Goal: Task Accomplishment & Management: Use online tool/utility

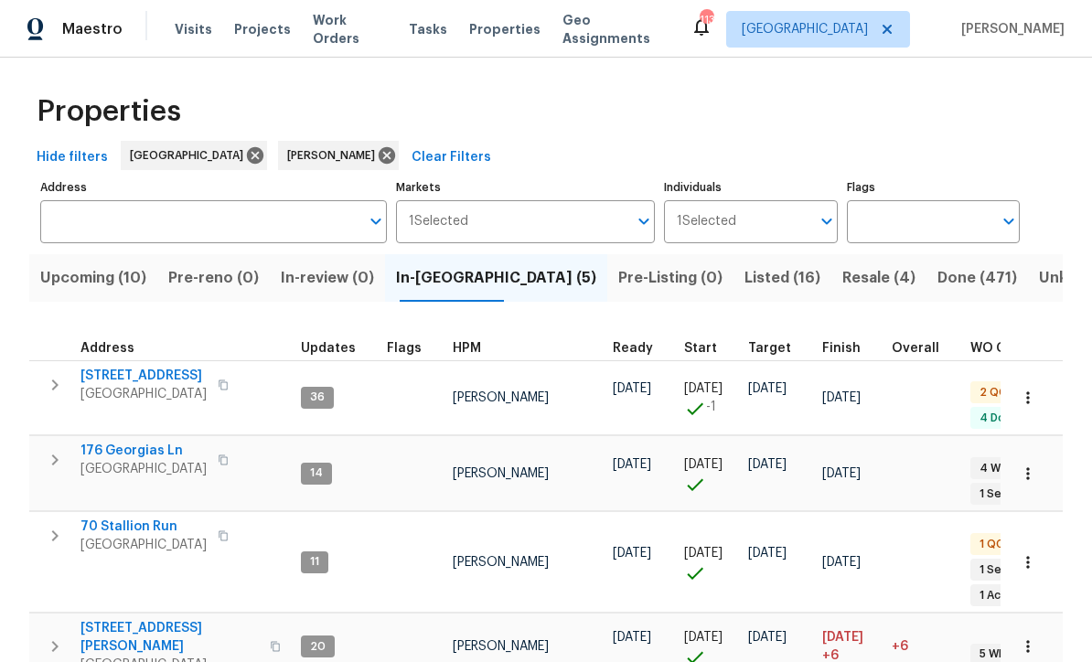
scroll to position [4, 0]
click at [1022, 399] on icon "button" at bounding box center [1028, 399] width 18 height 18
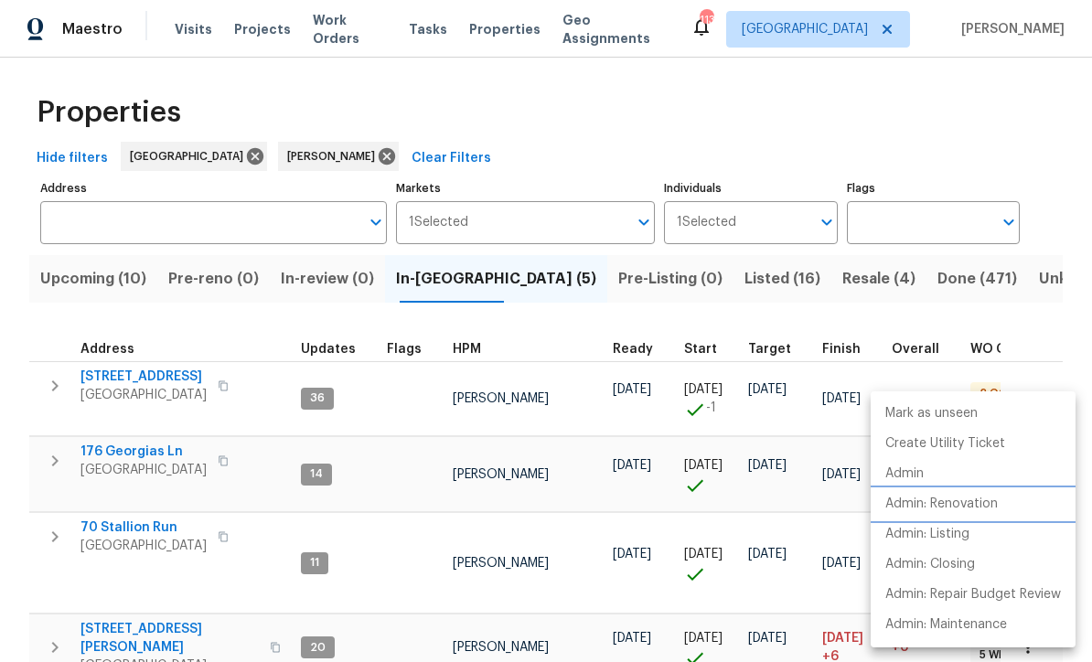
click at [939, 508] on p "Admin: Renovation" at bounding box center [941, 504] width 112 height 19
click at [933, 501] on p "Admin: Renovation" at bounding box center [941, 504] width 112 height 19
click at [932, 509] on p "Admin: Renovation" at bounding box center [941, 504] width 112 height 19
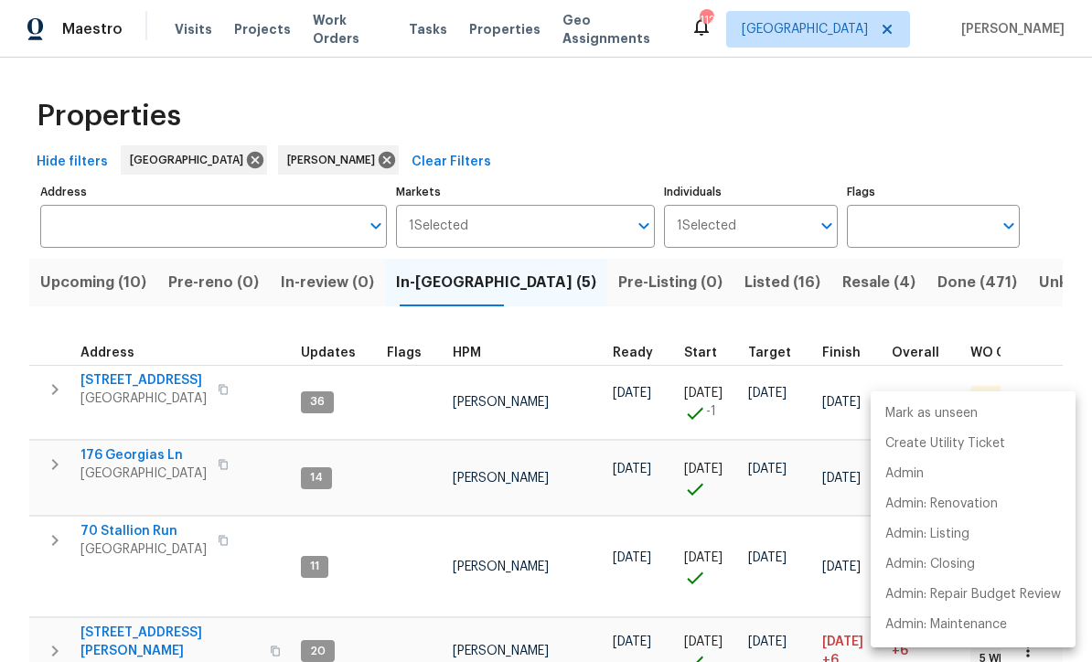
click at [774, 284] on div at bounding box center [546, 331] width 1092 height 662
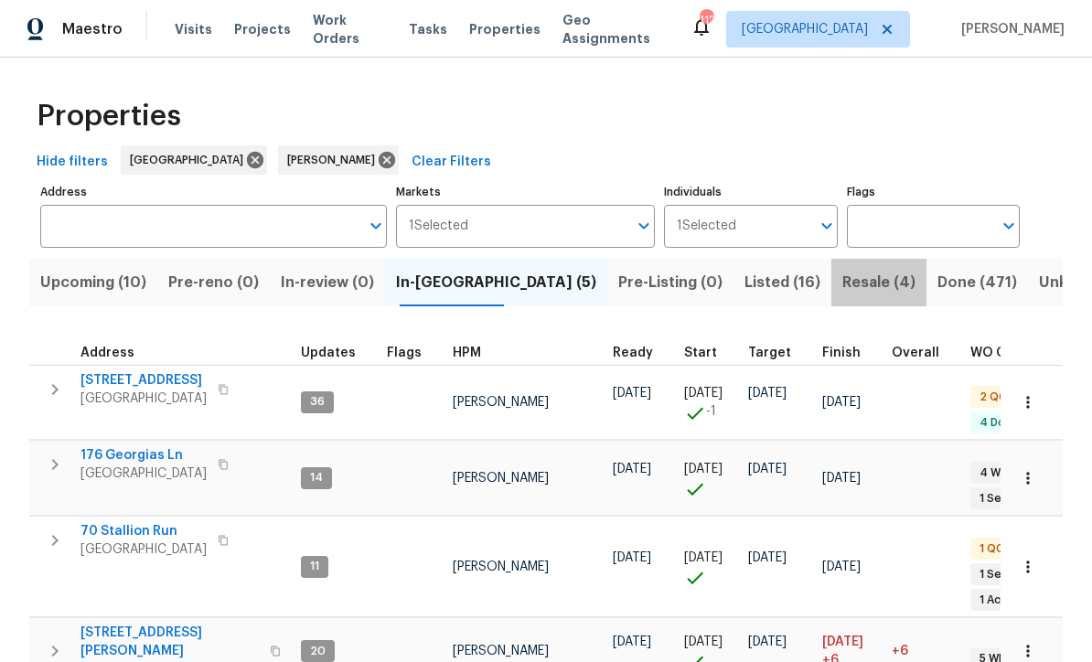
click at [842, 284] on span "Resale (4)" at bounding box center [878, 283] width 73 height 26
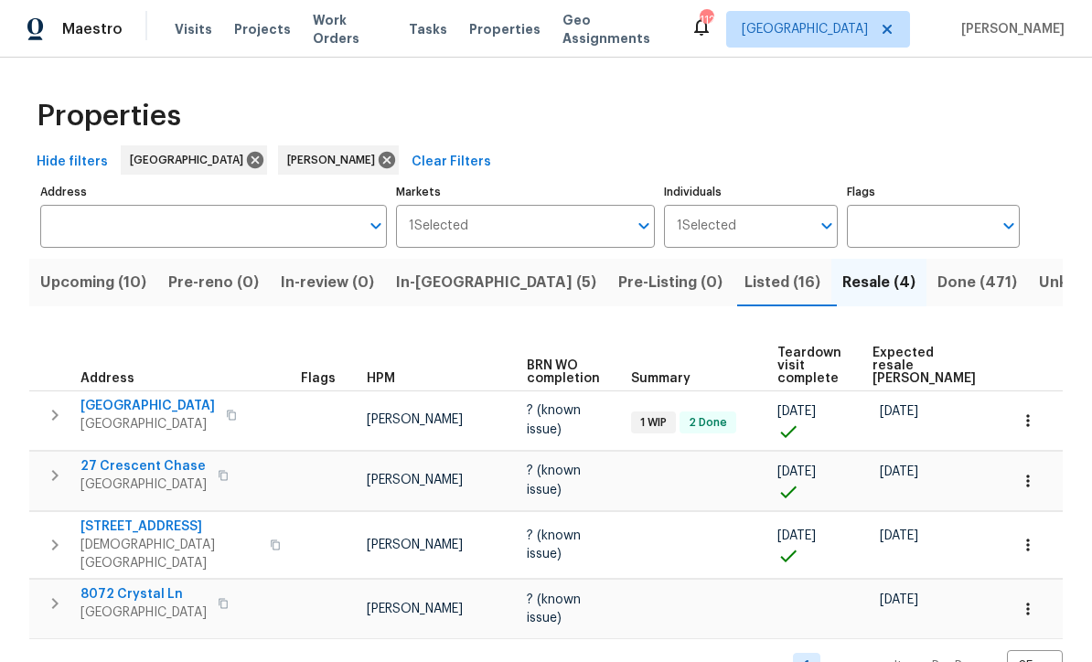
click at [147, 397] on span "9979 Bridgewater Pointe" at bounding box center [147, 406] width 134 height 18
click at [1024, 412] on icon "button" at bounding box center [1028, 421] width 18 height 18
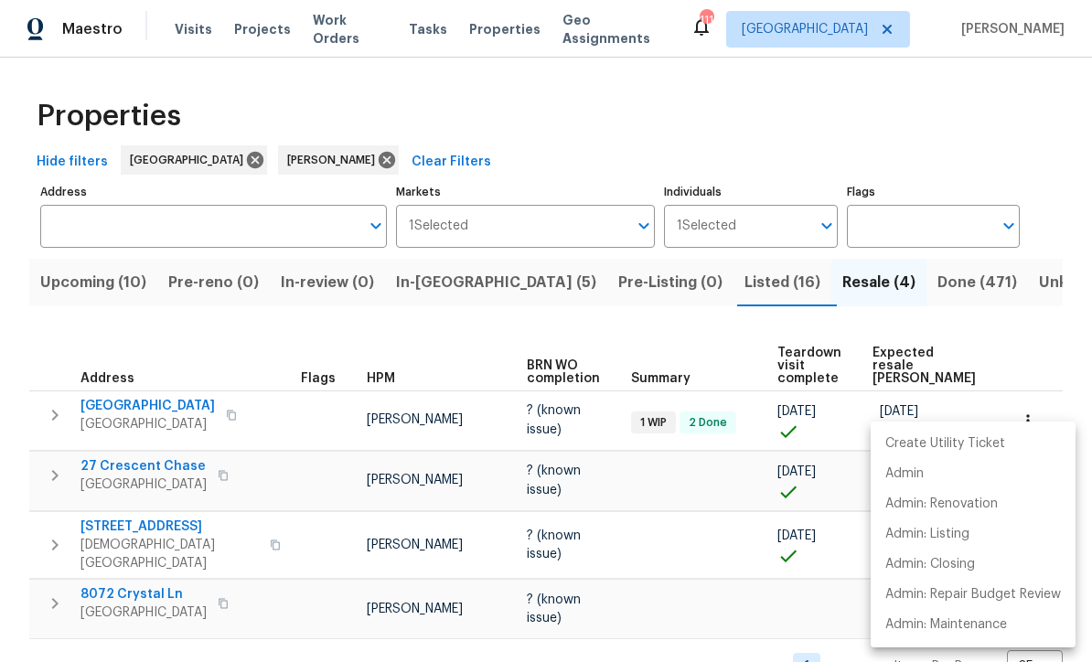
click at [349, 123] on div at bounding box center [546, 331] width 1092 height 662
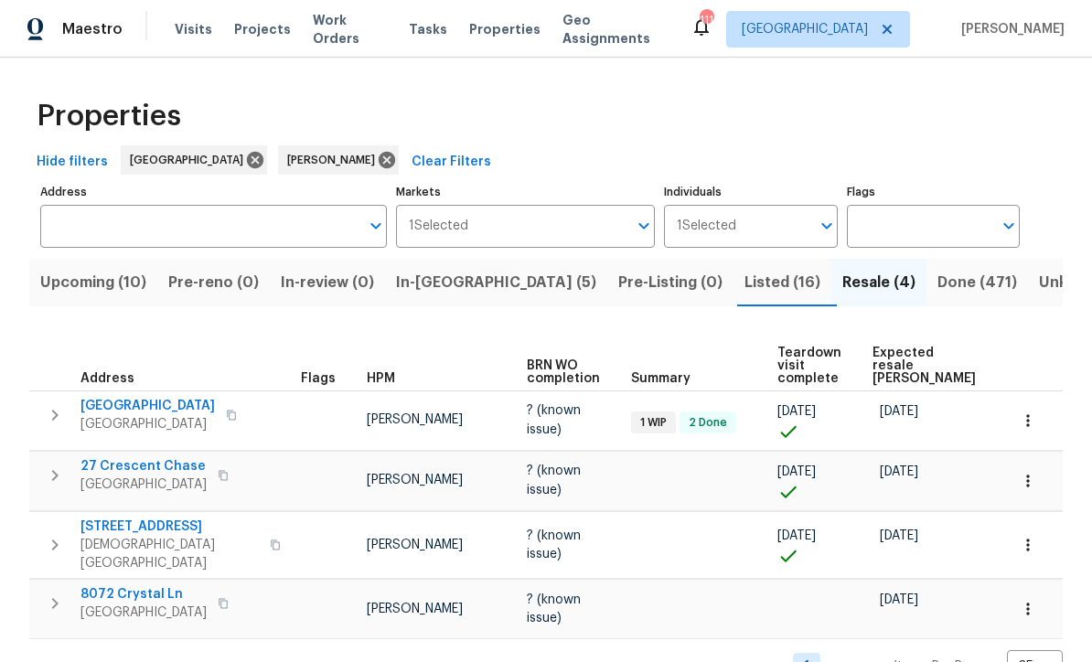
click at [70, 305] on button "Upcoming (10)" at bounding box center [93, 283] width 128 height 48
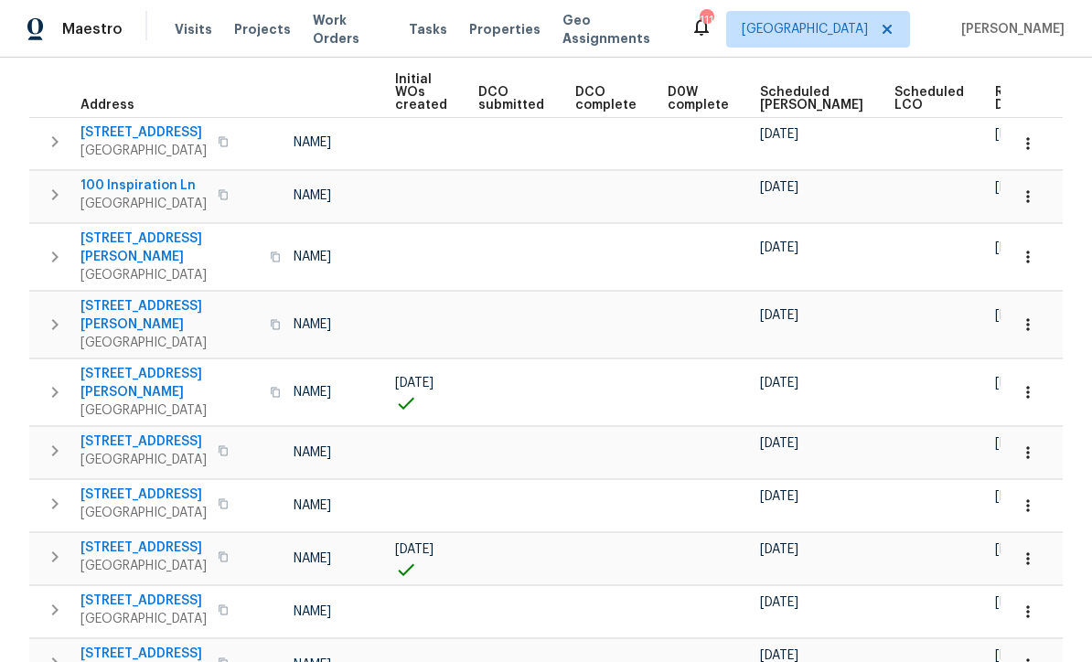
scroll to position [0, 131]
click at [996, 102] on span "Ready Date" at bounding box center [1016, 99] width 40 height 26
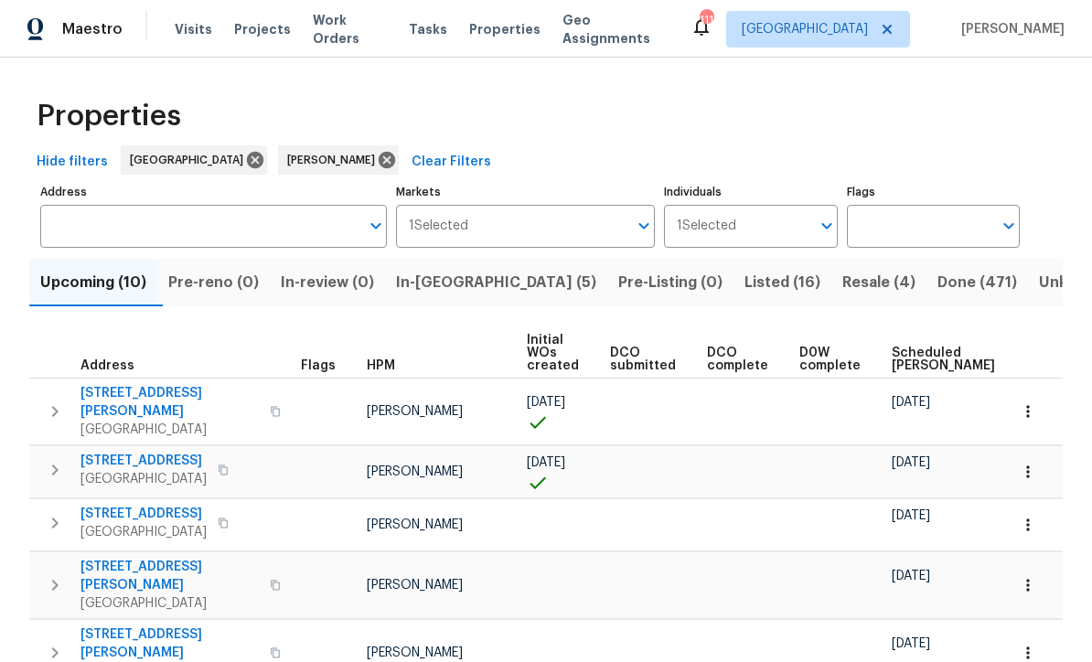
click at [448, 277] on span "In-reno (5)" at bounding box center [496, 283] width 200 height 26
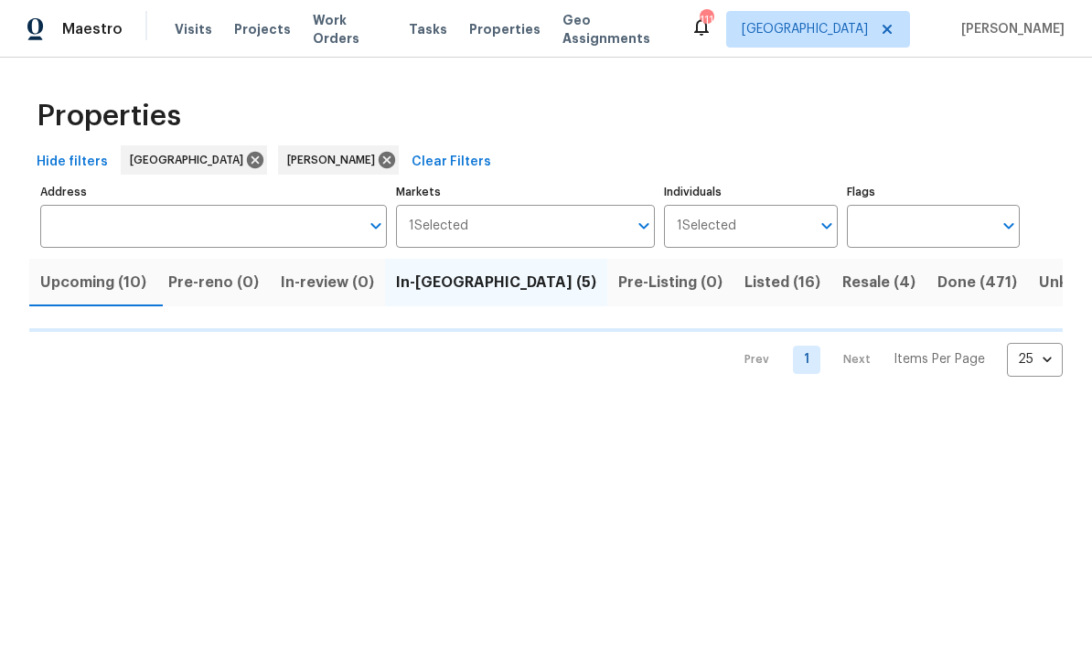
click at [448, 276] on span "In-reno (5)" at bounding box center [496, 283] width 200 height 26
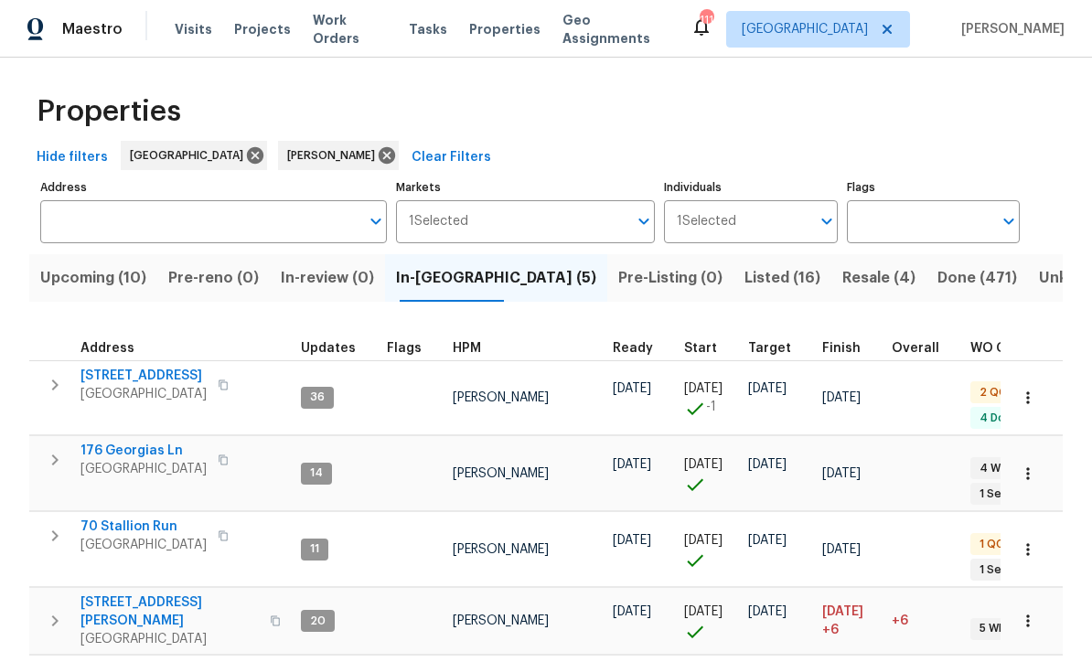
scroll to position [4, 0]
click at [129, 519] on span "70 Stallion Run" at bounding box center [143, 528] width 126 height 18
click at [117, 594] on span "[STREET_ADDRESS][PERSON_NAME]" at bounding box center [169, 612] width 178 height 37
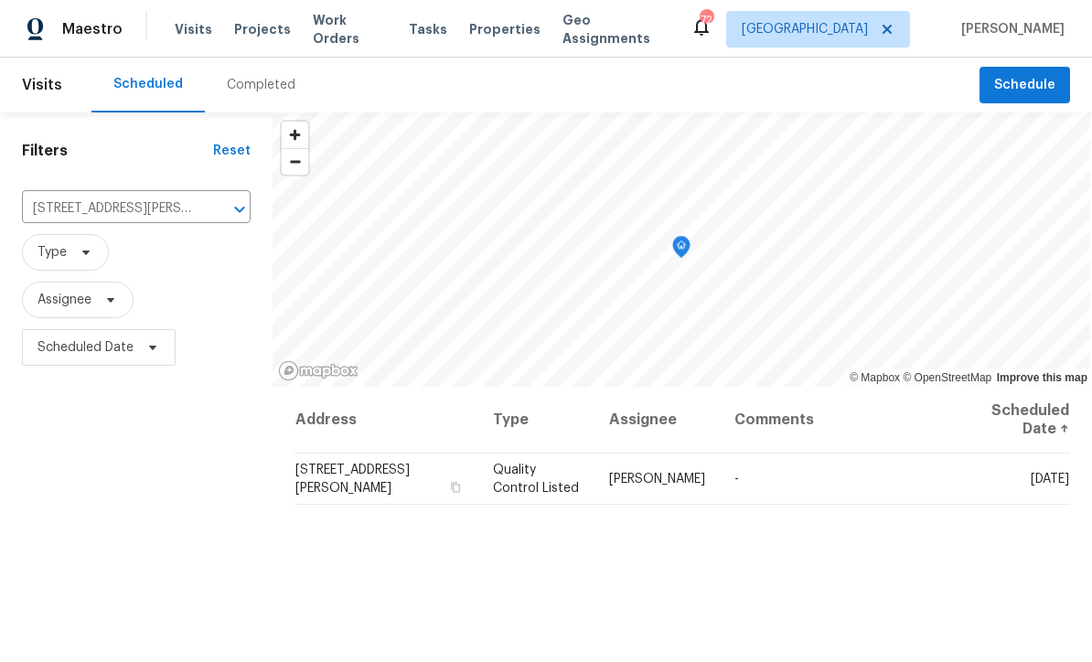
scroll to position [60, 0]
click at [214, 204] on icon "Clear" at bounding box center [215, 209] width 11 height 11
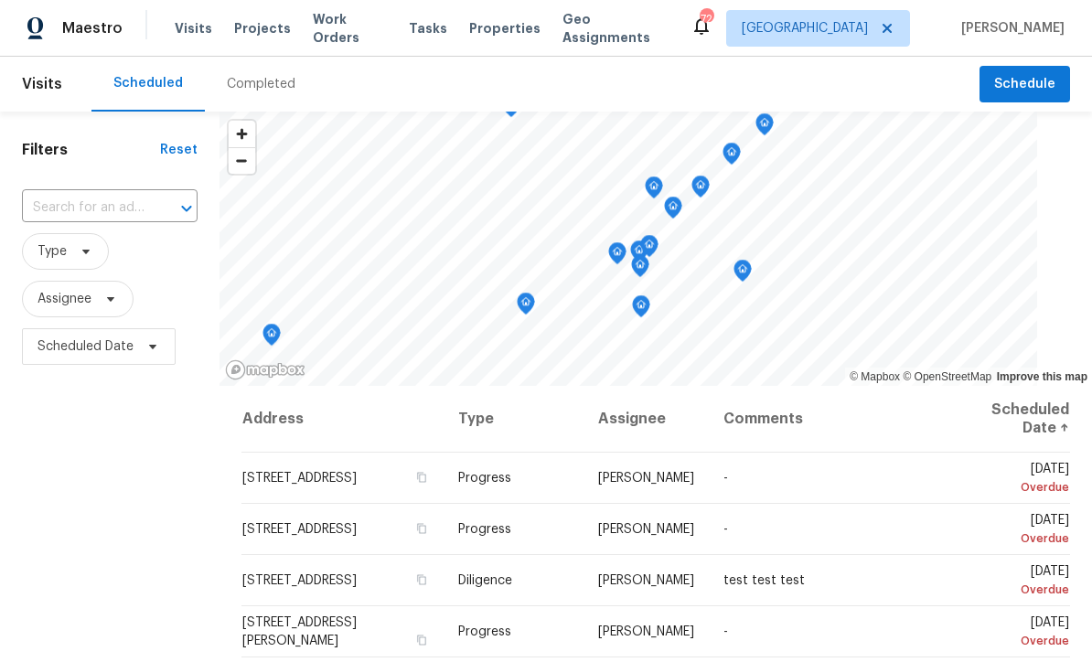
scroll to position [1, 0]
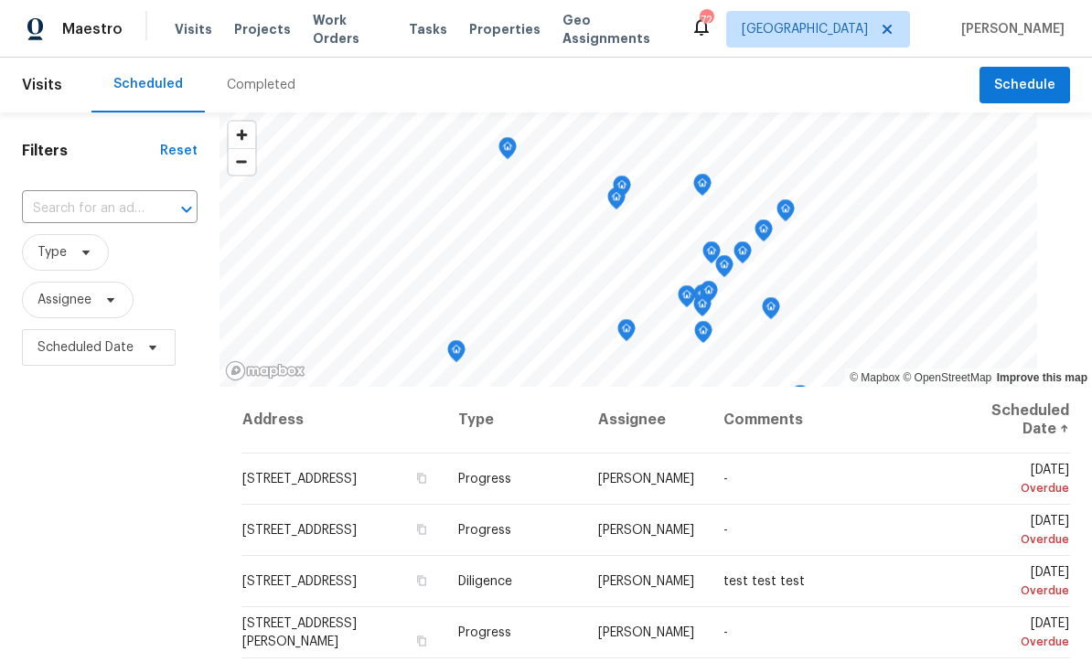
click at [70, 205] on input "text" at bounding box center [84, 209] width 124 height 28
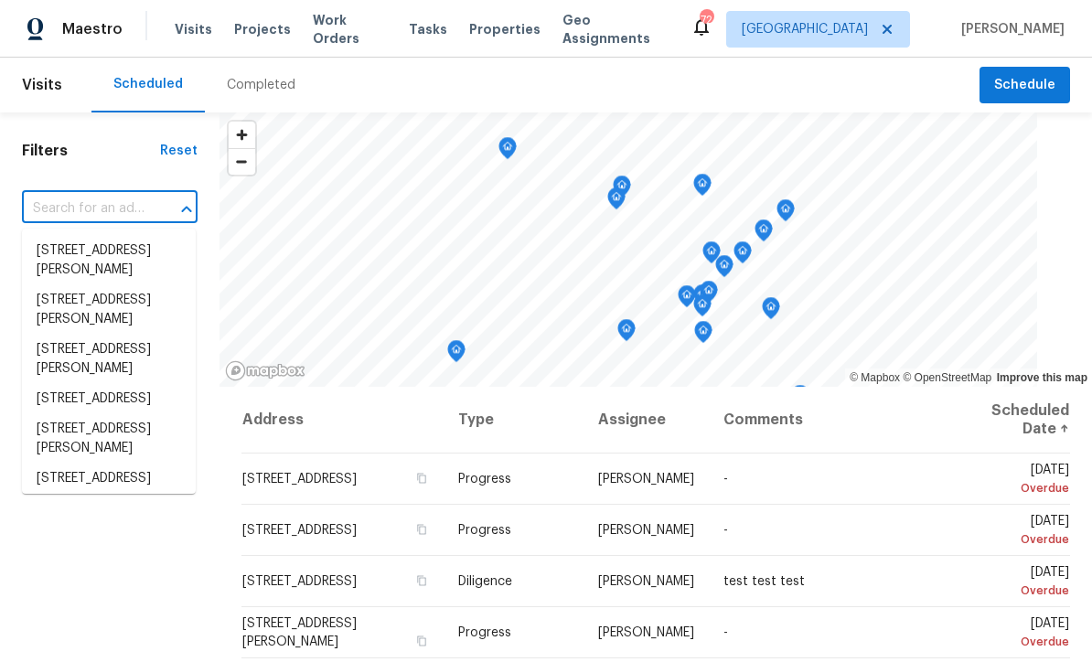
scroll to position [0, 0]
paste input "99 Cedars Glen Way, Villa Rica, GA 30180"
type input "99 Cedars Glen Way, Villa Rica, GA 30180"
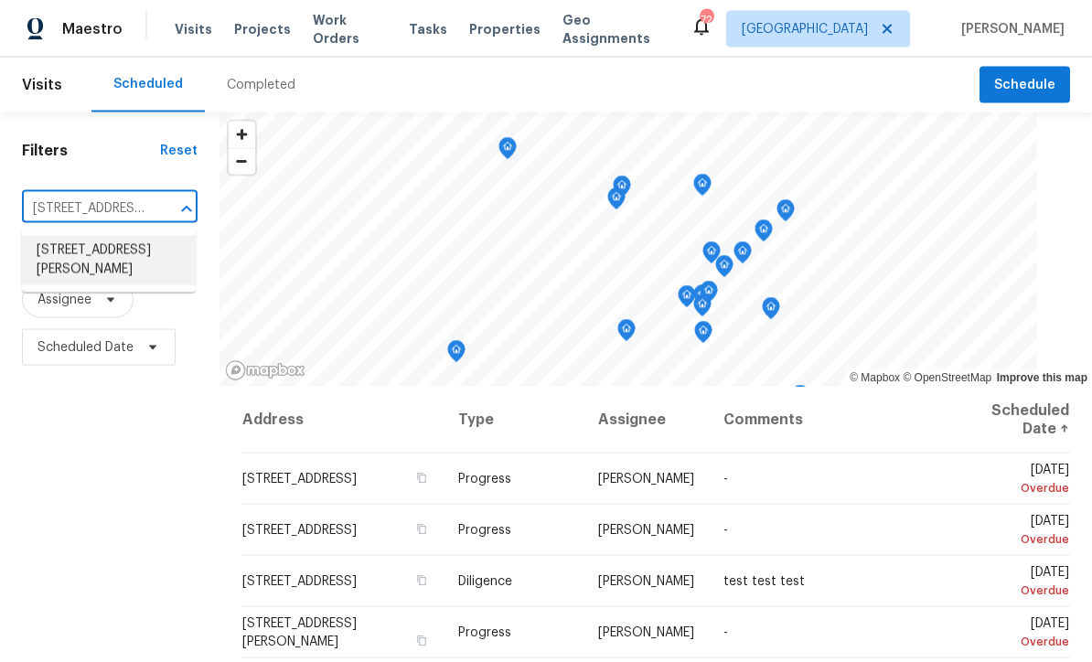
click at [84, 254] on li "99 Cedars Glen Way, Villa Rica, GA 30180" at bounding box center [109, 260] width 174 height 49
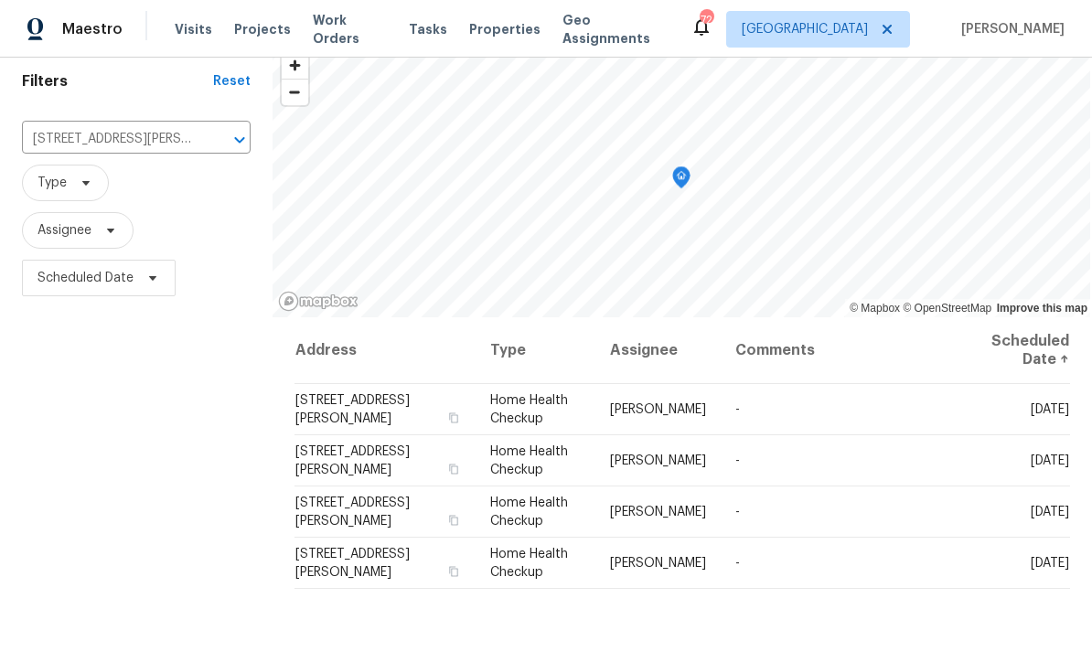
scroll to position [102, 0]
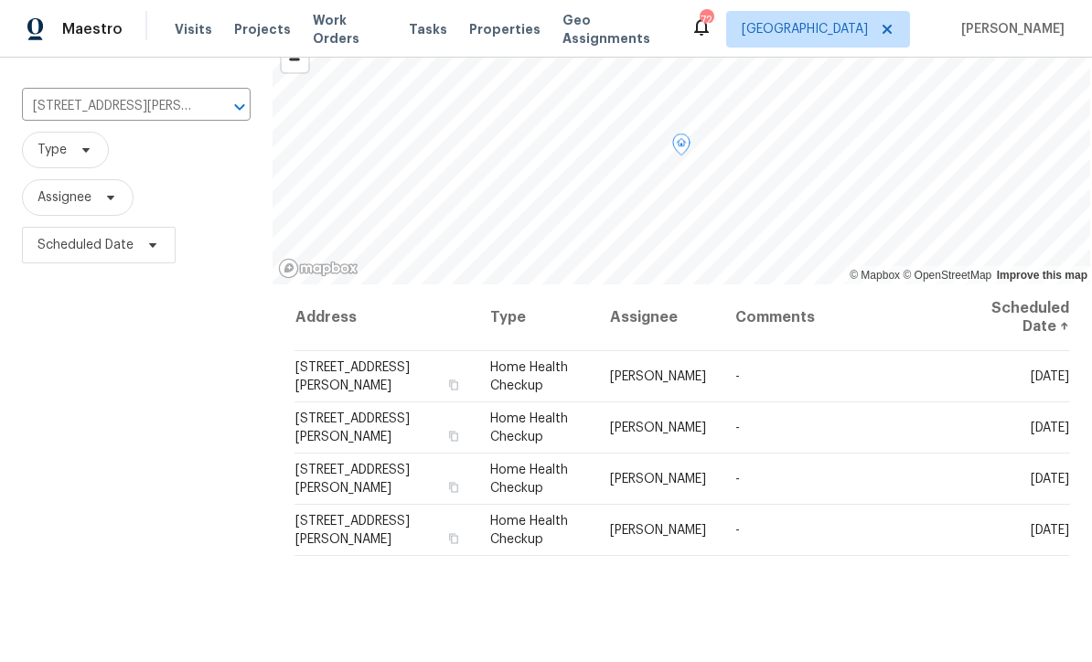
click at [0, 0] on icon at bounding box center [0, 0] width 0 height 0
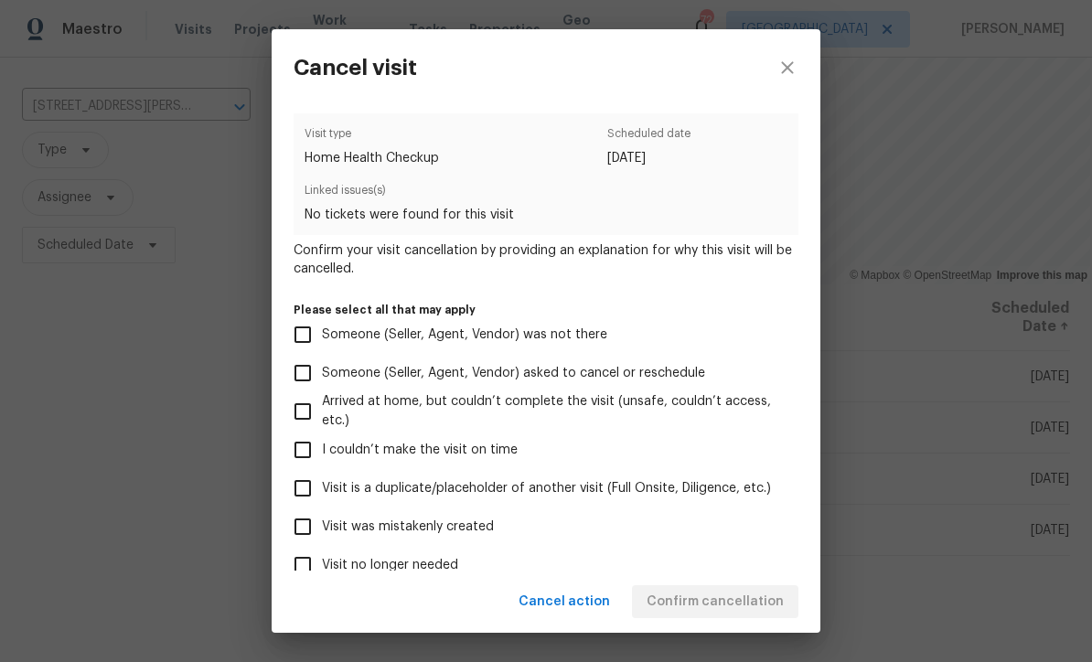
click at [294, 530] on input "Visit was mistakenly created" at bounding box center [303, 527] width 38 height 38
checkbox input "true"
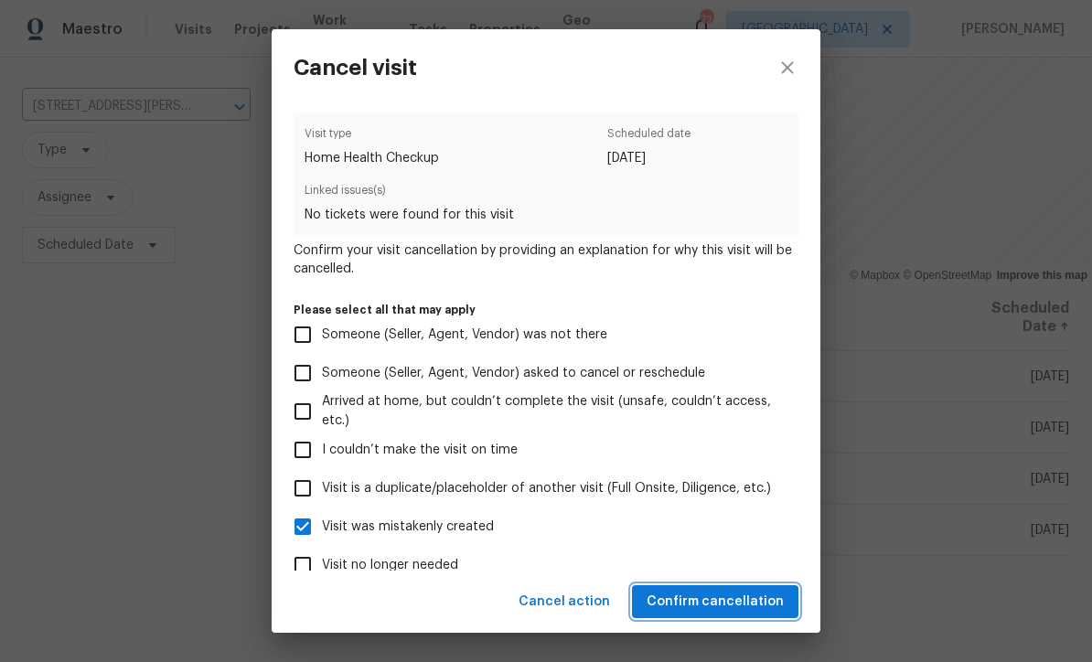
click at [700, 595] on span "Confirm cancellation" at bounding box center [715, 602] width 137 height 23
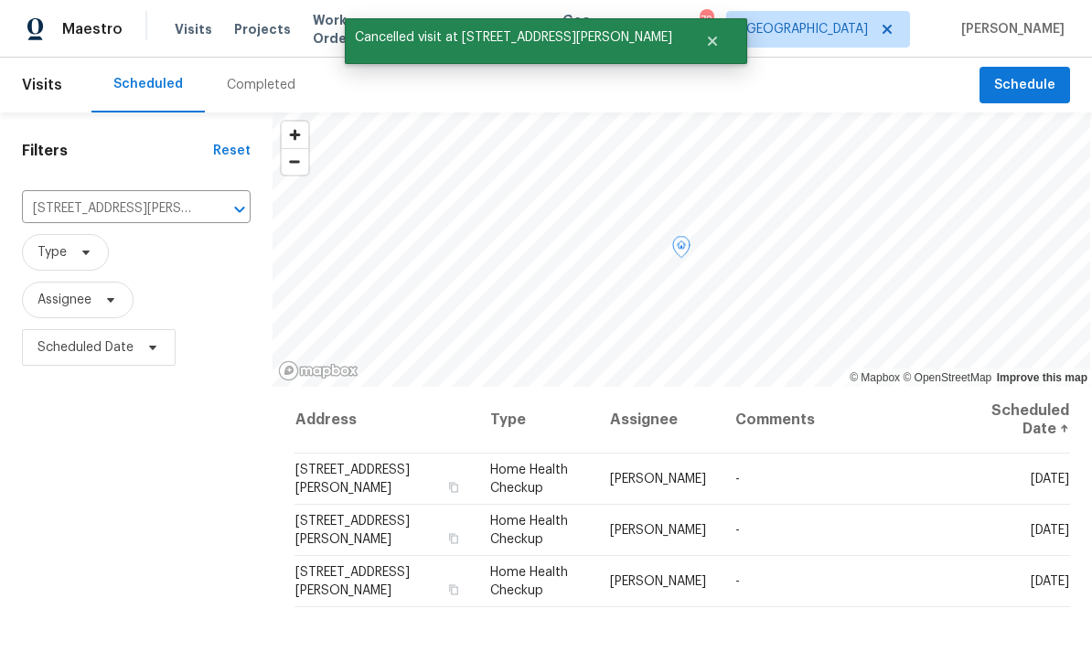
click at [0, 0] on icon at bounding box center [0, 0] width 0 height 0
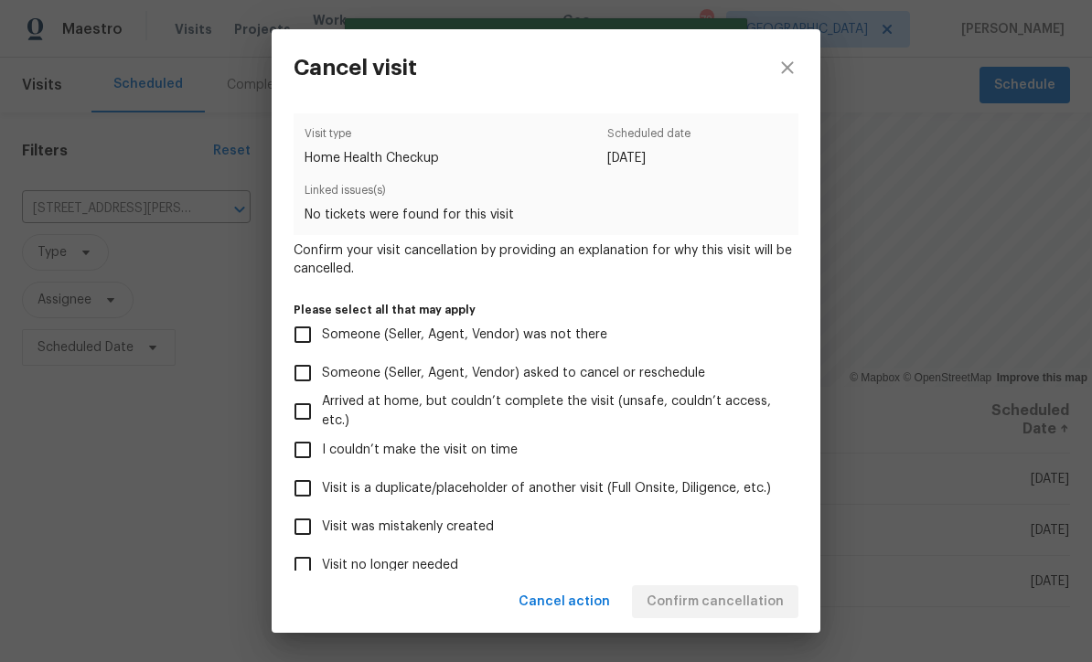
click at [294, 531] on input "Visit was mistakenly created" at bounding box center [303, 527] width 38 height 38
checkbox input "true"
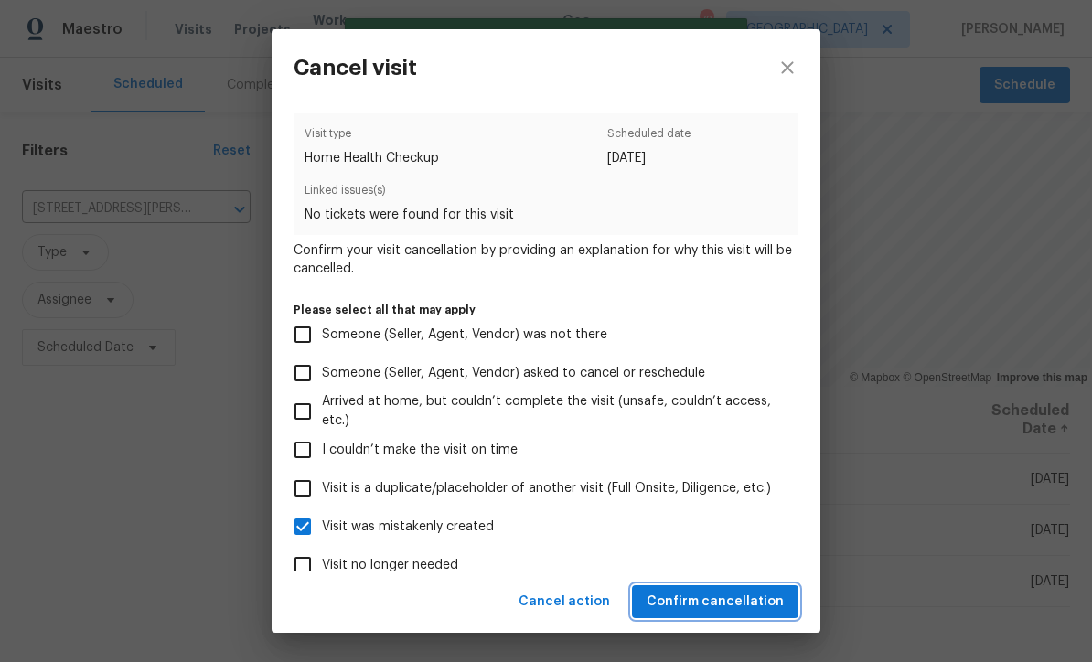
click at [698, 605] on span "Confirm cancellation" at bounding box center [715, 602] width 137 height 23
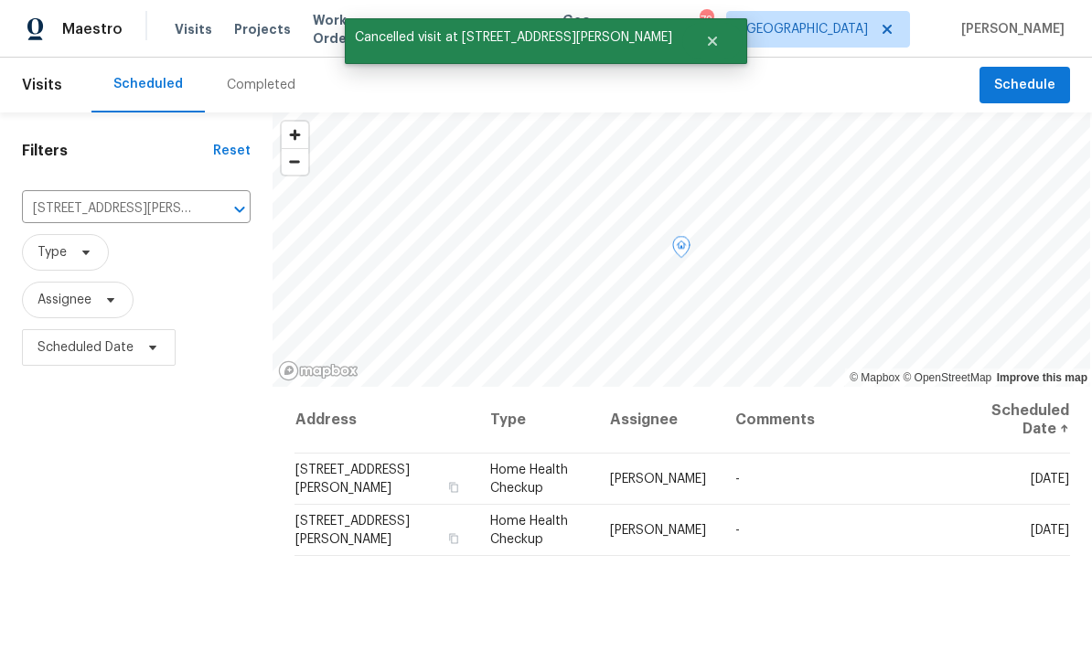
click at [0, 0] on icon at bounding box center [0, 0] width 0 height 0
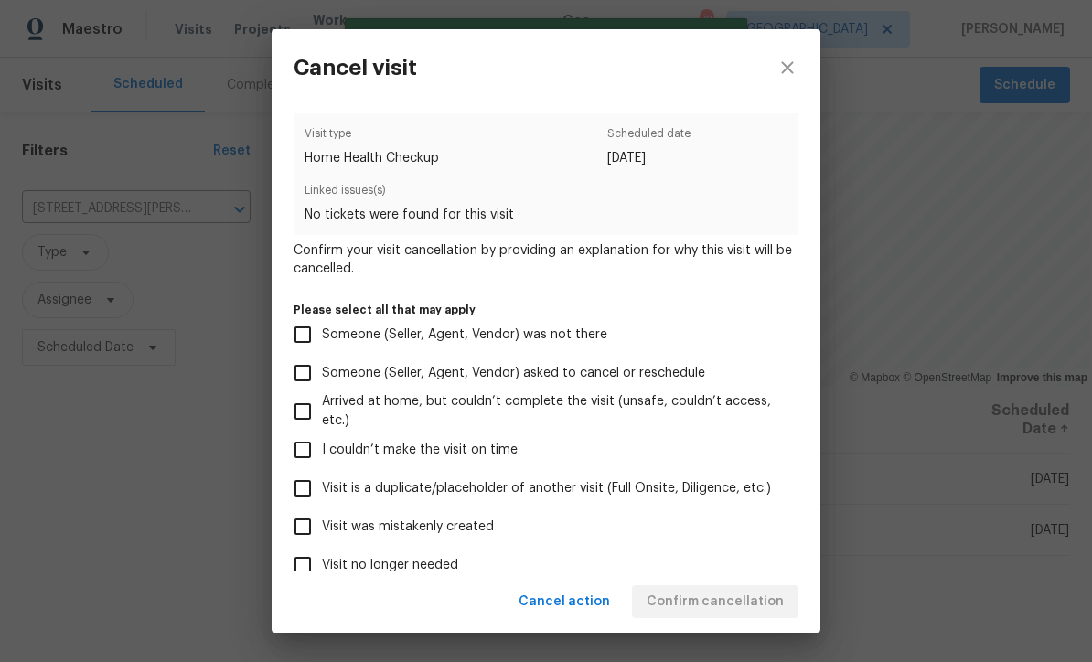
click at [295, 535] on input "Visit was mistakenly created" at bounding box center [303, 527] width 38 height 38
checkbox input "true"
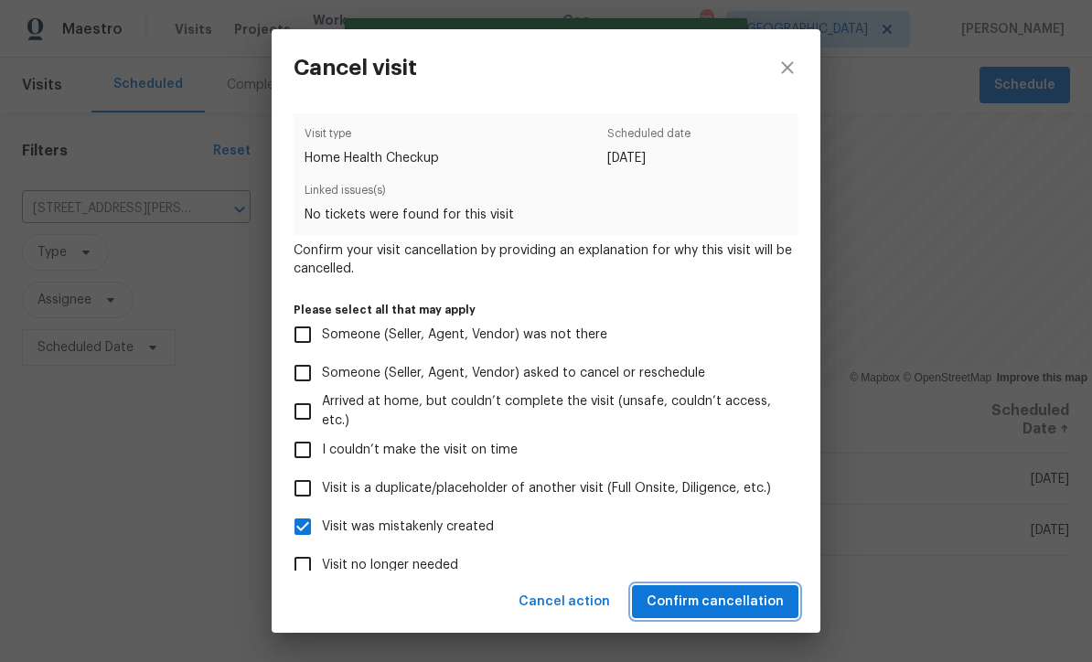
click at [688, 594] on span "Confirm cancellation" at bounding box center [715, 602] width 137 height 23
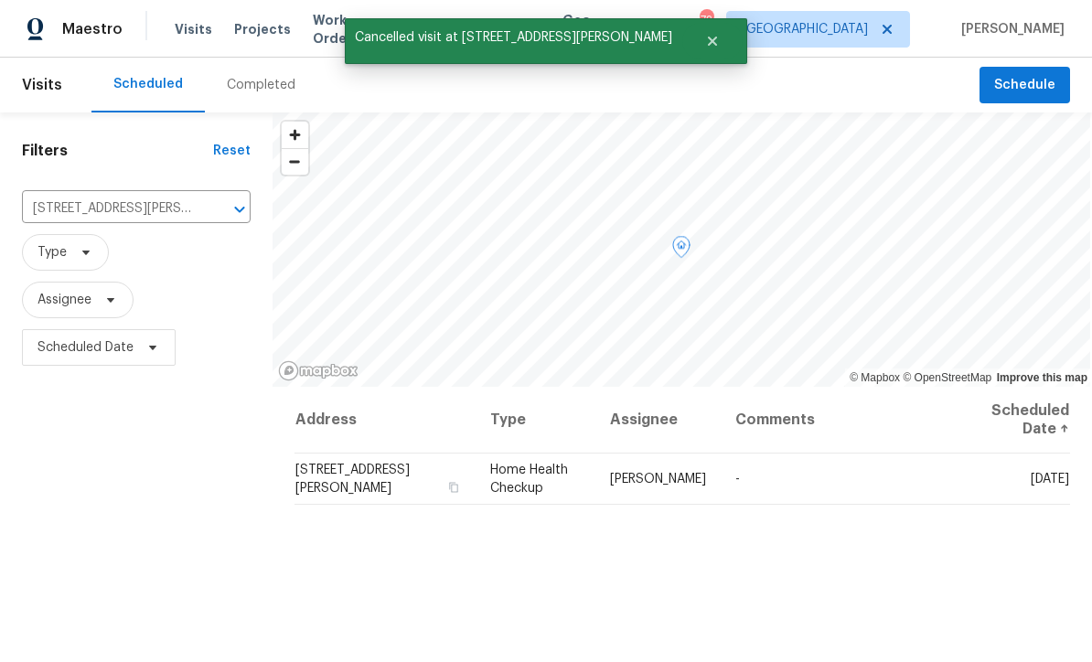
click at [0, 0] on icon at bounding box center [0, 0] width 0 height 0
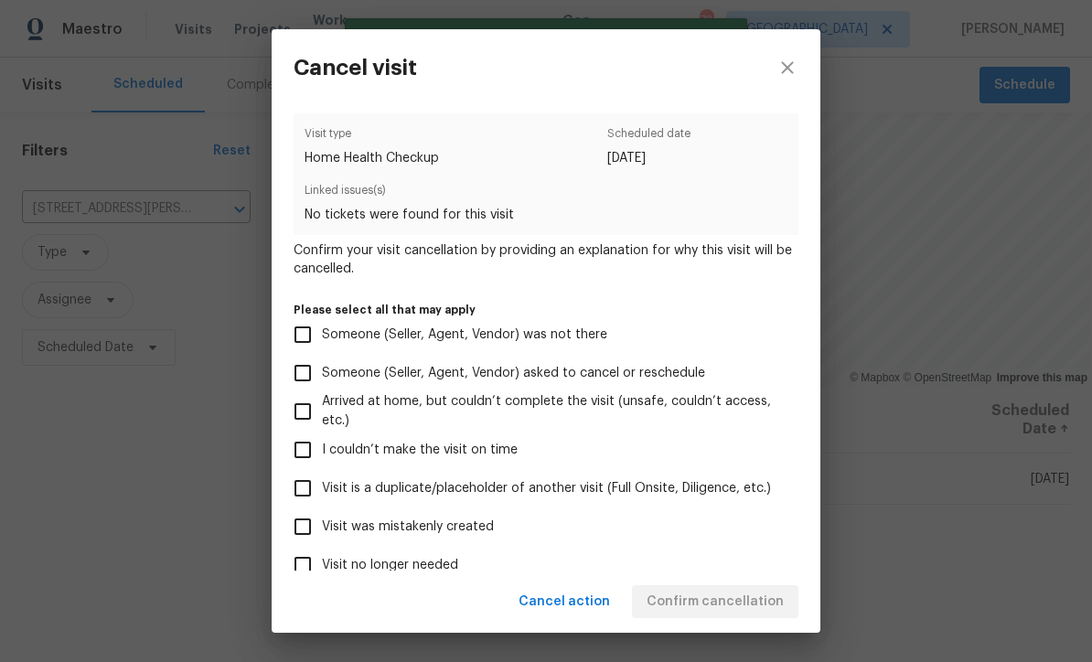
click at [292, 531] on input "Visit was mistakenly created" at bounding box center [303, 527] width 38 height 38
checkbox input "true"
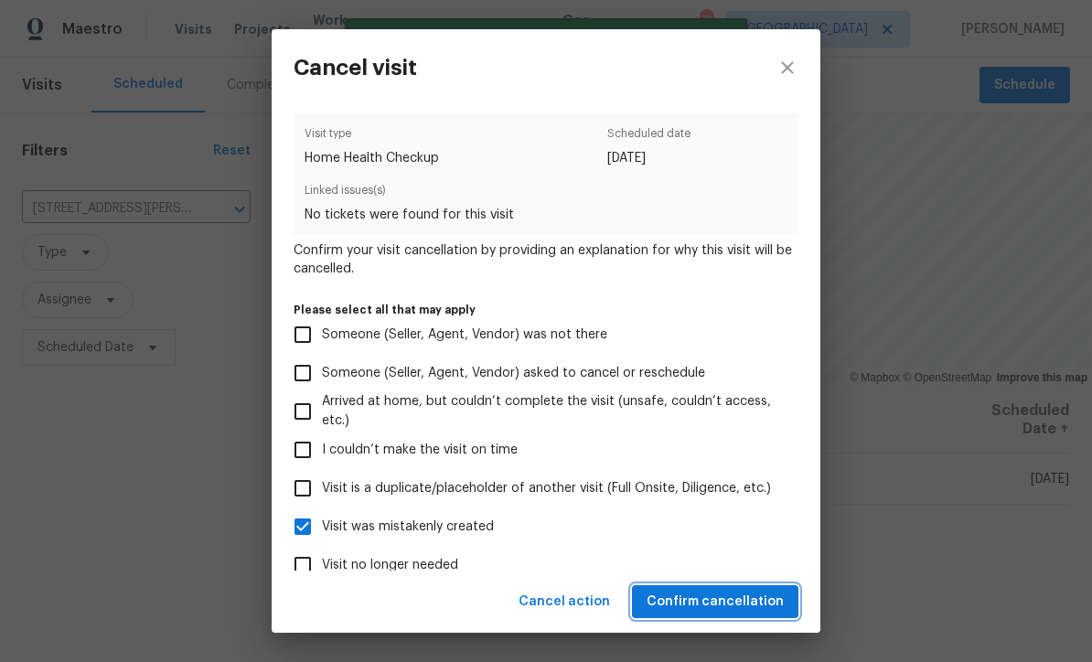
click at [688, 597] on span "Confirm cancellation" at bounding box center [715, 602] width 137 height 23
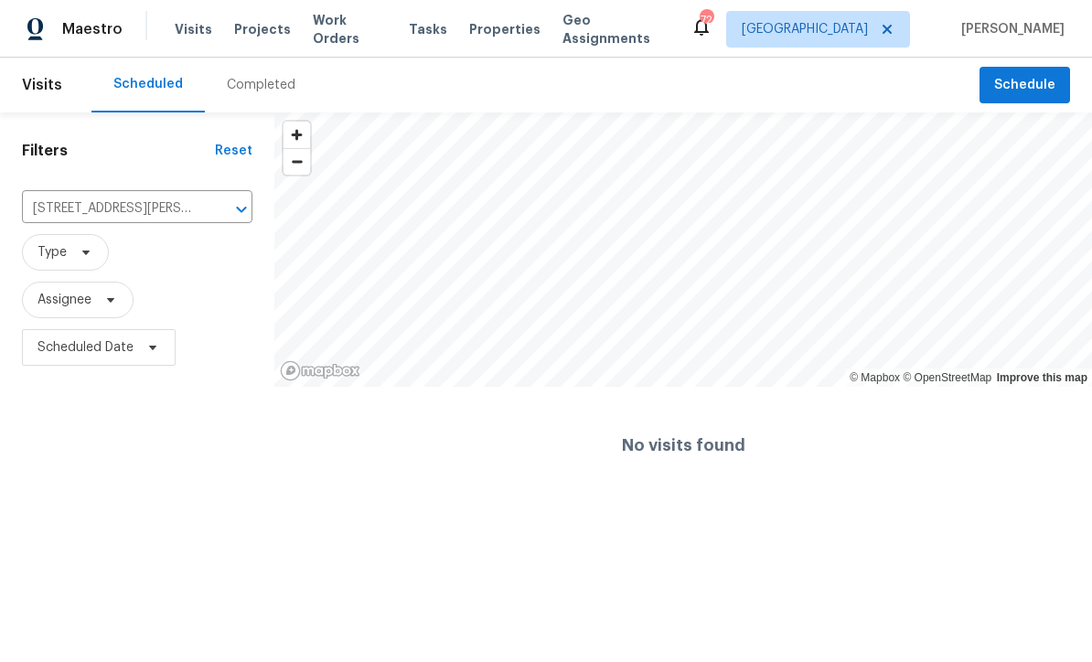
click at [218, 215] on icon "Clear" at bounding box center [218, 209] width 18 height 18
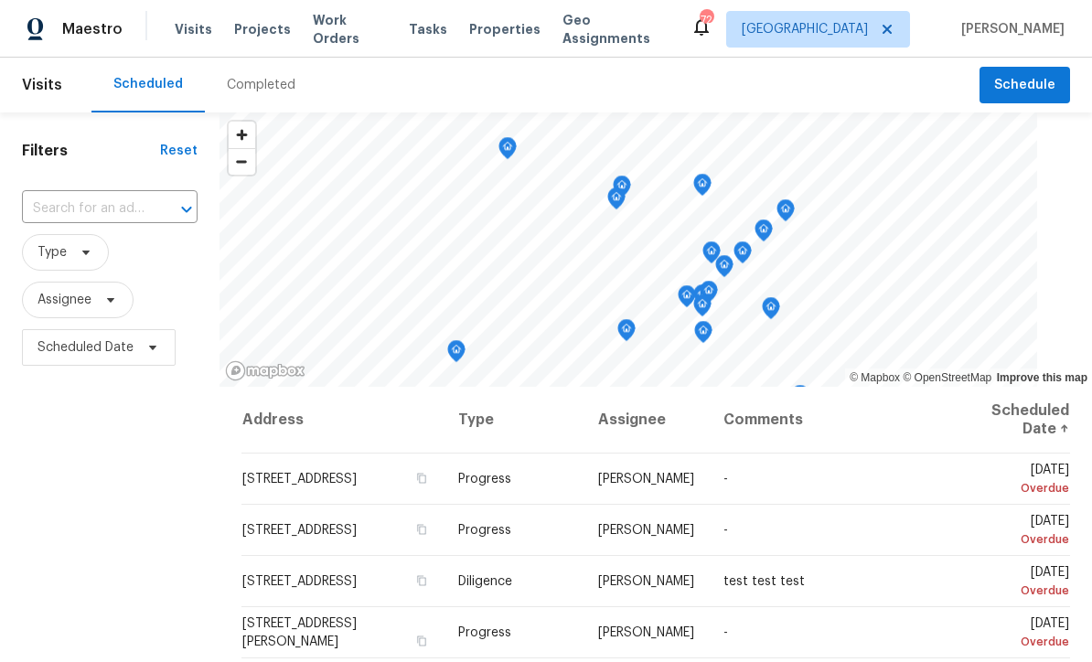
click at [75, 208] on input "text" at bounding box center [84, 209] width 124 height 28
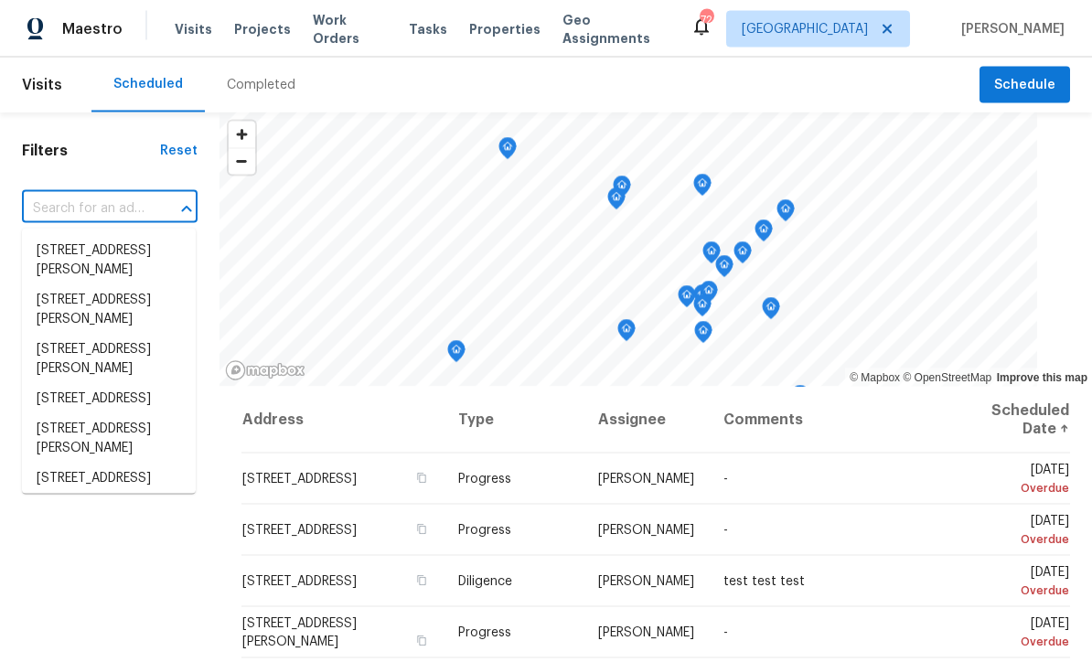
click at [56, 209] on input "text" at bounding box center [84, 209] width 124 height 28
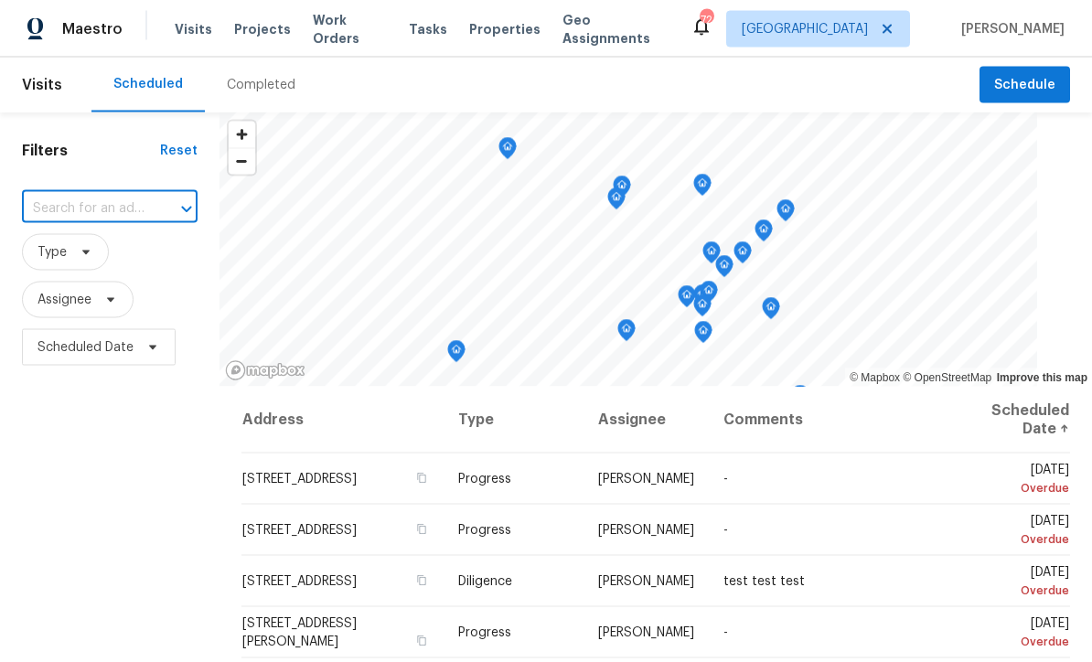
paste input "9979 Bridgewater Pointe Villa Rica, GA 30180"
type input "9979 Bridgewater Pointe Villa Rica, GA 30180"
click at [74, 254] on li "9979 Bridgewater Pointe, Villa Rica, GA 30180" at bounding box center [109, 251] width 174 height 30
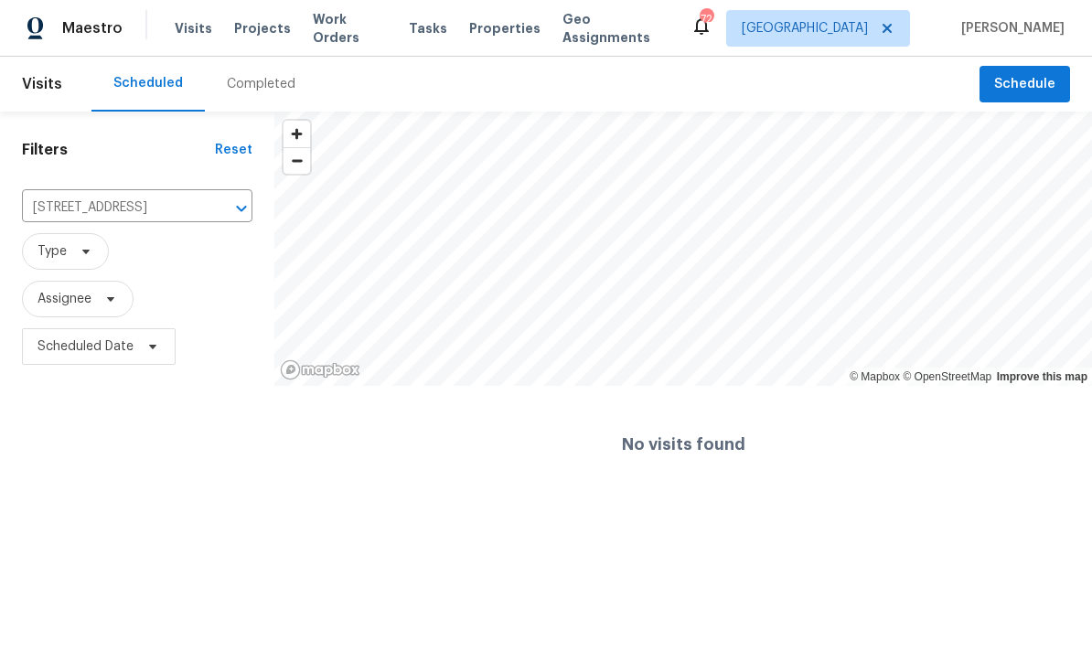
click at [216, 209] on icon "Clear" at bounding box center [218, 209] width 18 height 18
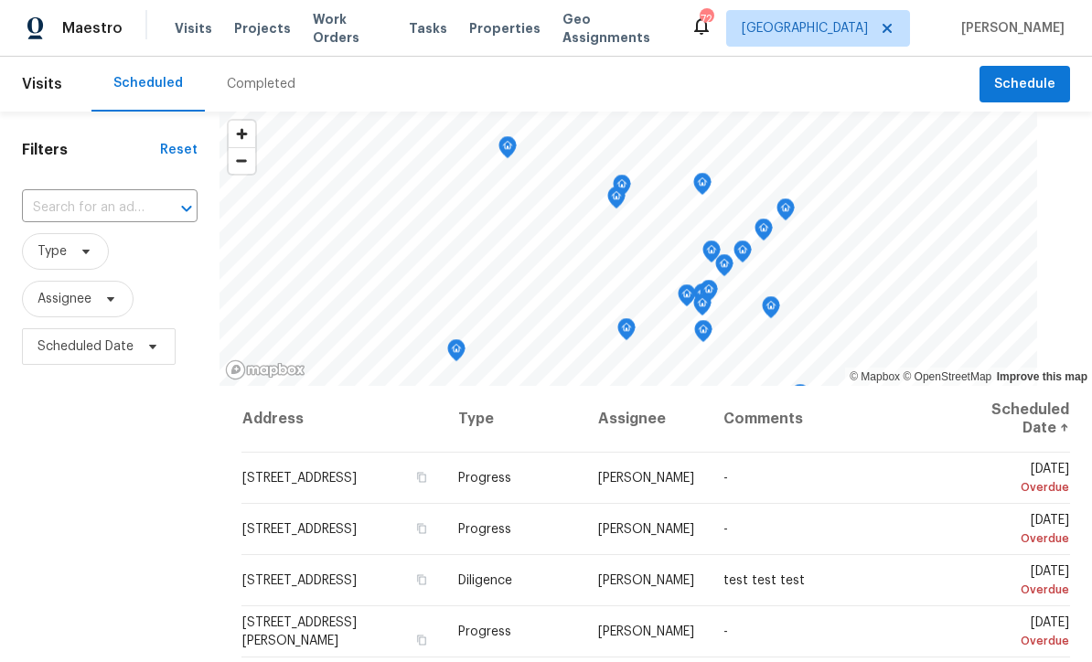
scroll to position [1, 0]
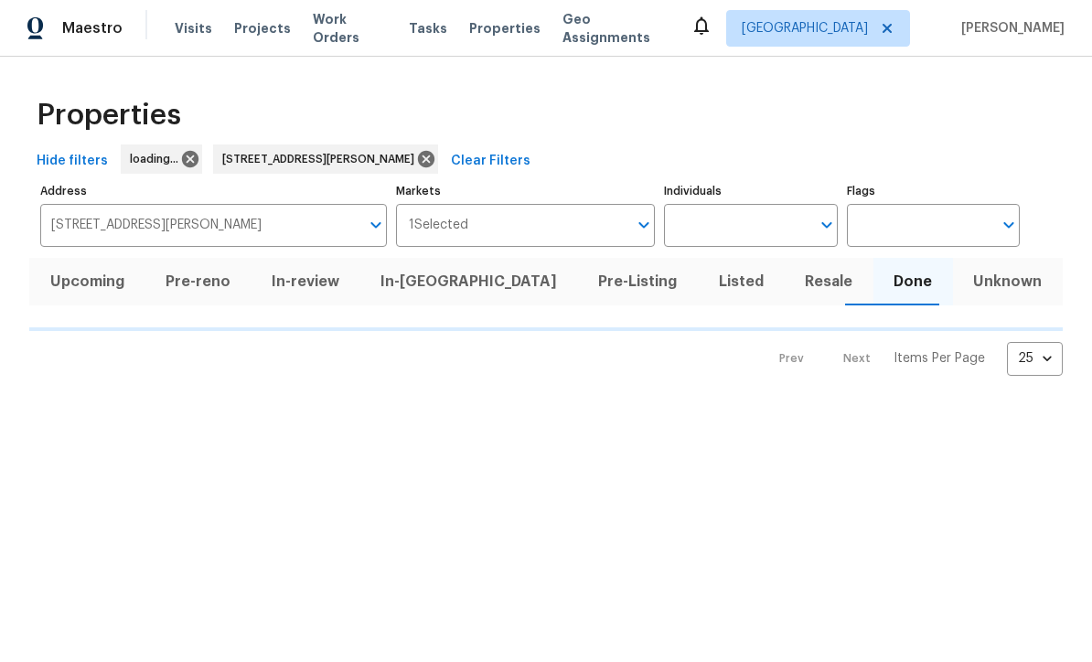
scroll to position [1, 0]
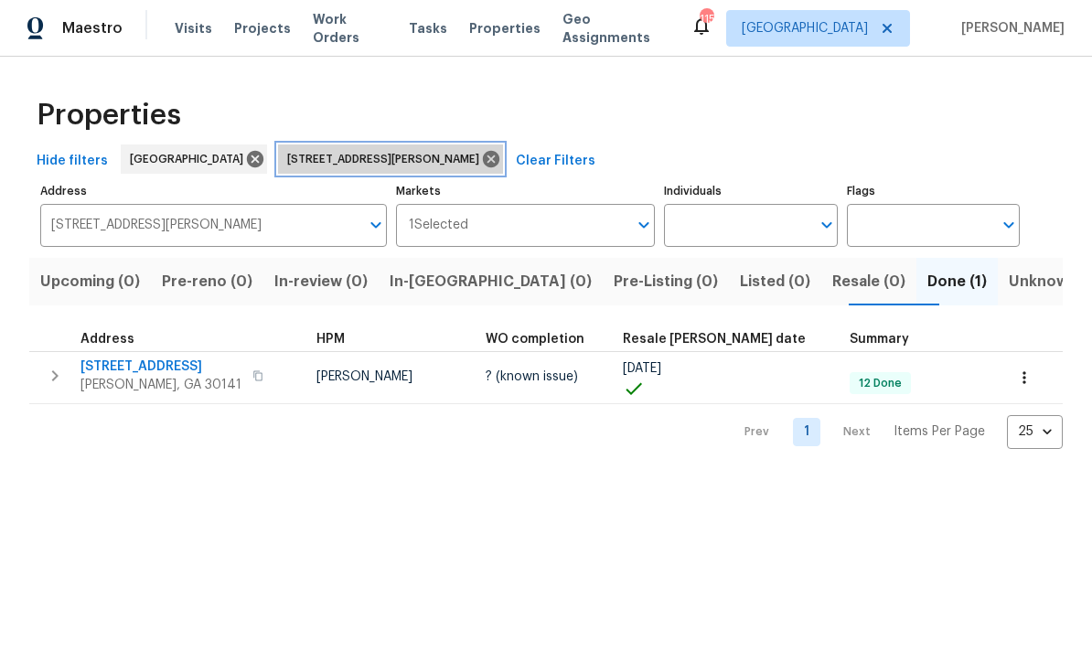
click at [481, 166] on icon at bounding box center [491, 160] width 20 height 20
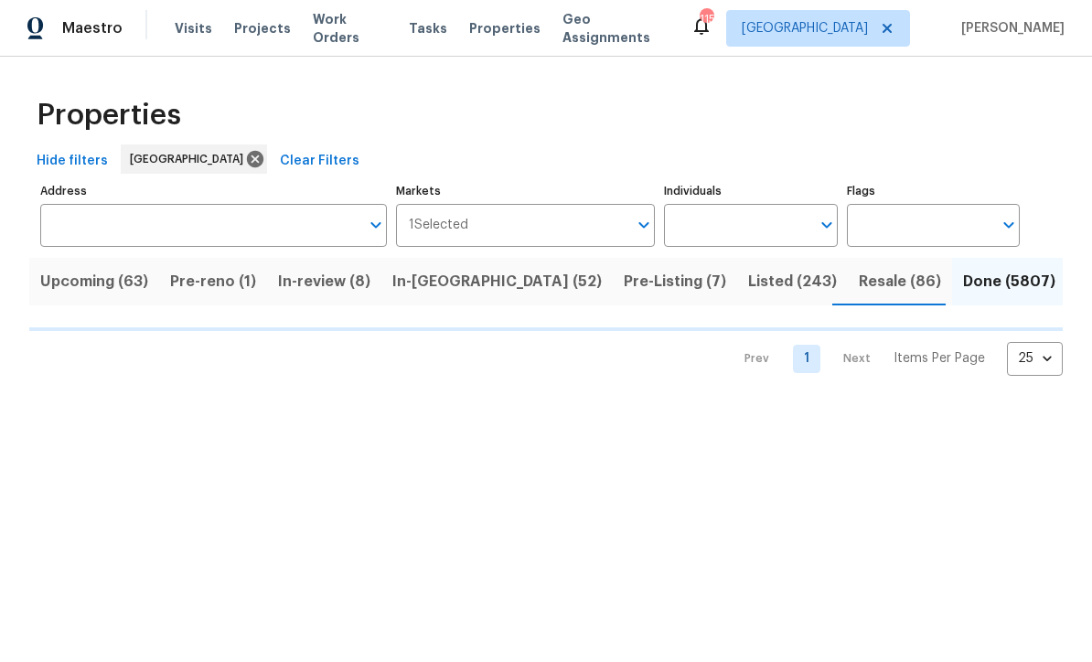
click at [62, 230] on input "Address" at bounding box center [199, 226] width 319 height 43
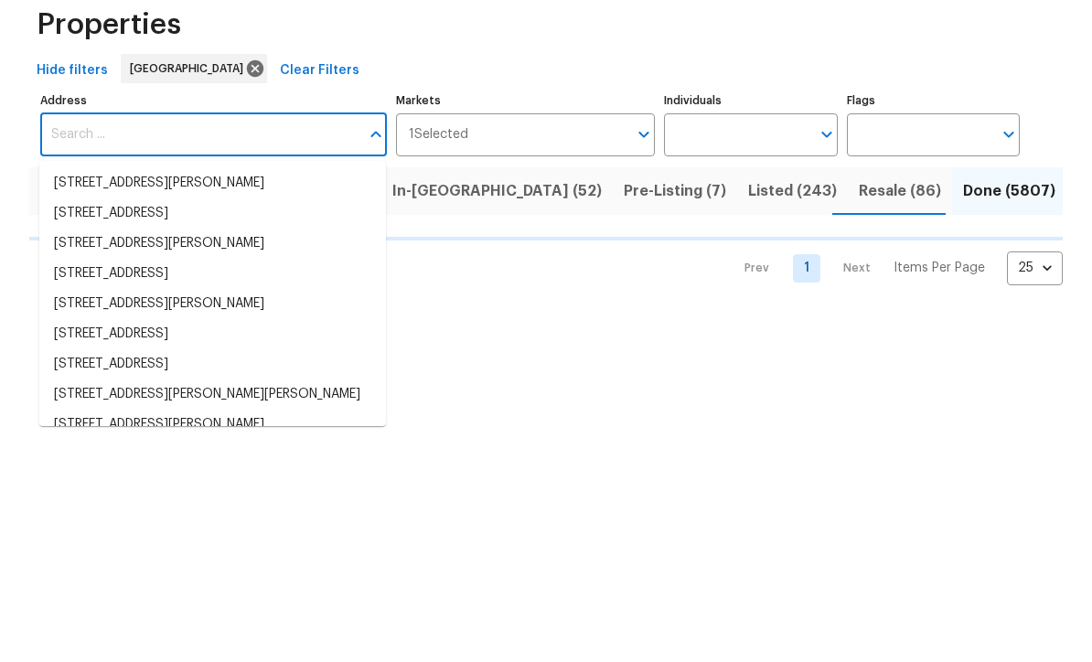
click at [63, 205] on input "Address" at bounding box center [199, 226] width 319 height 43
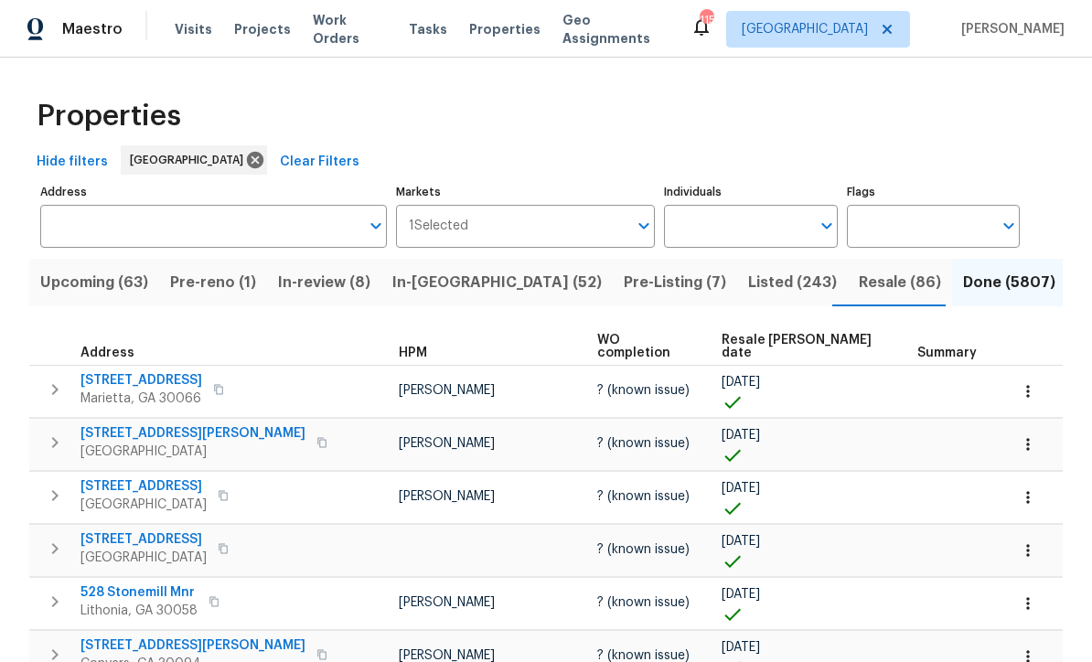
scroll to position [1, 0]
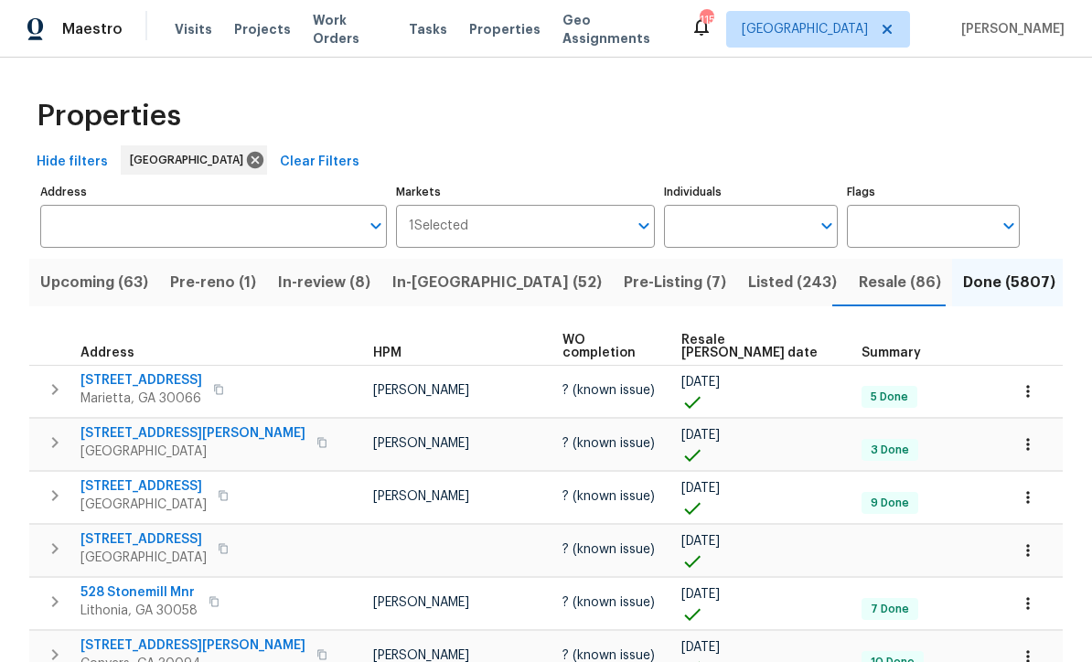
click at [74, 233] on input "Address" at bounding box center [199, 226] width 319 height 43
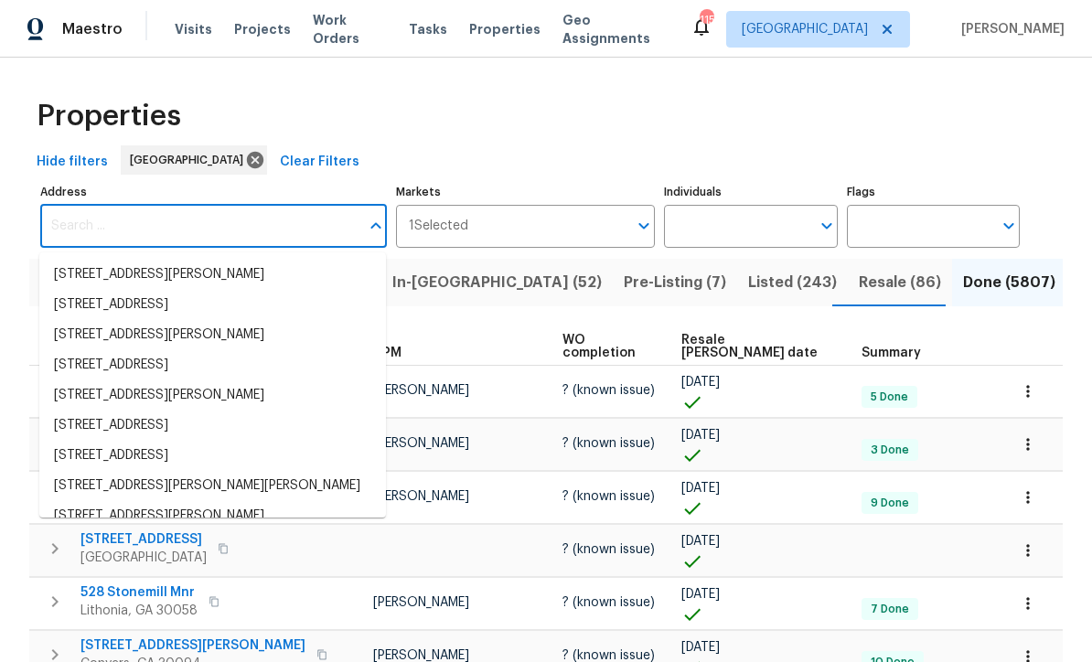
scroll to position [0, 0]
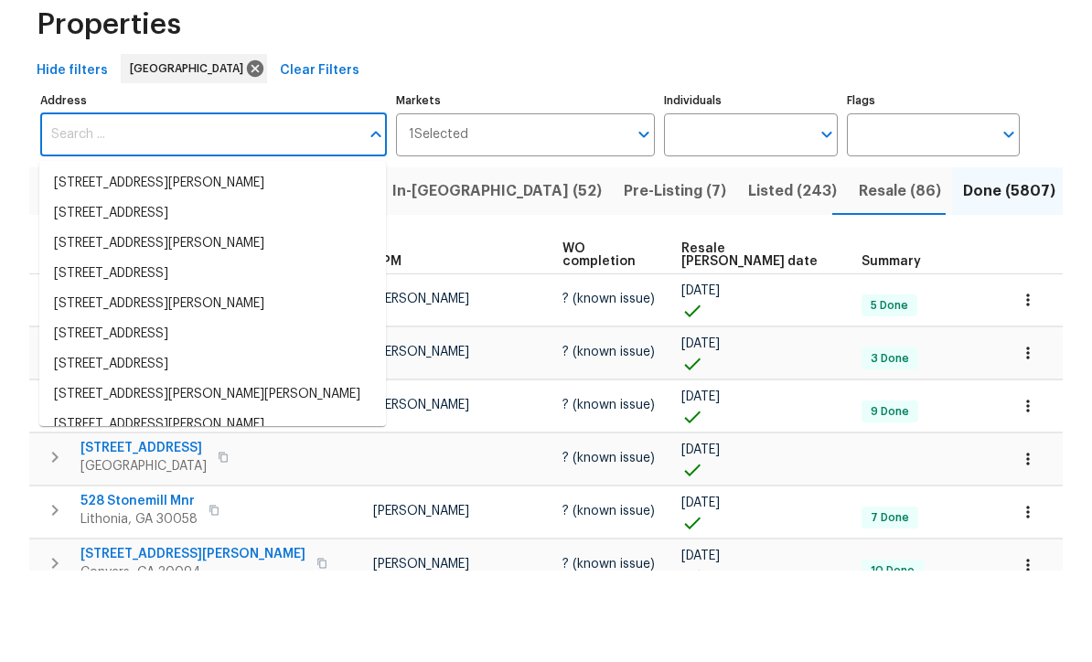
paste input "99 Cedars Glen Way, Villa Rica, GA 30180"
type input "99 Cedars Glen Way, Villa Rica, GA 30180"
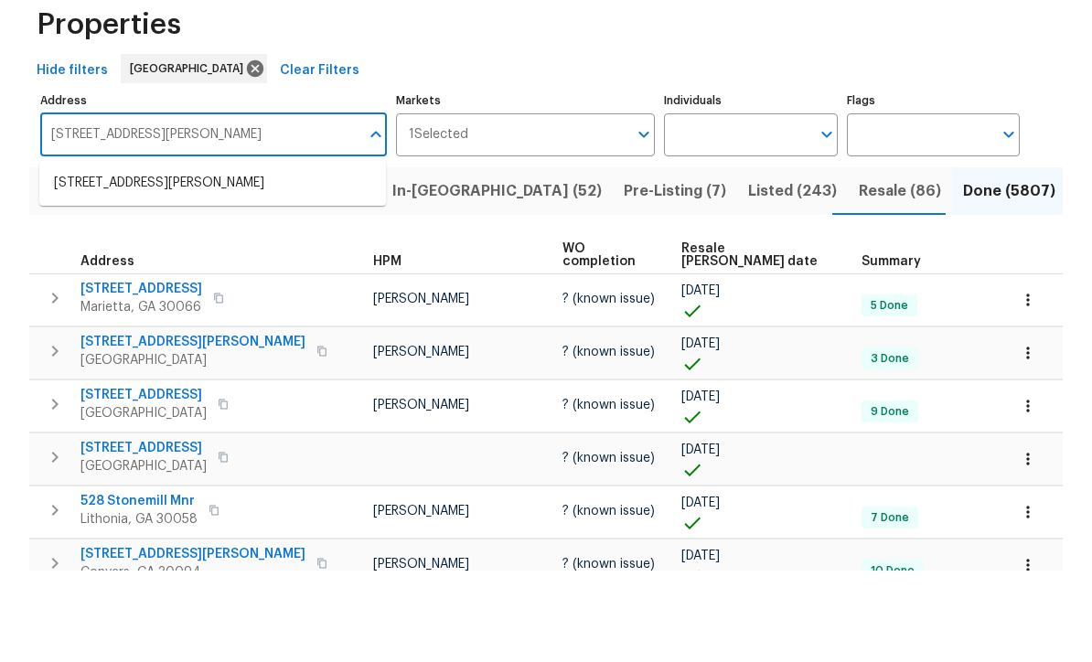
click at [151, 260] on li "99 Cedars Glen Way Villa Rica GA 30180" at bounding box center [212, 275] width 347 height 30
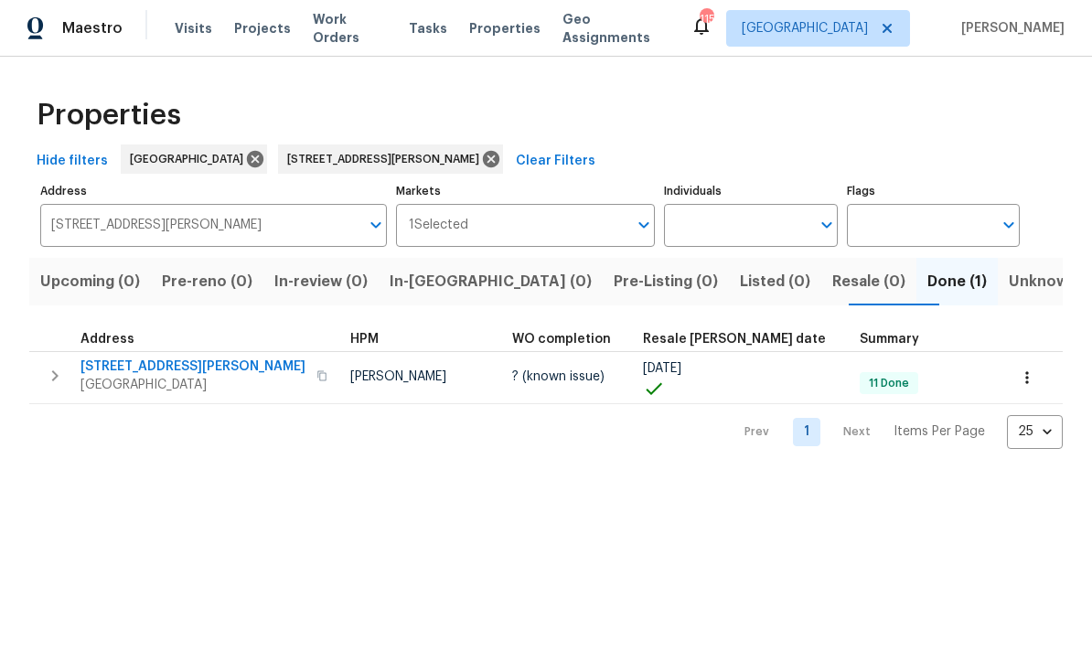
click at [1026, 378] on icon "button" at bounding box center [1027, 378] width 3 height 12
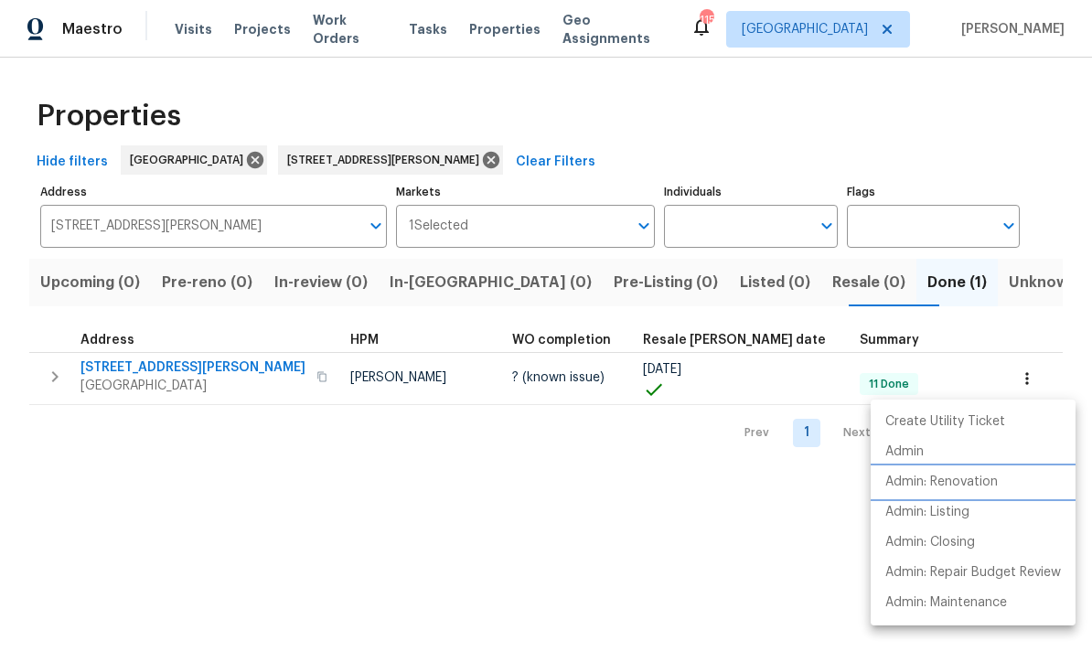
click at [942, 486] on p "Admin: Renovation" at bounding box center [941, 482] width 112 height 19
click at [430, 166] on div at bounding box center [546, 331] width 1092 height 662
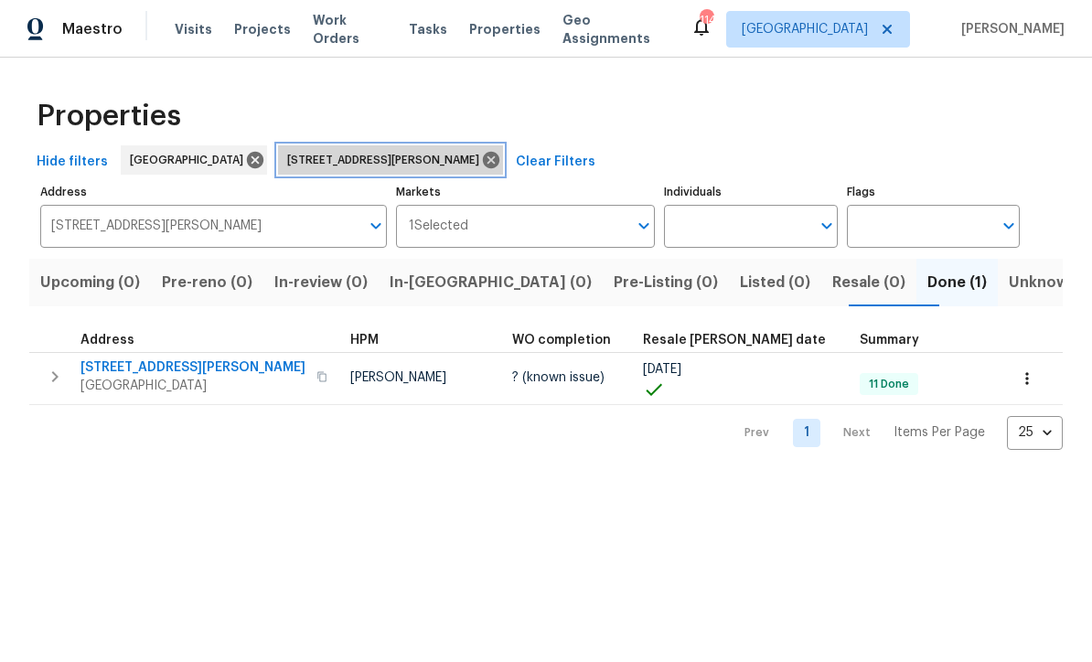
click at [481, 168] on icon at bounding box center [491, 160] width 20 height 20
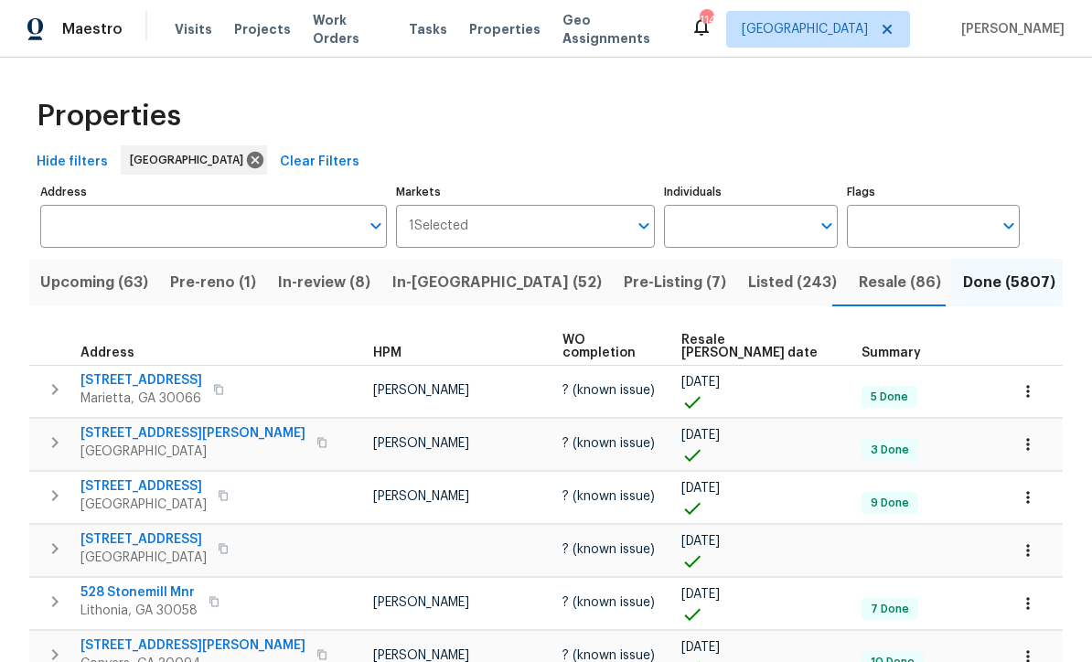
click at [90, 223] on input "Address" at bounding box center [199, 226] width 319 height 43
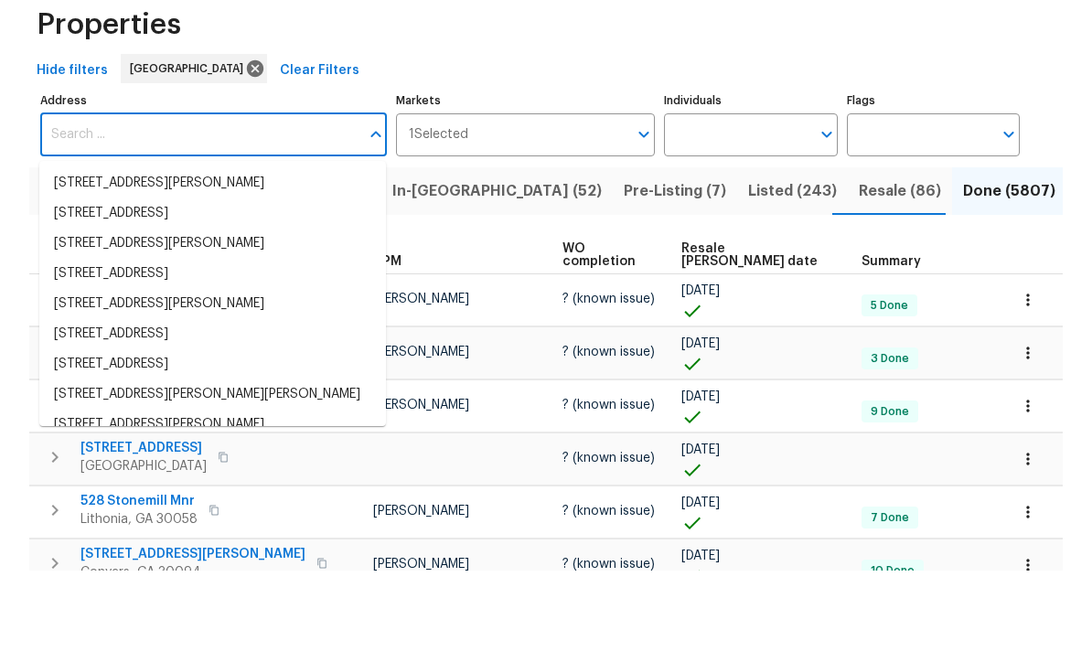
click at [63, 205] on input "Address" at bounding box center [199, 226] width 319 height 43
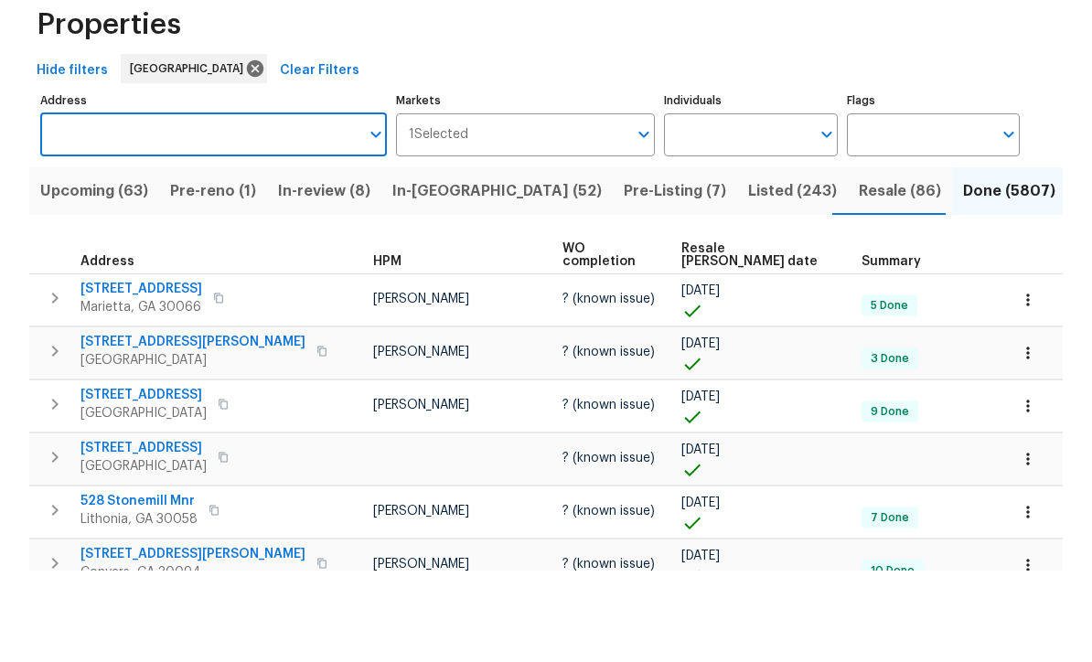
paste input "9979 Bridgewater Pointe Villa Rica, GA 30180"
type input "9979 Bridgewater Pointe Villa Rica, GA 30180"
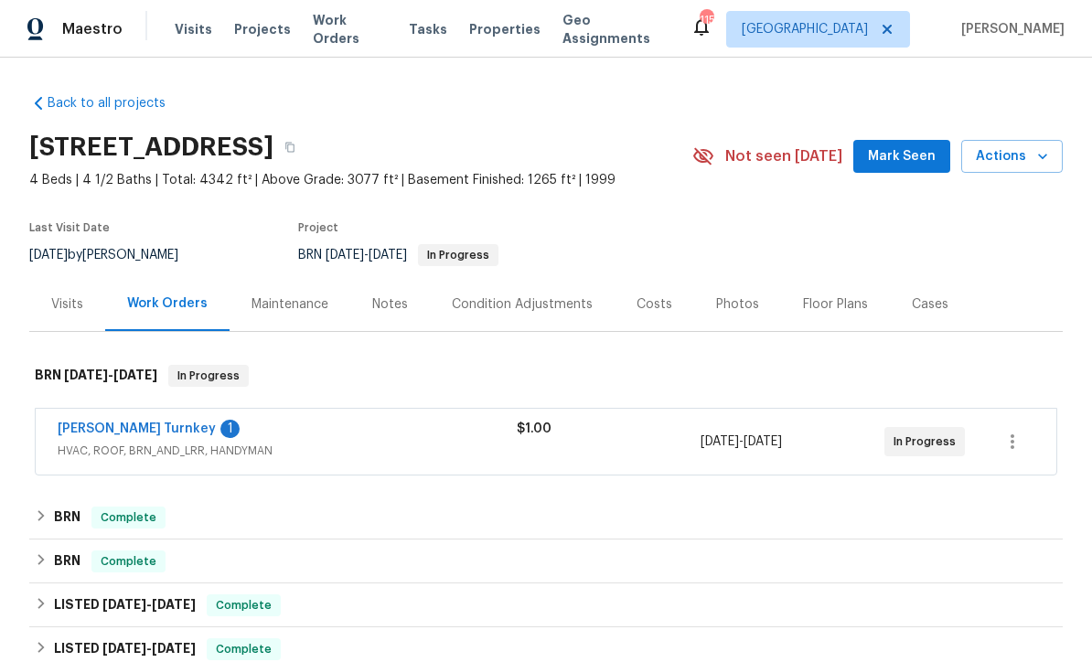
click at [85, 423] on link "Davis Turnkey" at bounding box center [137, 429] width 158 height 13
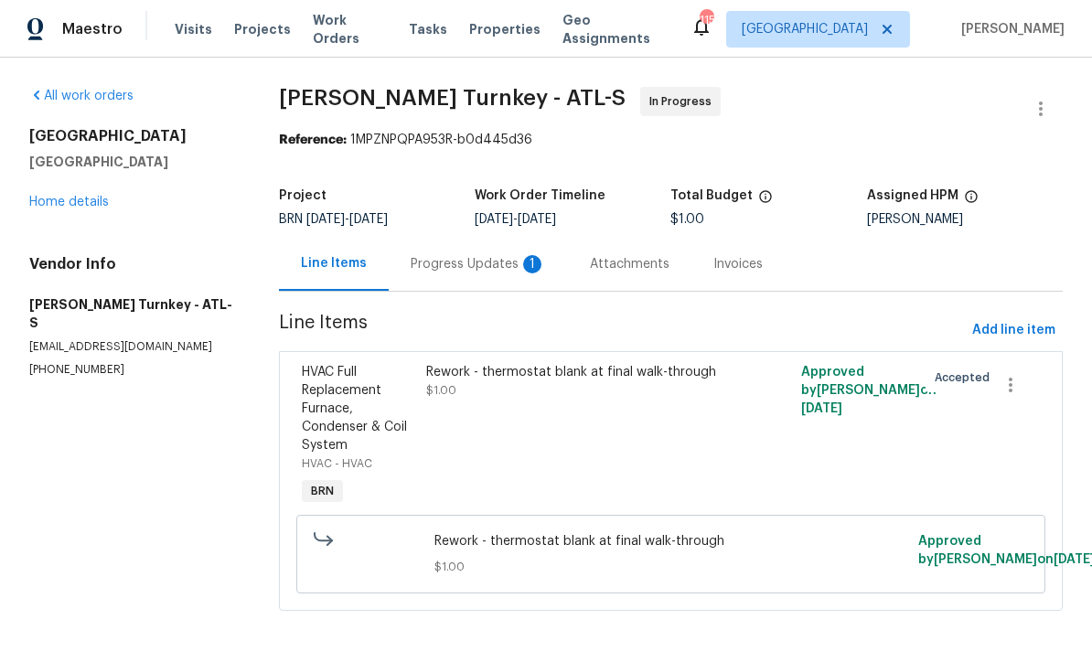
click at [450, 264] on div "Progress Updates 1" at bounding box center [478, 264] width 135 height 18
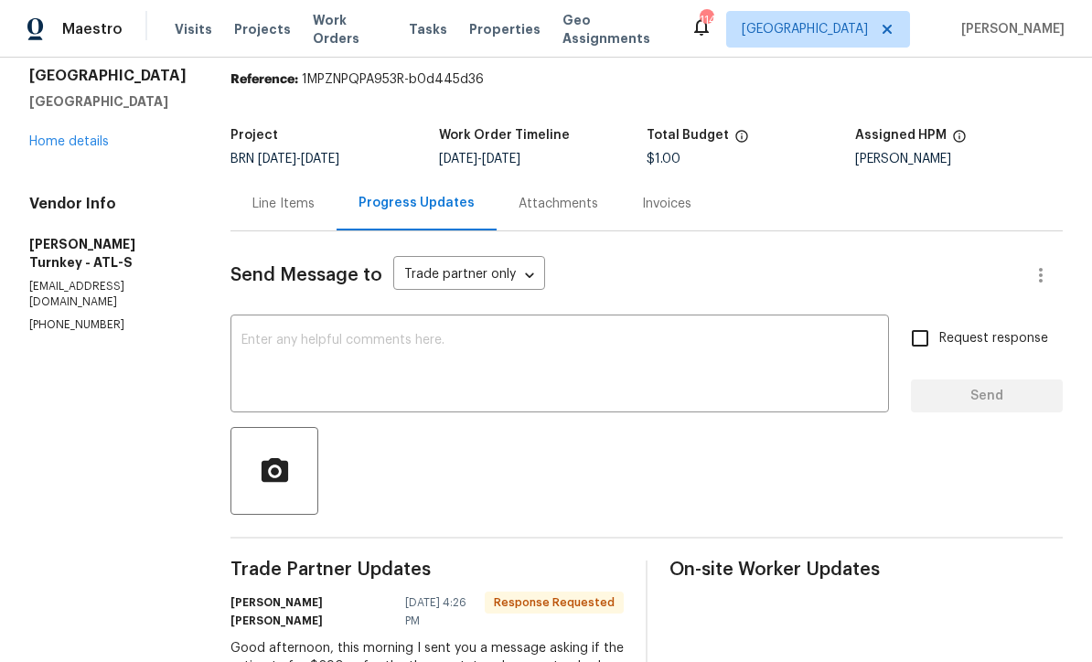
scroll to position [50, 0]
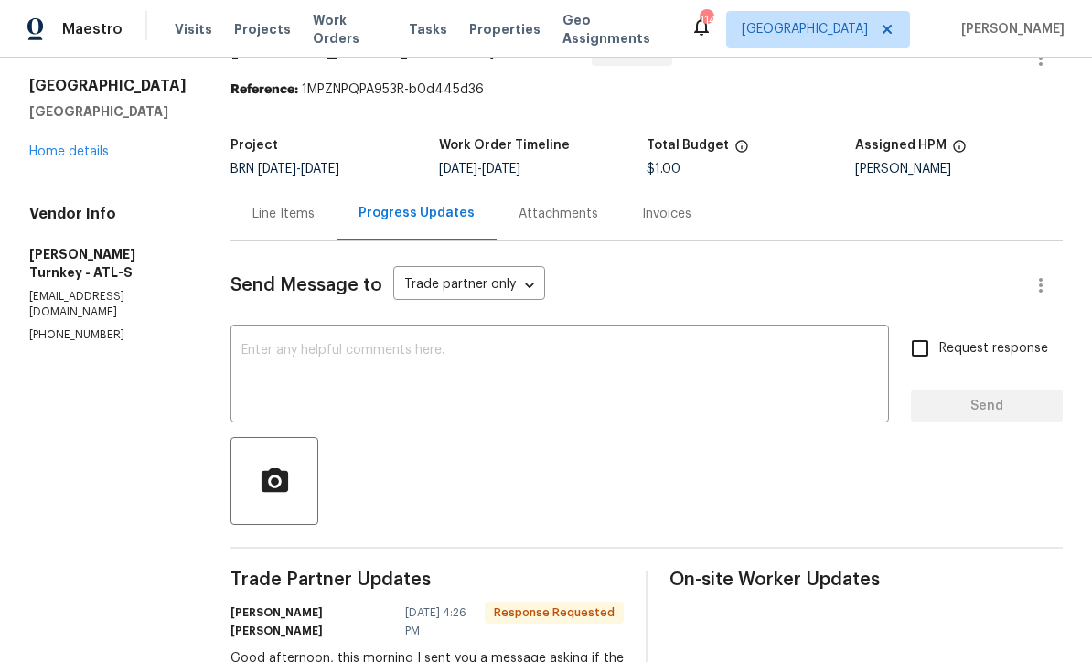
click at [64, 158] on link "Home details" at bounding box center [69, 151] width 80 height 13
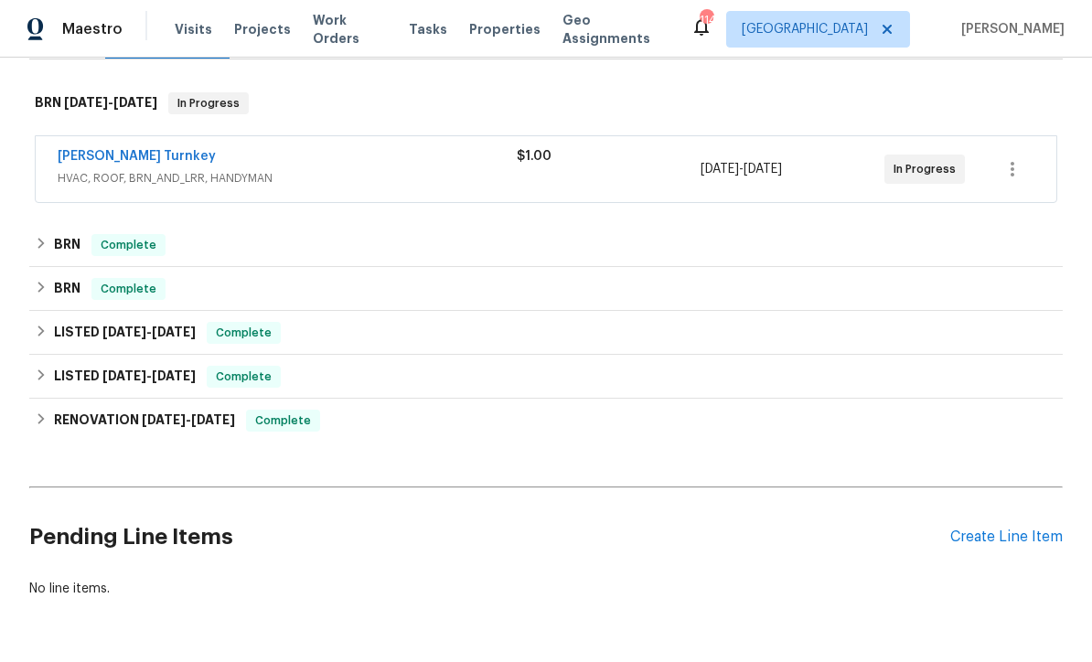
scroll to position [272, 0]
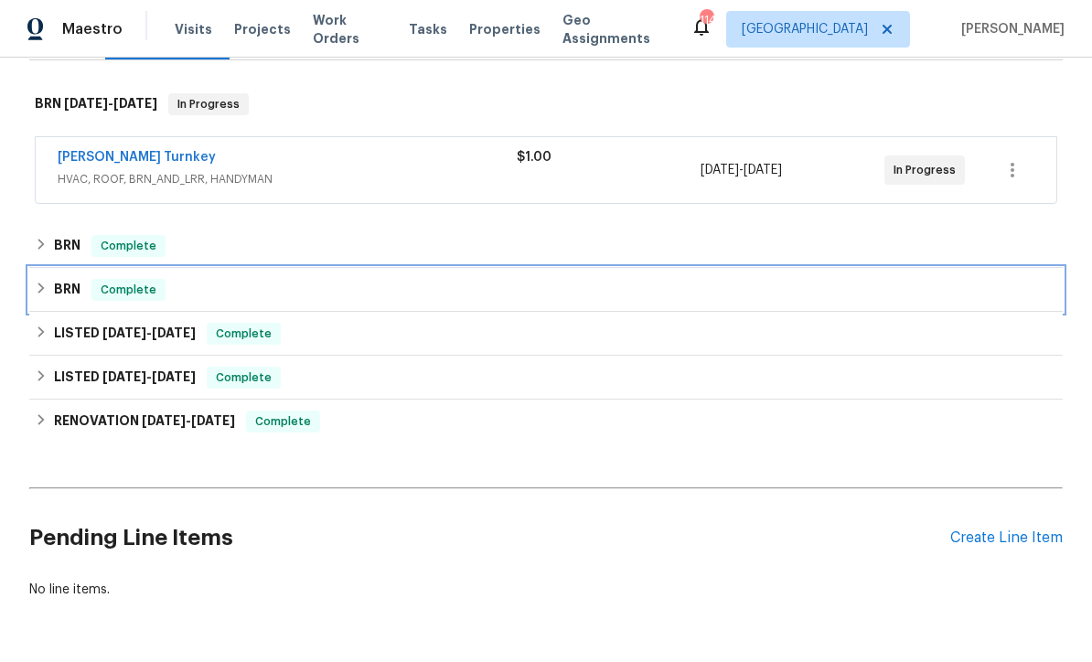
click at [78, 284] on h6 "BRN" at bounding box center [67, 290] width 27 height 22
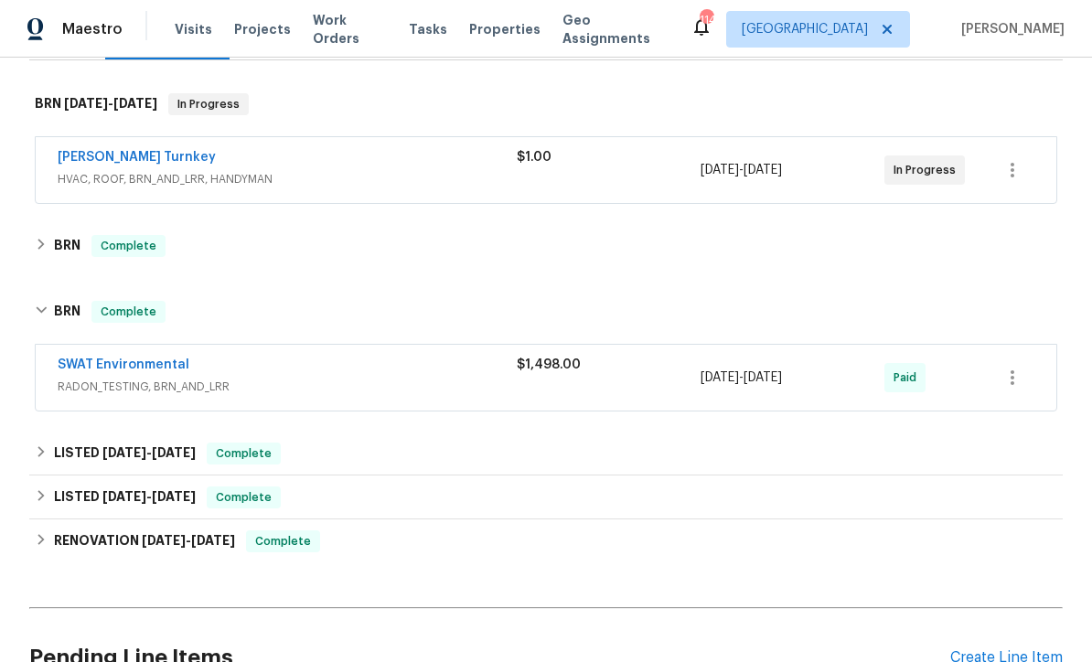
click at [131, 369] on link "SWAT Environmental" at bounding box center [124, 365] width 132 height 13
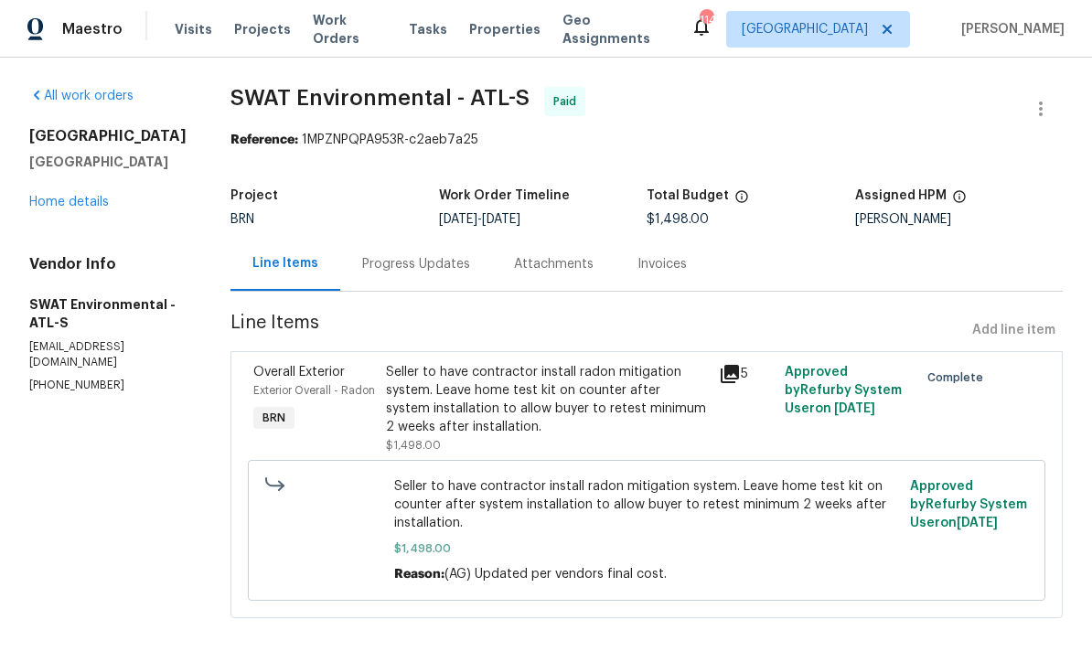
click at [395, 264] on div "Progress Updates" at bounding box center [416, 264] width 108 height 18
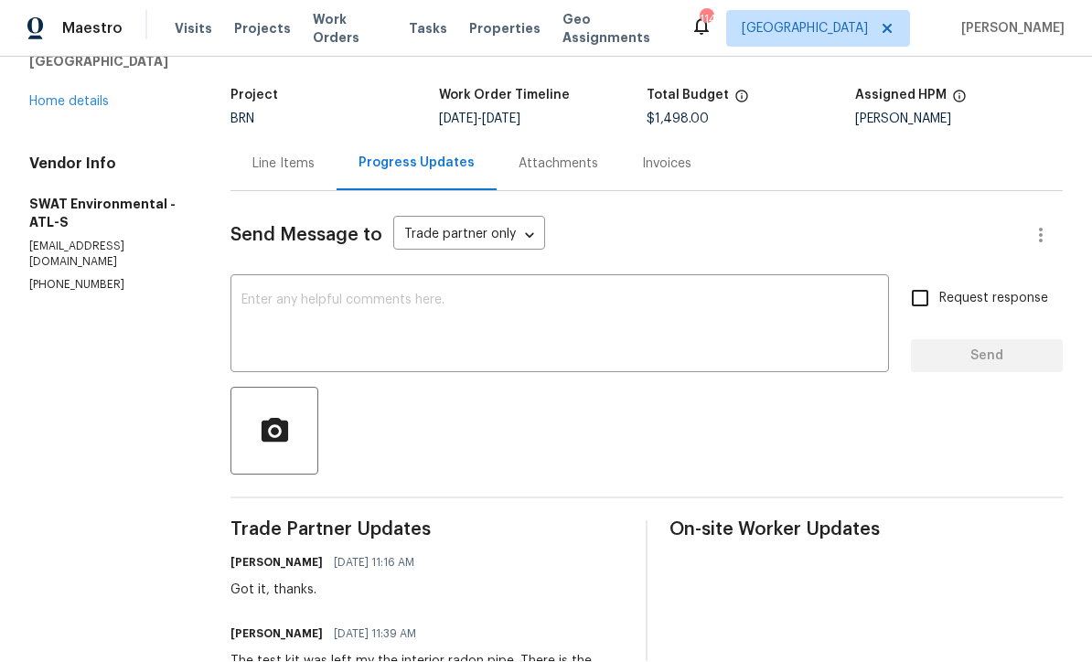
scroll to position [41, 0]
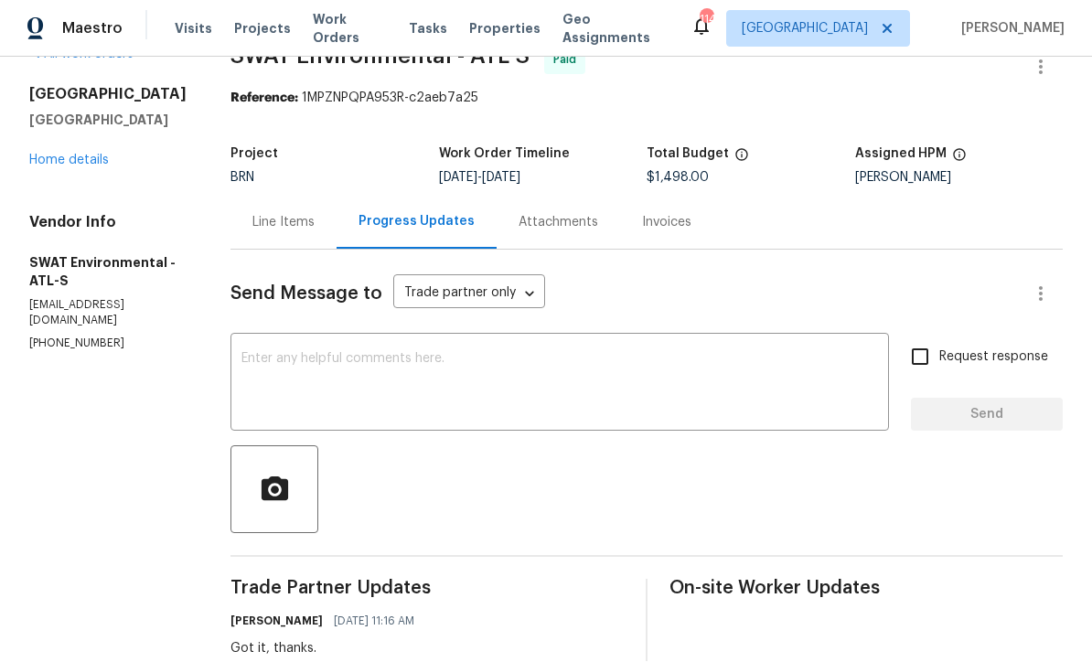
click at [236, 196] on div "Line Items" at bounding box center [283, 223] width 106 height 54
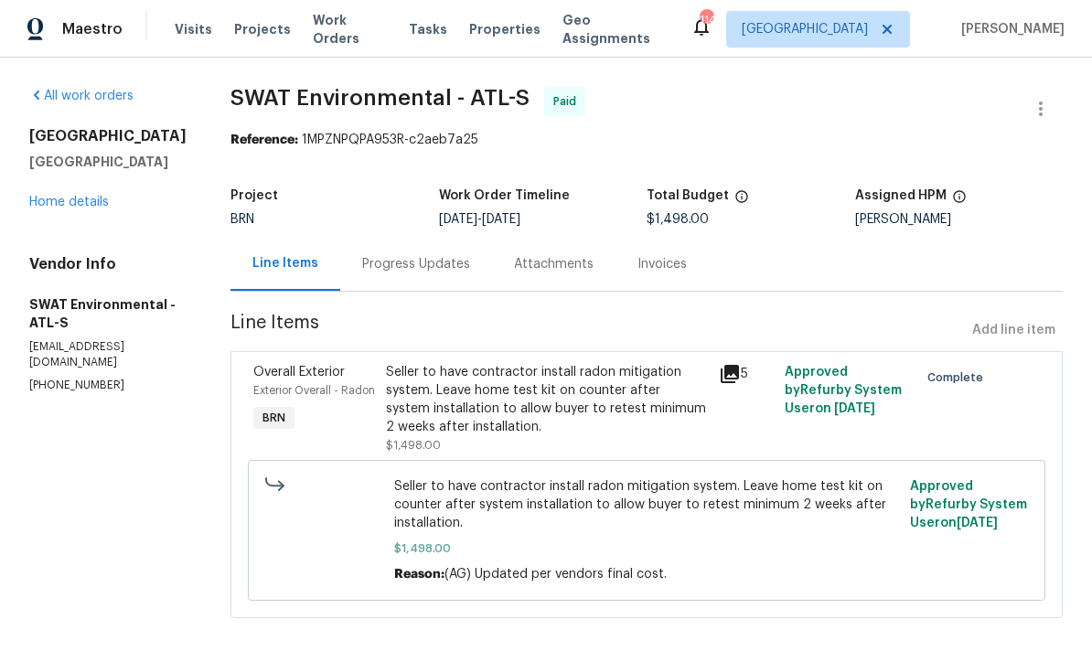
click at [450, 397] on div "Seller to have contractor install radon mitigation system. Leave home test kit …" at bounding box center [546, 399] width 321 height 73
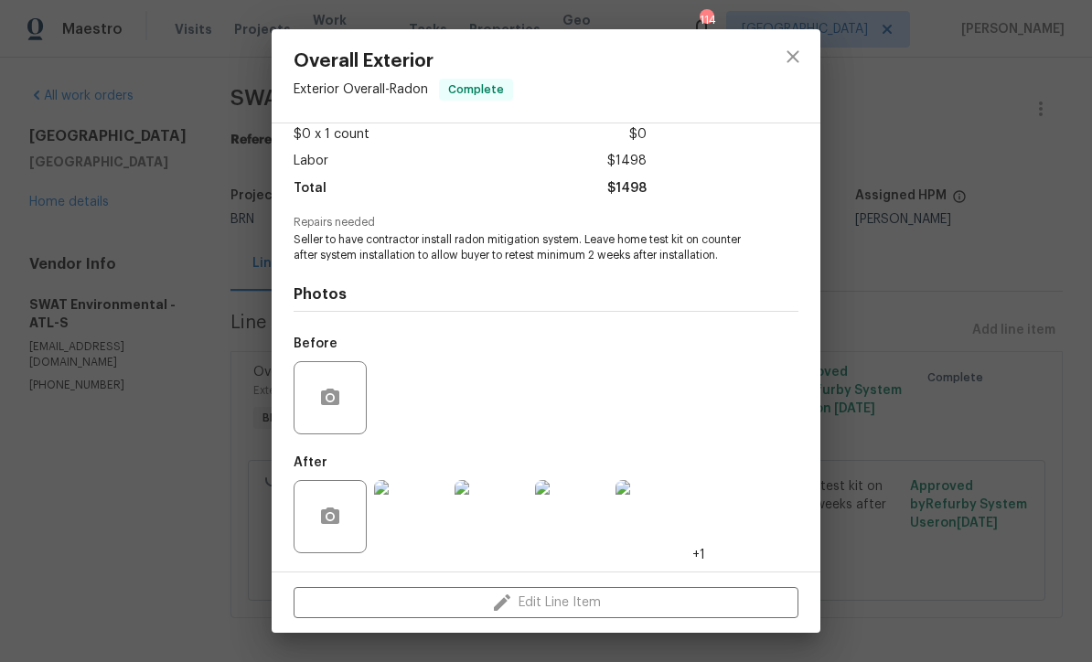
scroll to position [108, 0]
click at [416, 524] on img at bounding box center [410, 516] width 73 height 73
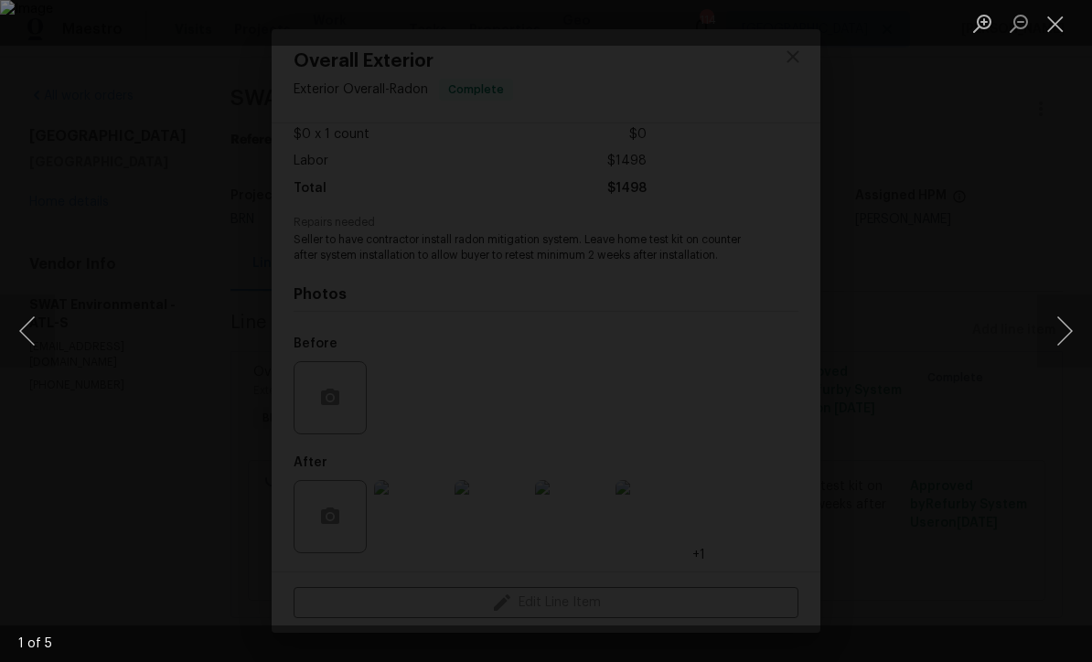
click at [1066, 327] on button "Next image" at bounding box center [1064, 330] width 55 height 73
click at [1072, 324] on button "Next image" at bounding box center [1064, 330] width 55 height 73
click at [1066, 326] on button "Next image" at bounding box center [1064, 330] width 55 height 73
click at [1067, 330] on button "Next image" at bounding box center [1064, 330] width 55 height 73
click at [1071, 328] on button "Next image" at bounding box center [1064, 330] width 55 height 73
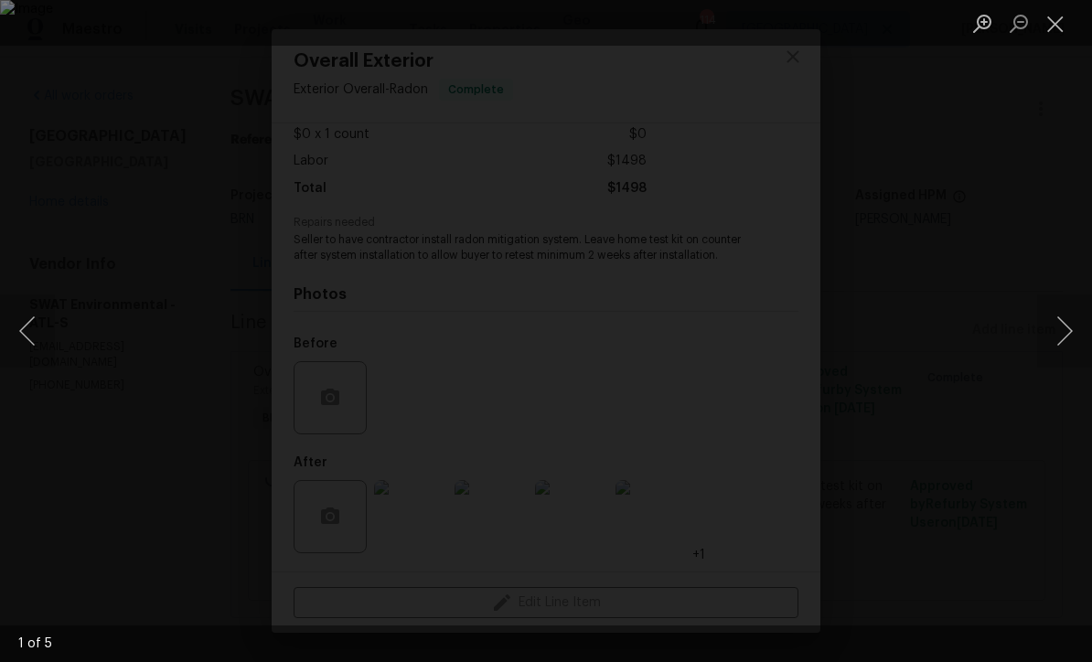
click at [1049, 28] on button "Close lightbox" at bounding box center [1055, 23] width 37 height 32
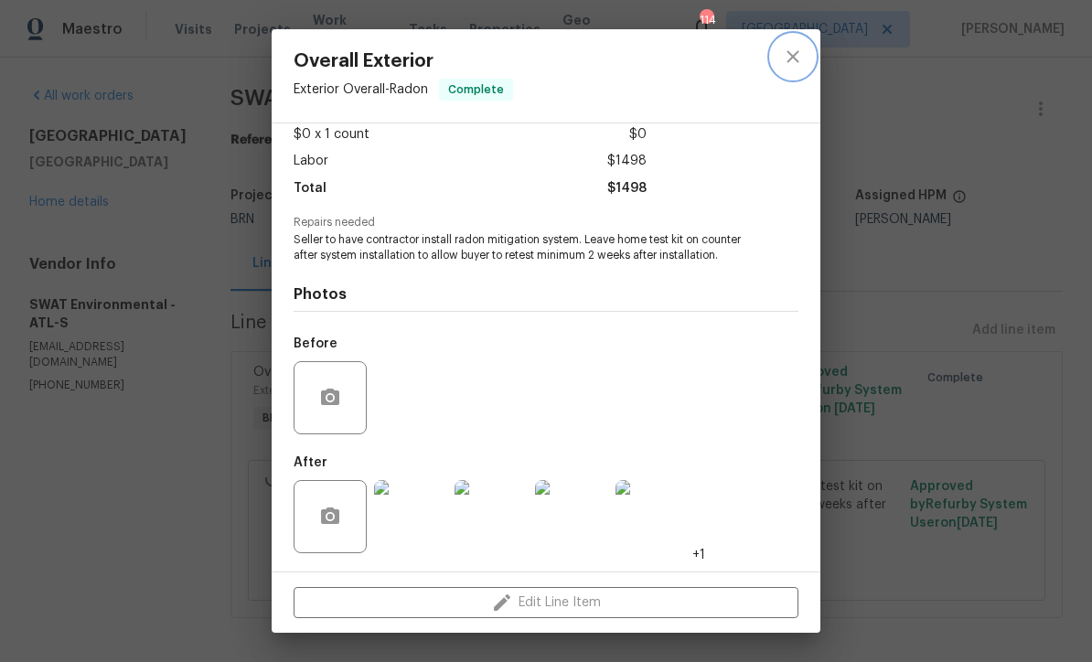
click at [790, 54] on icon "close" at bounding box center [793, 56] width 12 height 12
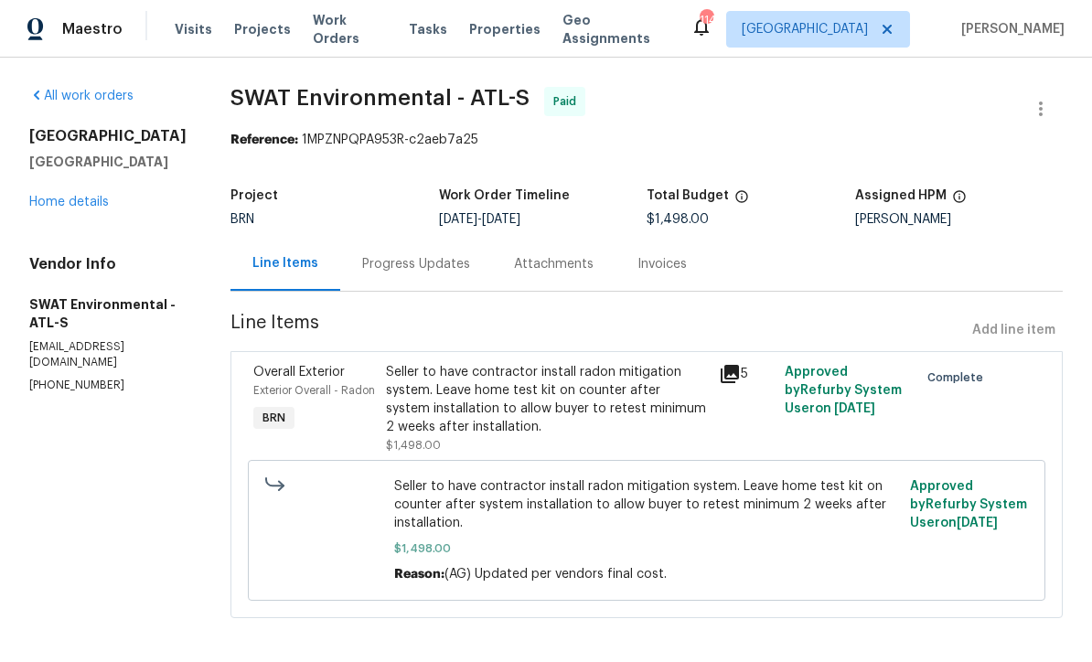
click at [53, 205] on link "Home details" at bounding box center [69, 202] width 80 height 13
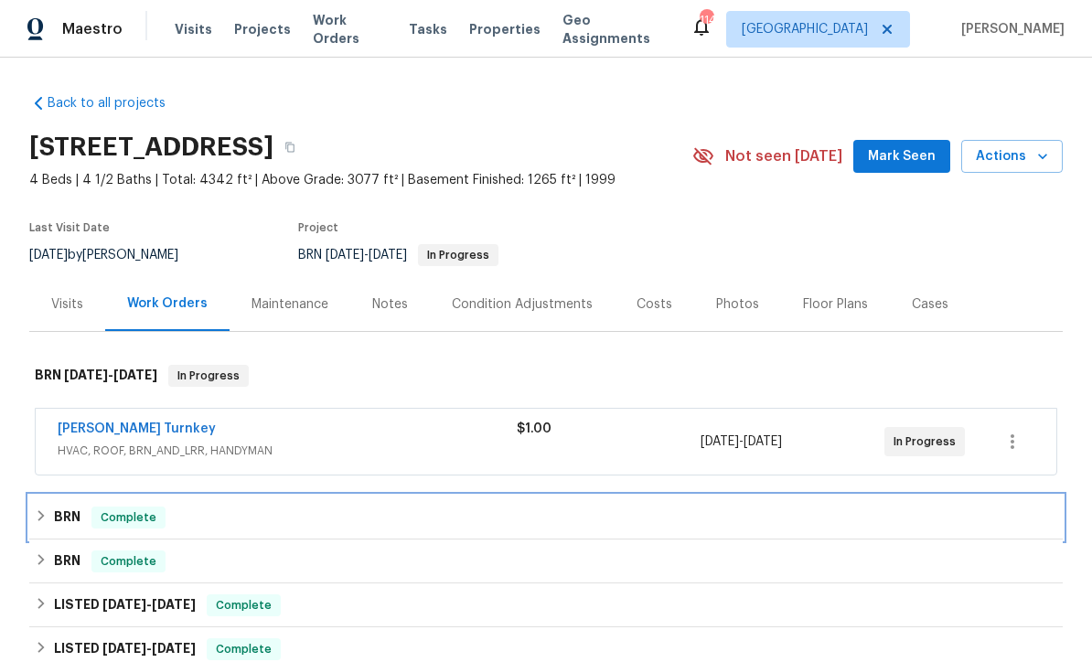
click at [72, 507] on h6 "BRN" at bounding box center [67, 518] width 27 height 22
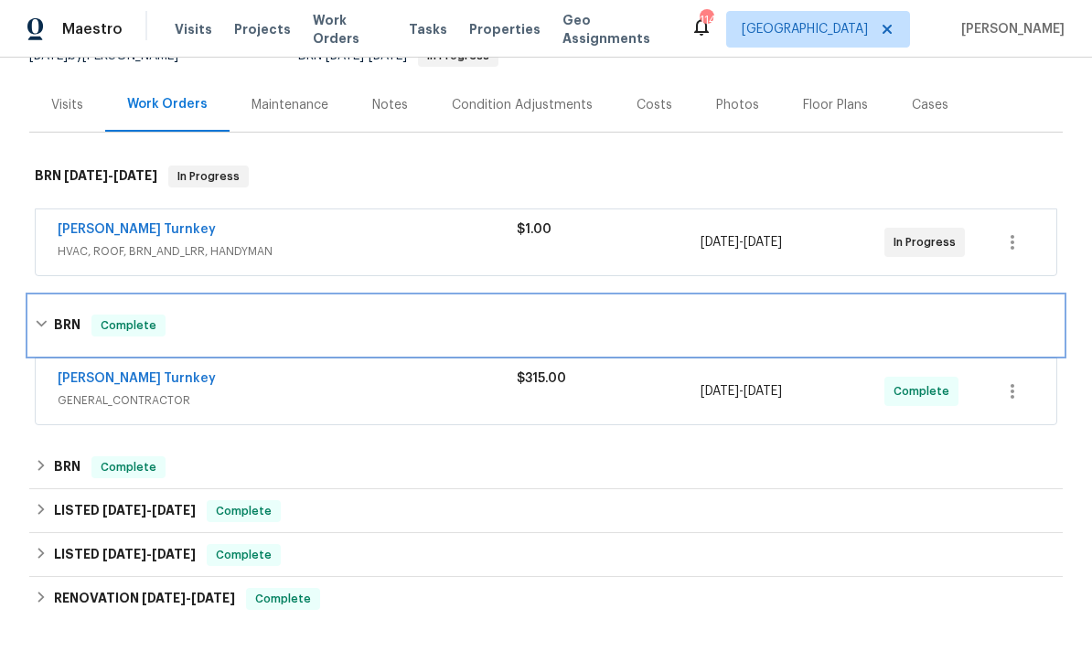
scroll to position [222, 0]
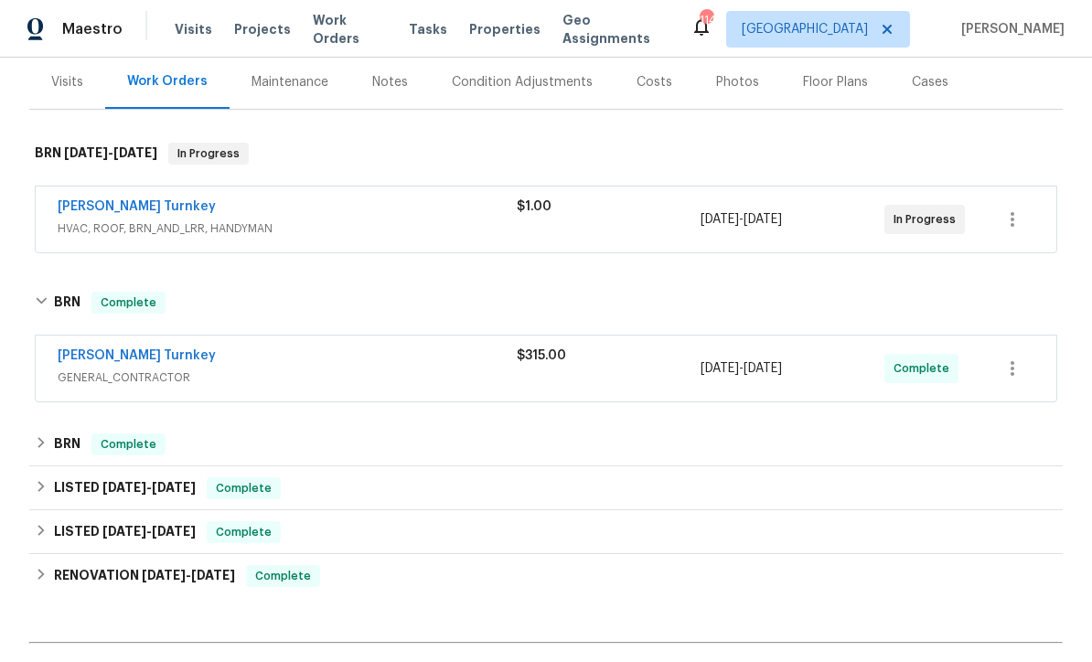
click at [79, 349] on link "Davis Turnkey" at bounding box center [137, 355] width 158 height 13
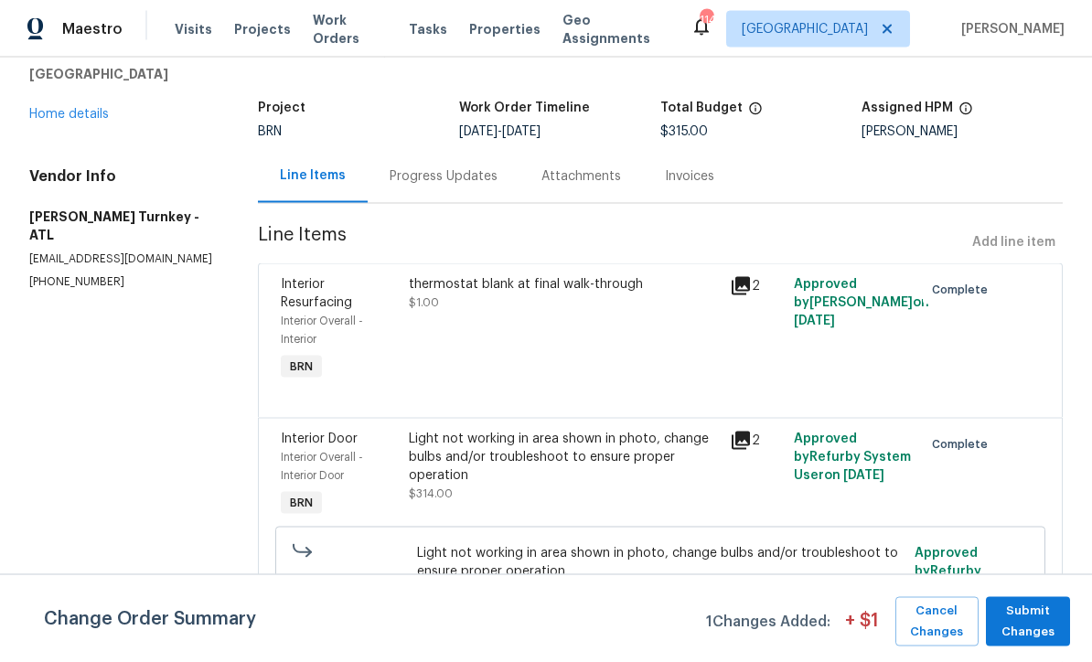
scroll to position [60, 0]
click at [462, 437] on div "Light not working in area shown in photo, change bulbs and/or troubleshoot to e…" at bounding box center [564, 466] width 310 height 73
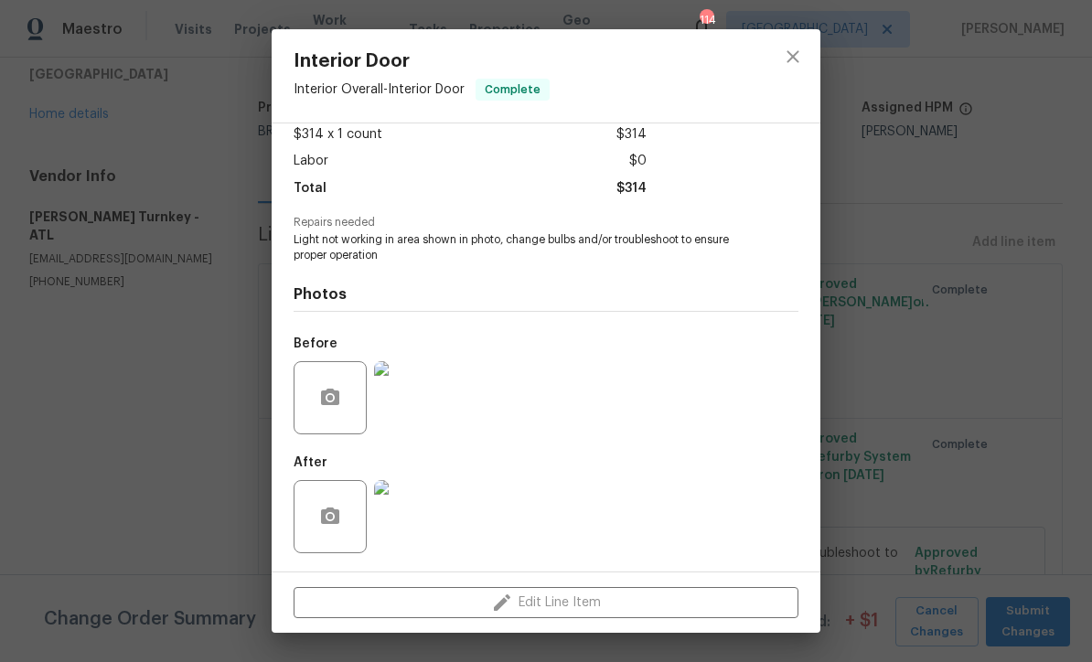
scroll to position [108, 0]
click at [401, 403] on img at bounding box center [410, 397] width 73 height 73
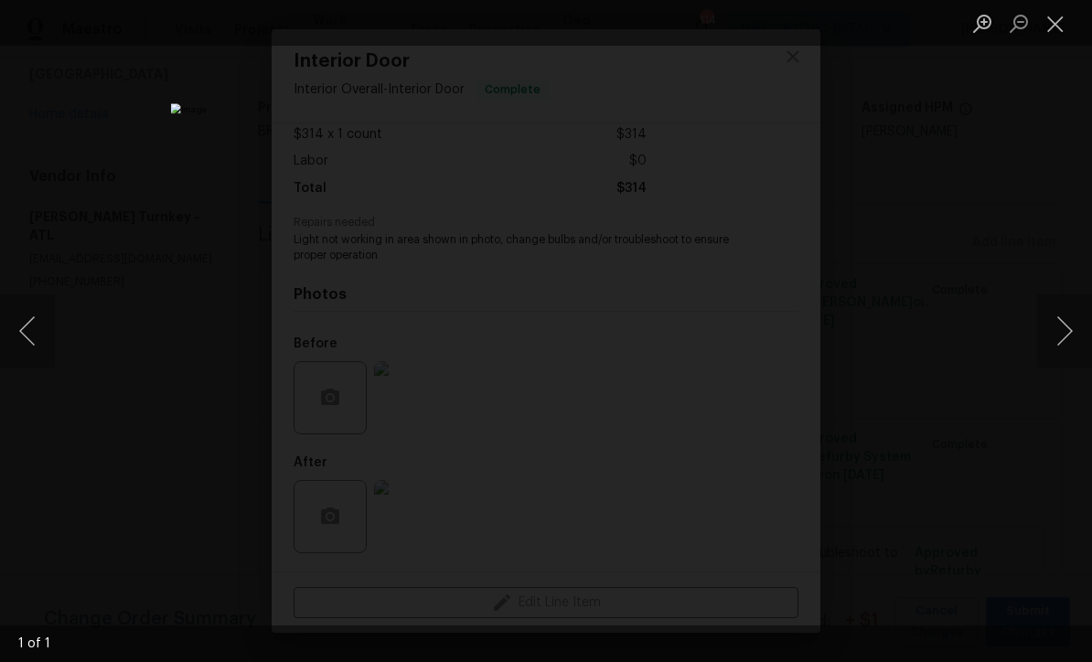
click at [1064, 21] on button "Close lightbox" at bounding box center [1055, 23] width 37 height 32
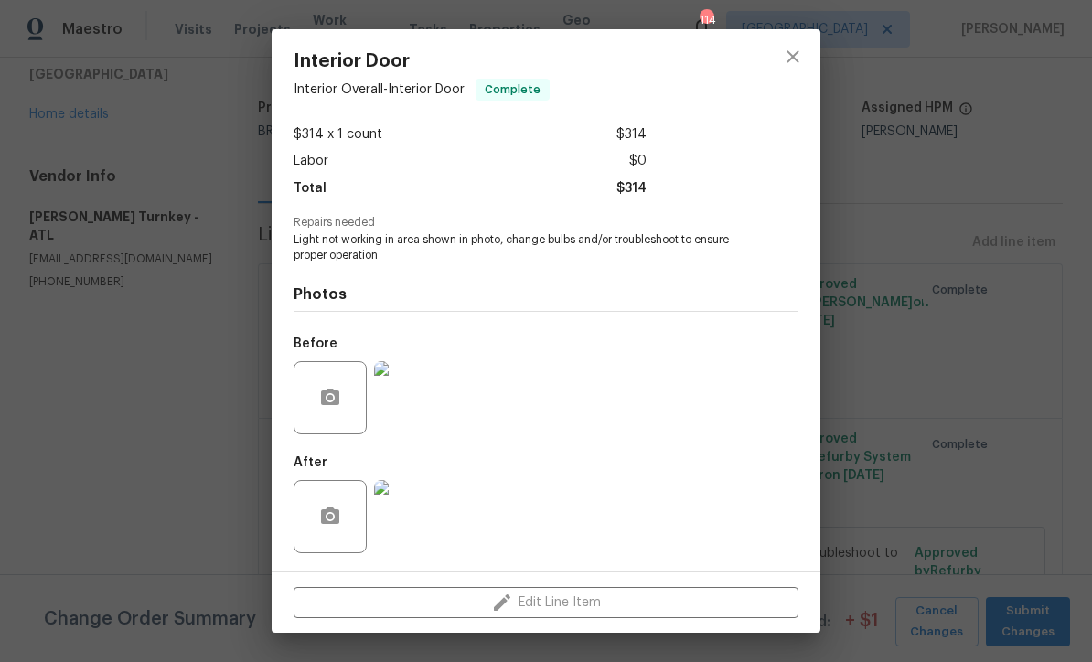
click at [408, 523] on img at bounding box center [410, 516] width 73 height 73
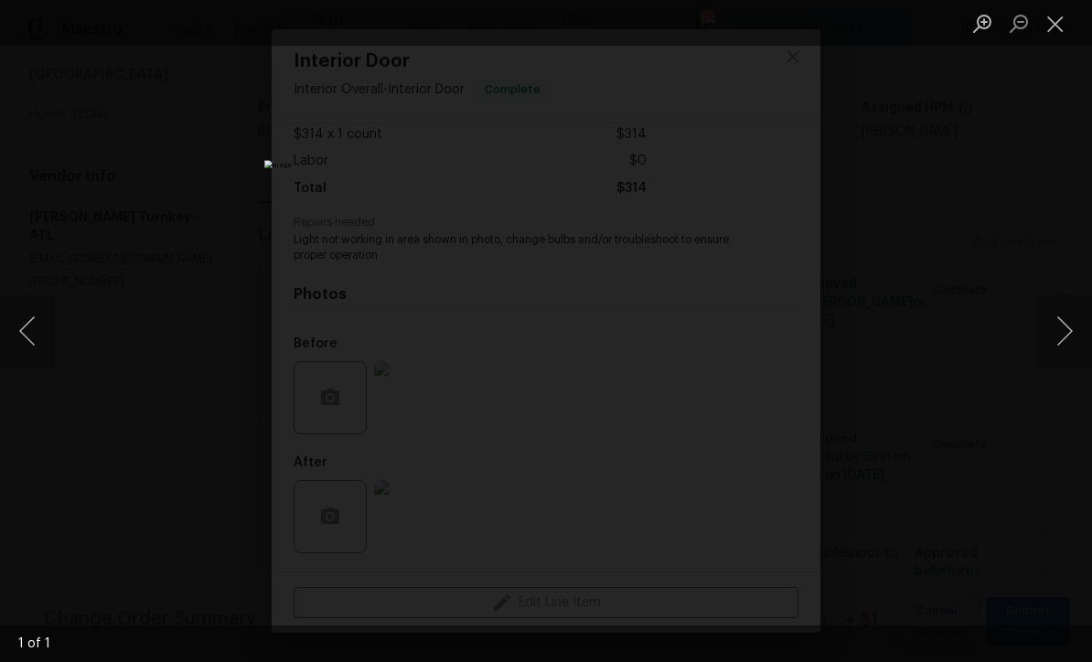
click at [1055, 24] on button "Close lightbox" at bounding box center [1055, 23] width 37 height 32
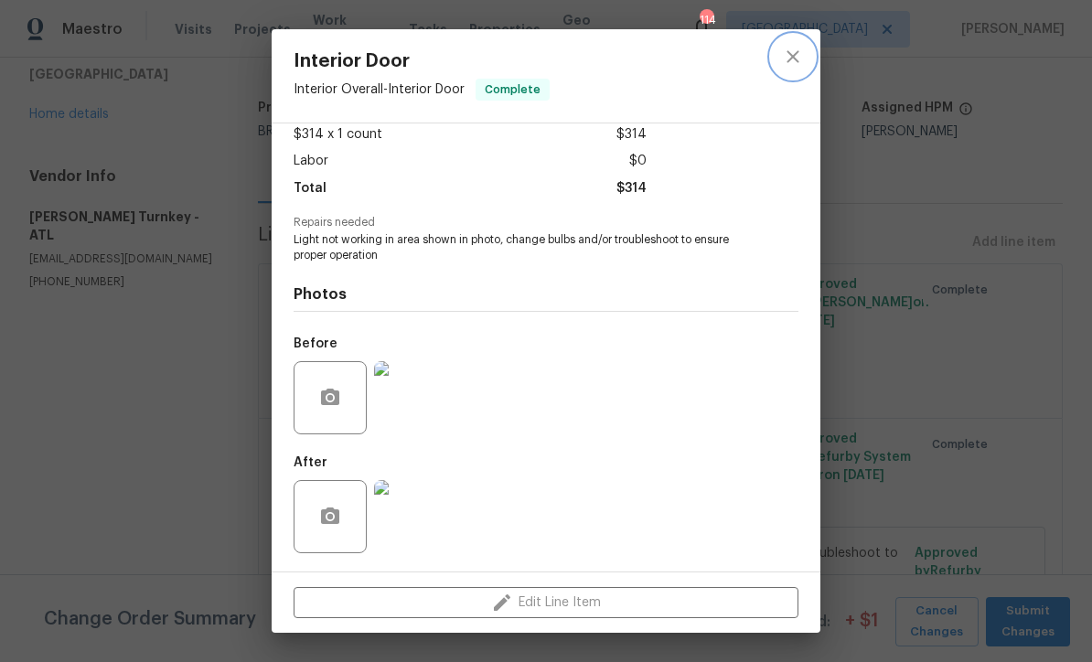
click at [784, 57] on icon "close" at bounding box center [793, 57] width 22 height 22
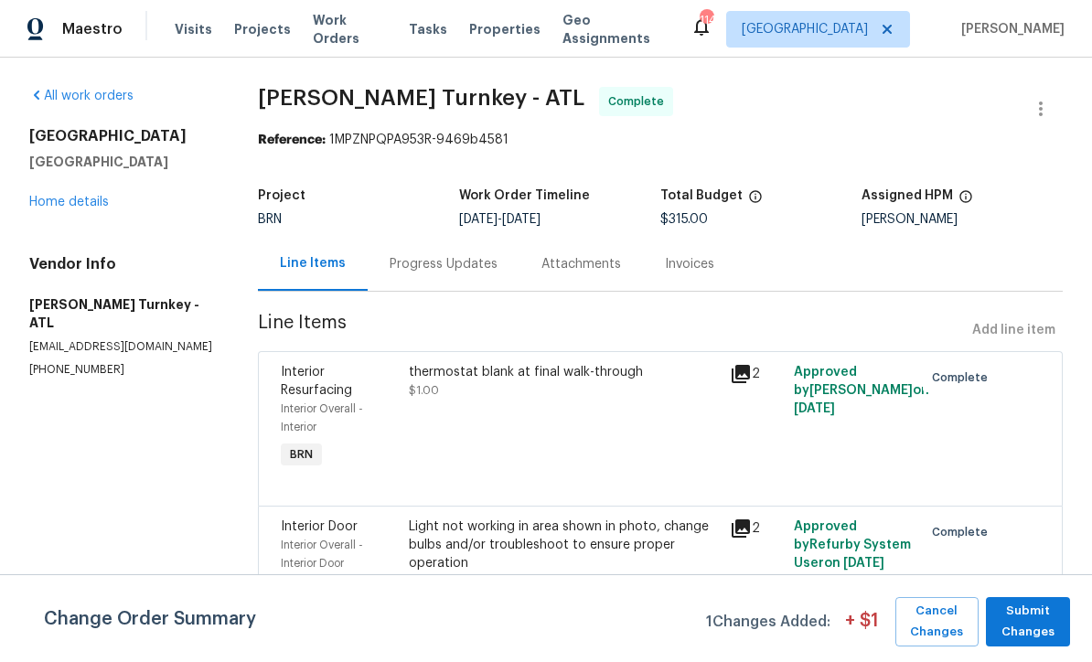
scroll to position [0, 0]
click at [73, 196] on link "Home details" at bounding box center [69, 202] width 80 height 13
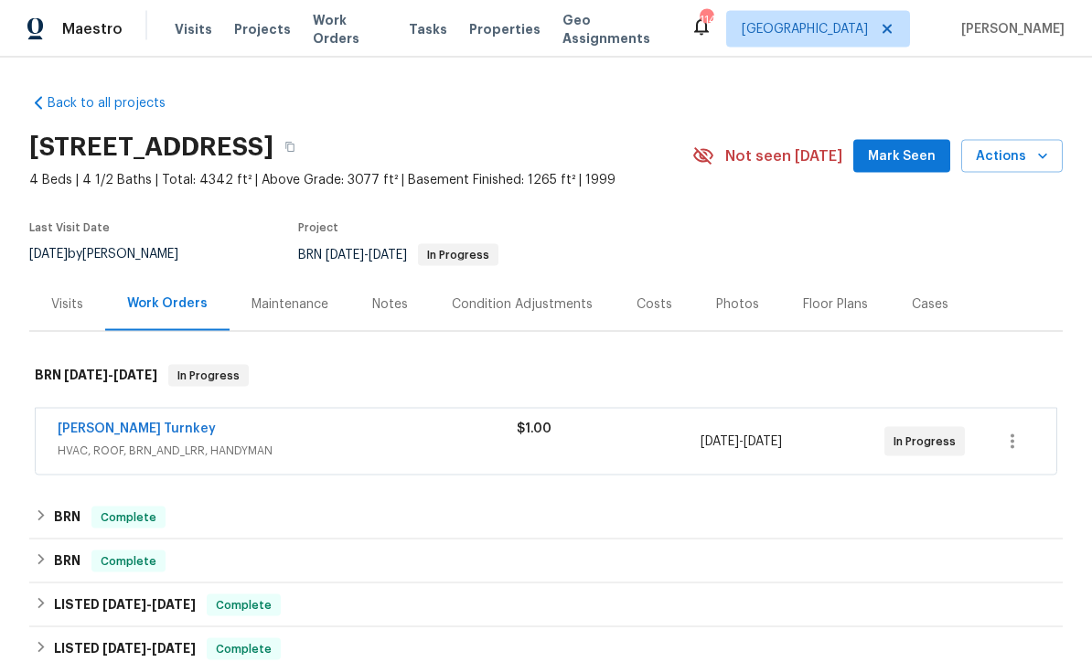
scroll to position [5, 0]
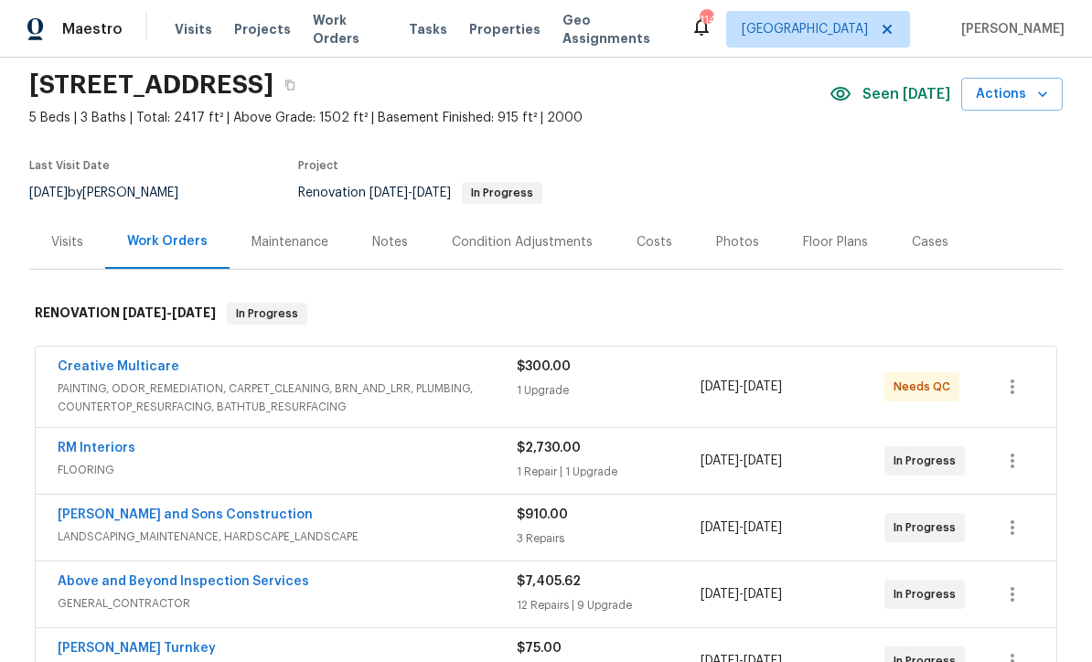
scroll to position [71, 0]
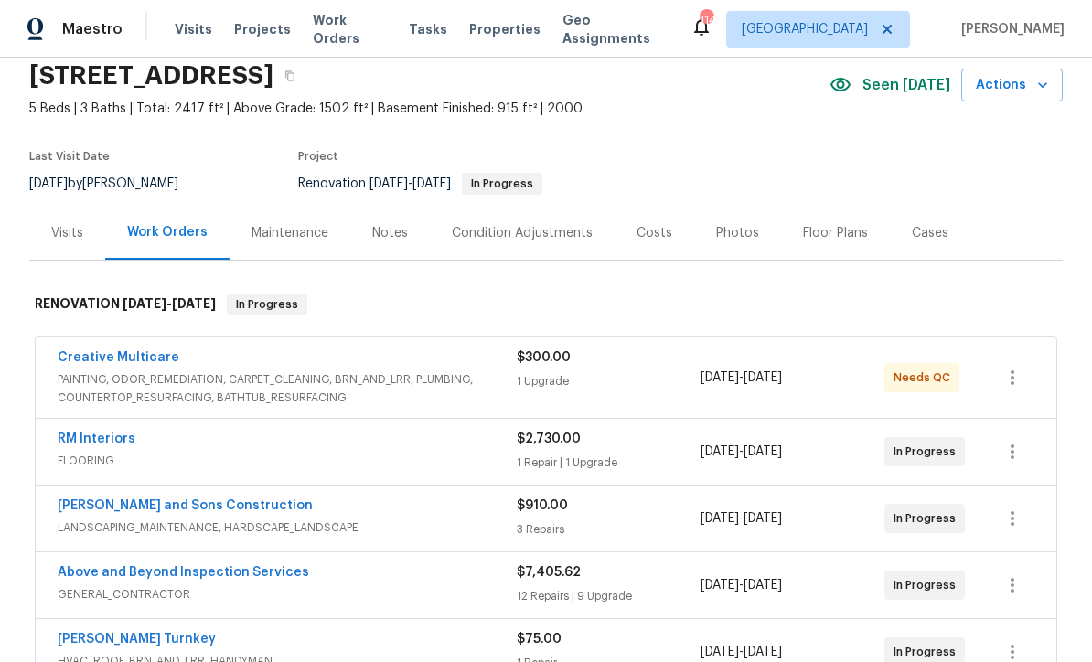
click at [101, 351] on link "Creative Multicare" at bounding box center [119, 357] width 122 height 13
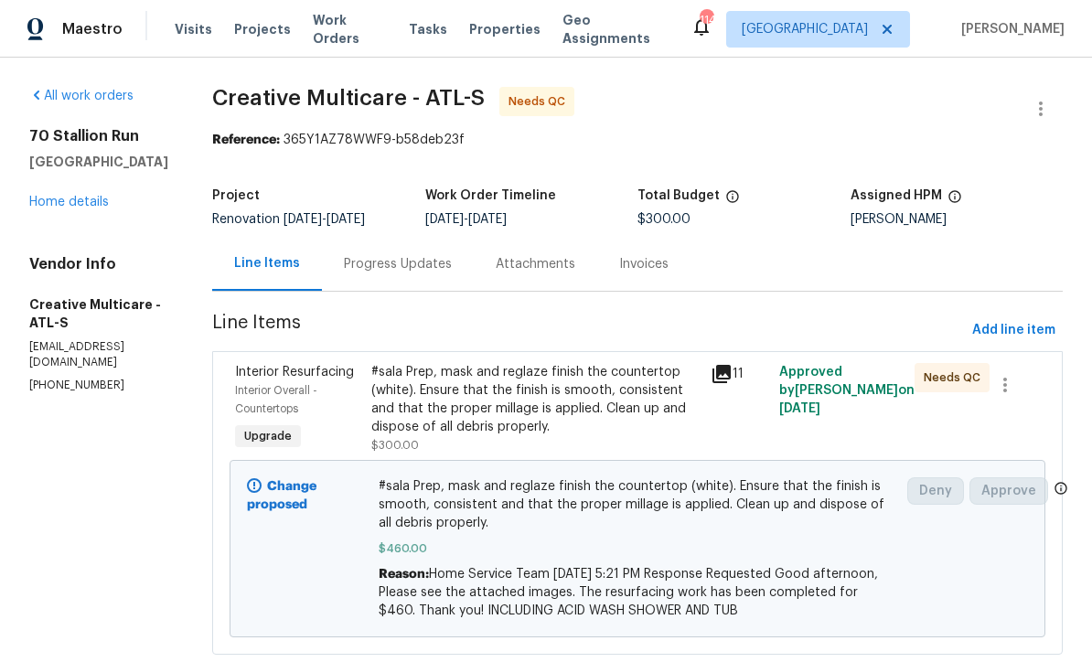
click at [57, 196] on link "Home details" at bounding box center [69, 202] width 80 height 13
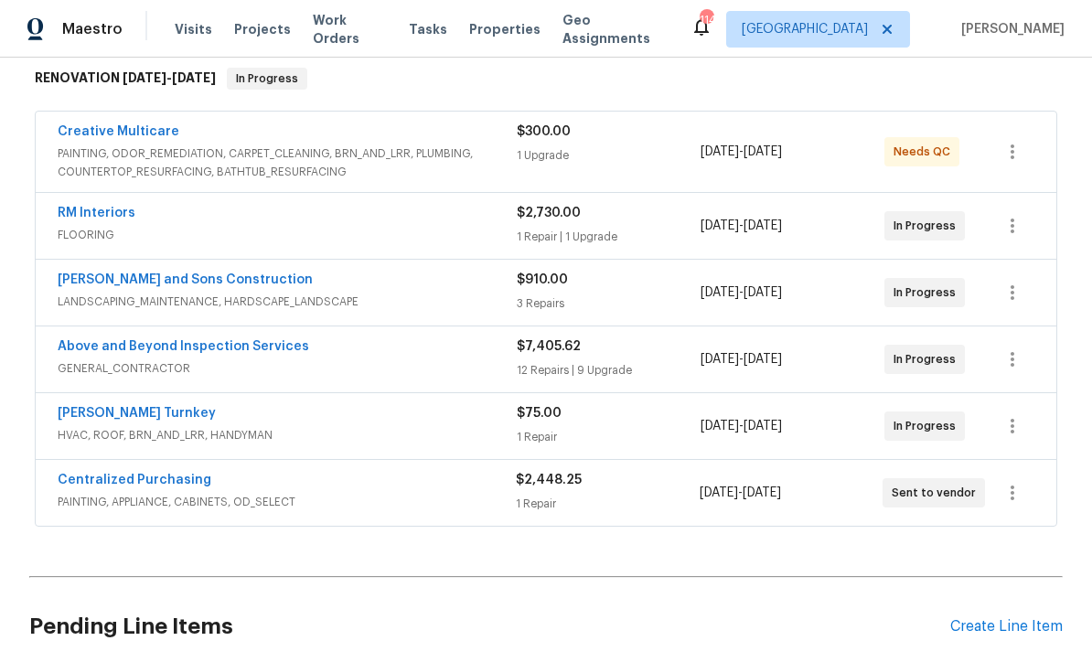
scroll to position [327, 0]
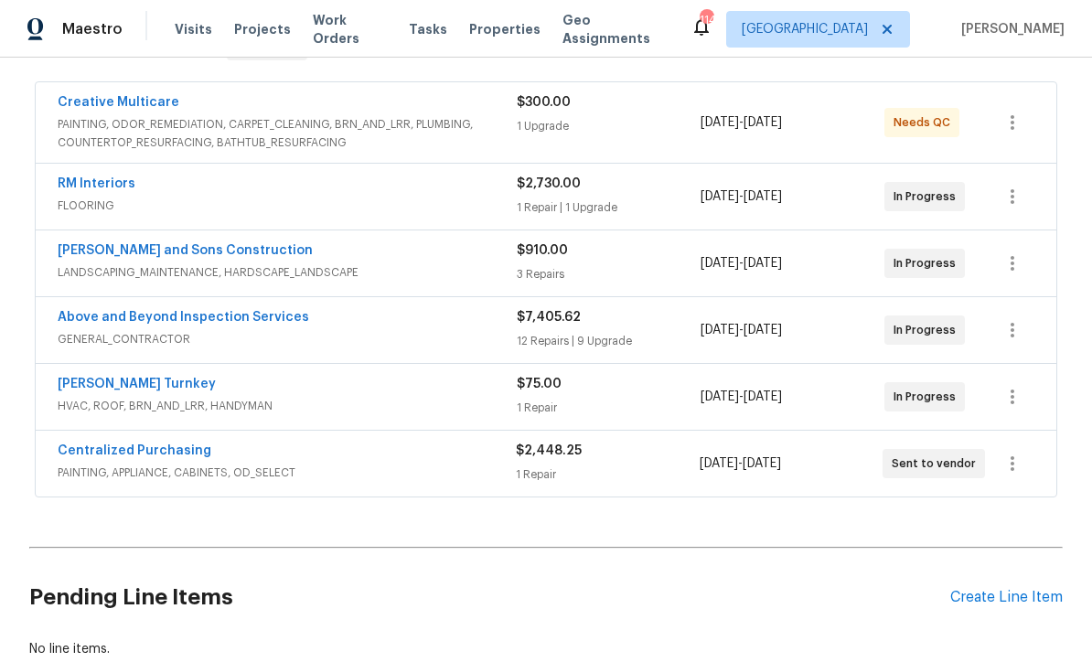
click at [158, 322] on link "Above and Beyond Inspection Services" at bounding box center [184, 317] width 252 height 13
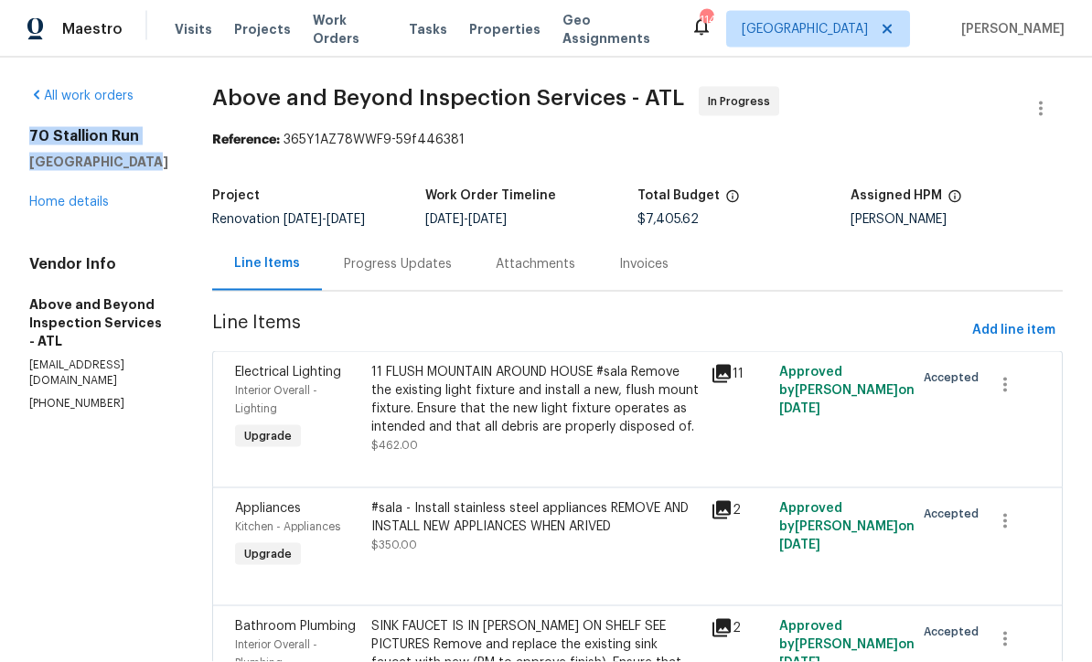
scroll to position [34, 0]
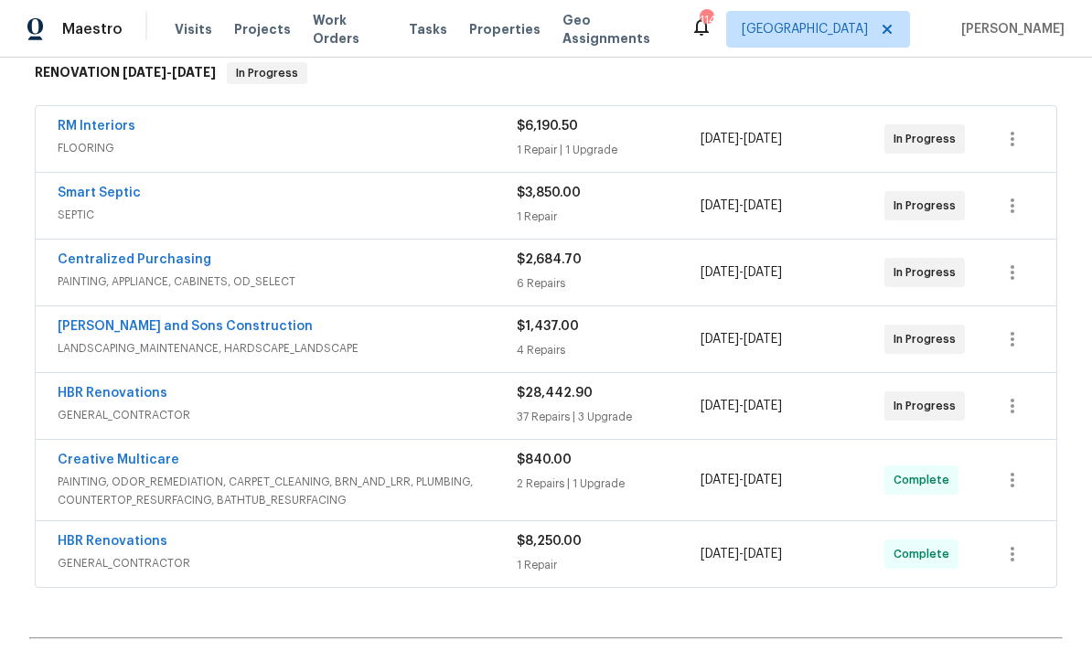
scroll to position [316, 0]
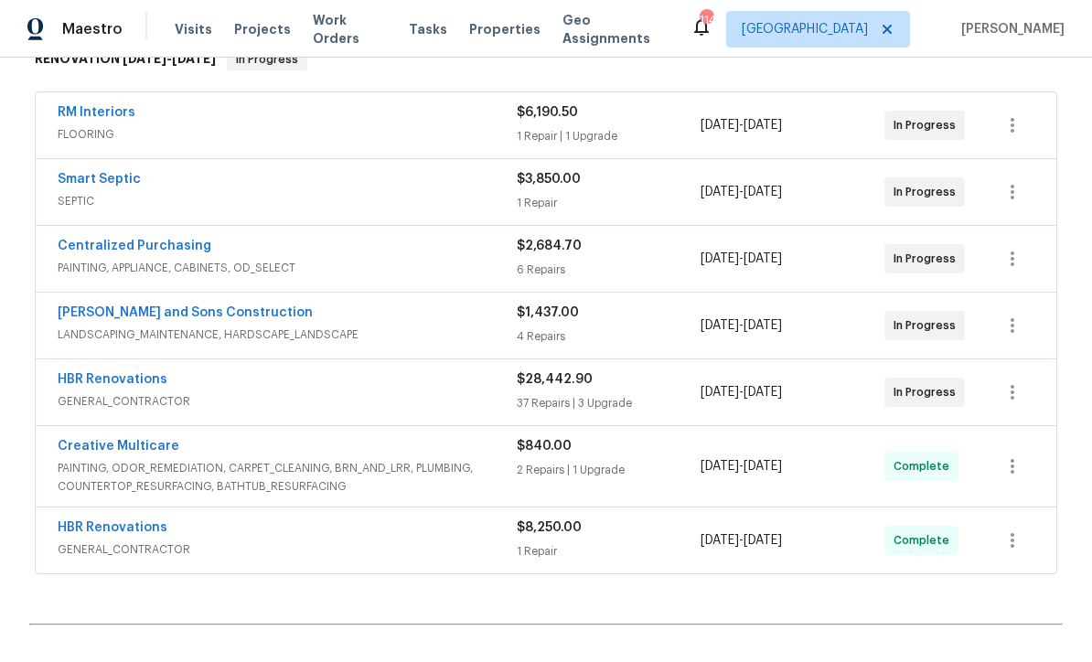
click at [109, 380] on link "HBR Renovations" at bounding box center [113, 379] width 110 height 13
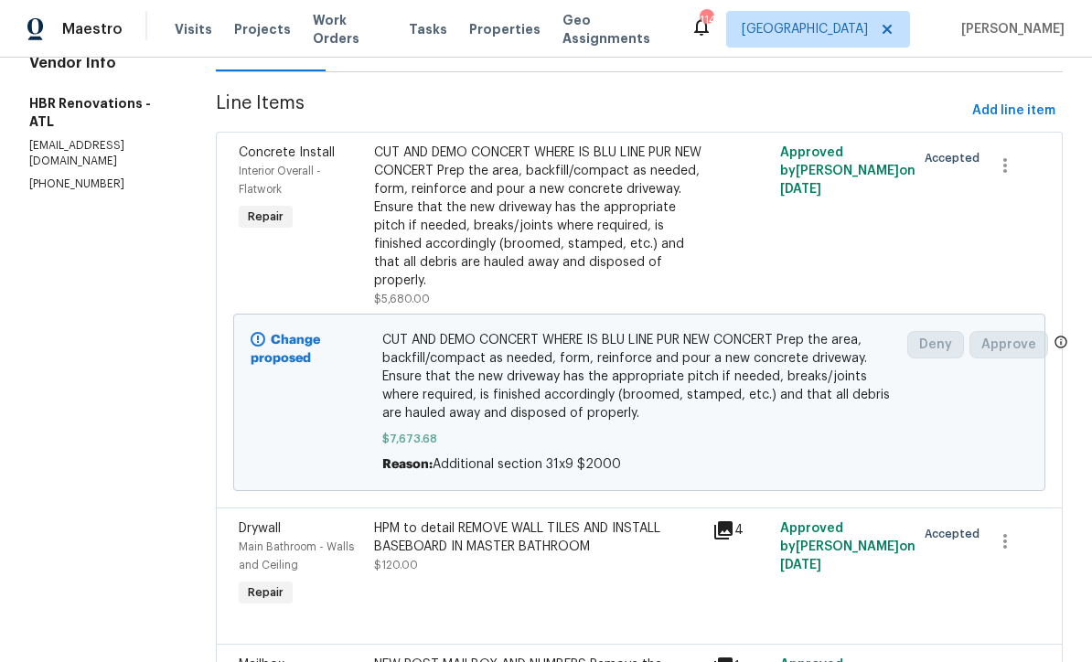
scroll to position [220, 0]
click at [1033, 116] on span "Add line item" at bounding box center [1013, 110] width 83 height 23
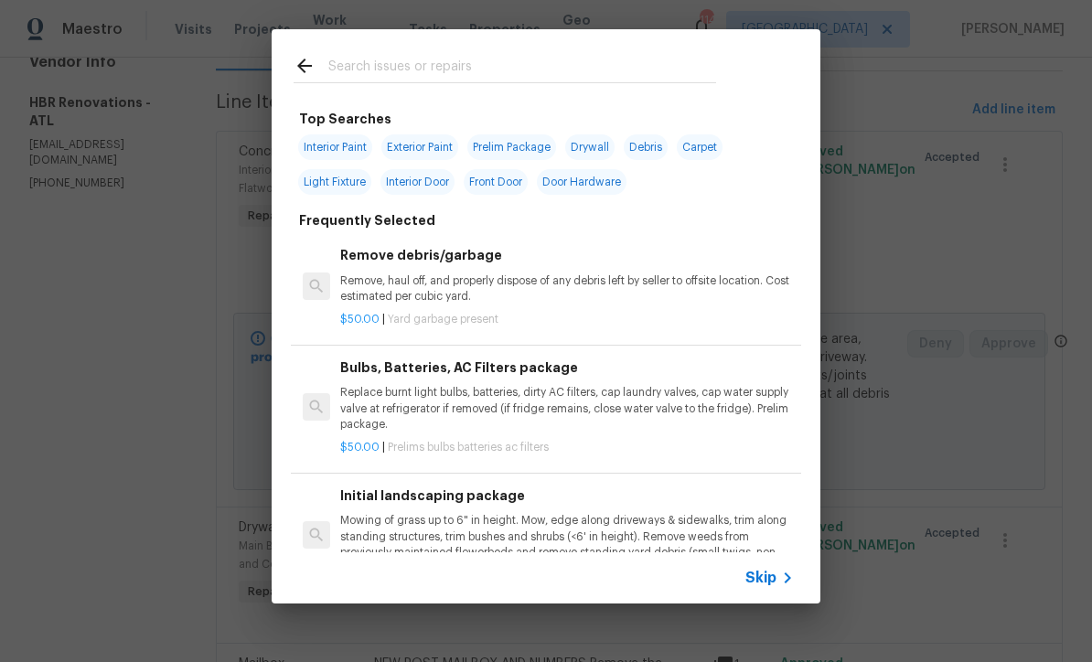
click at [771, 582] on span "Skip" at bounding box center [760, 578] width 31 height 18
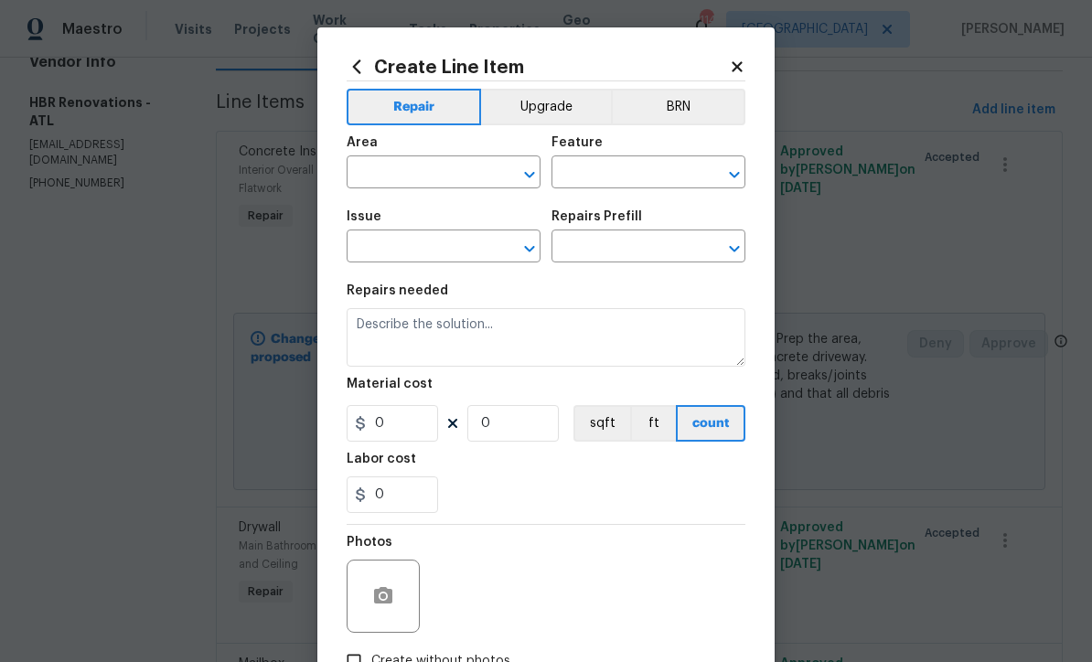
click at [368, 177] on input "text" at bounding box center [418, 174] width 143 height 28
click at [386, 210] on li "Dining Room" at bounding box center [444, 216] width 194 height 30
type input "Dining Room"
click at [583, 176] on input "text" at bounding box center [622, 174] width 143 height 28
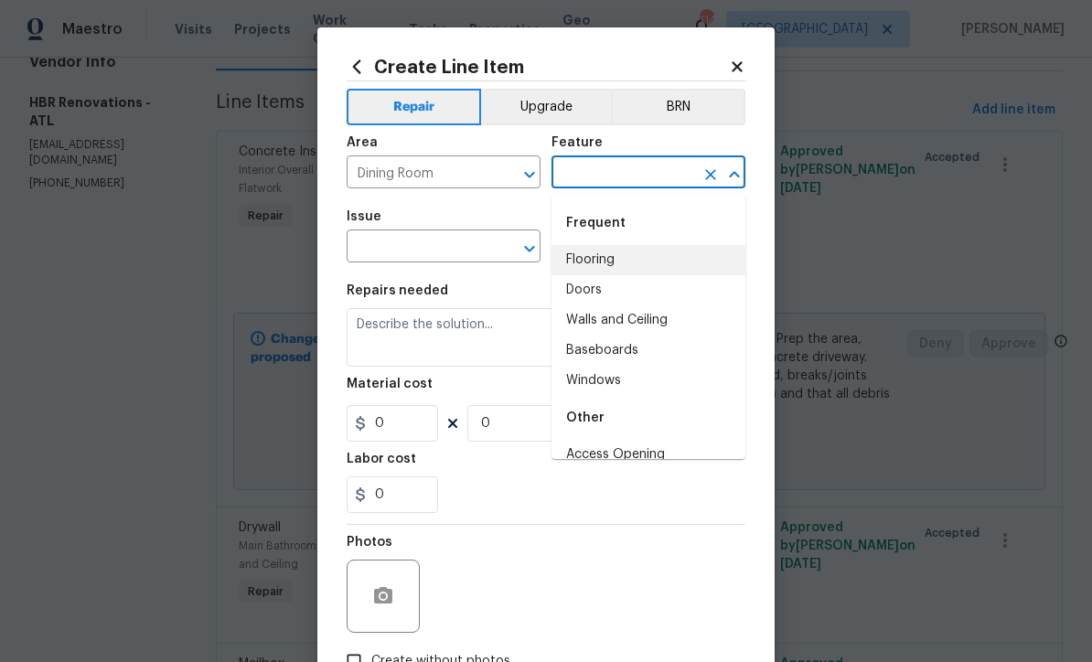
click at [583, 264] on li "Flooring" at bounding box center [648, 260] width 194 height 30
type input "Flooring"
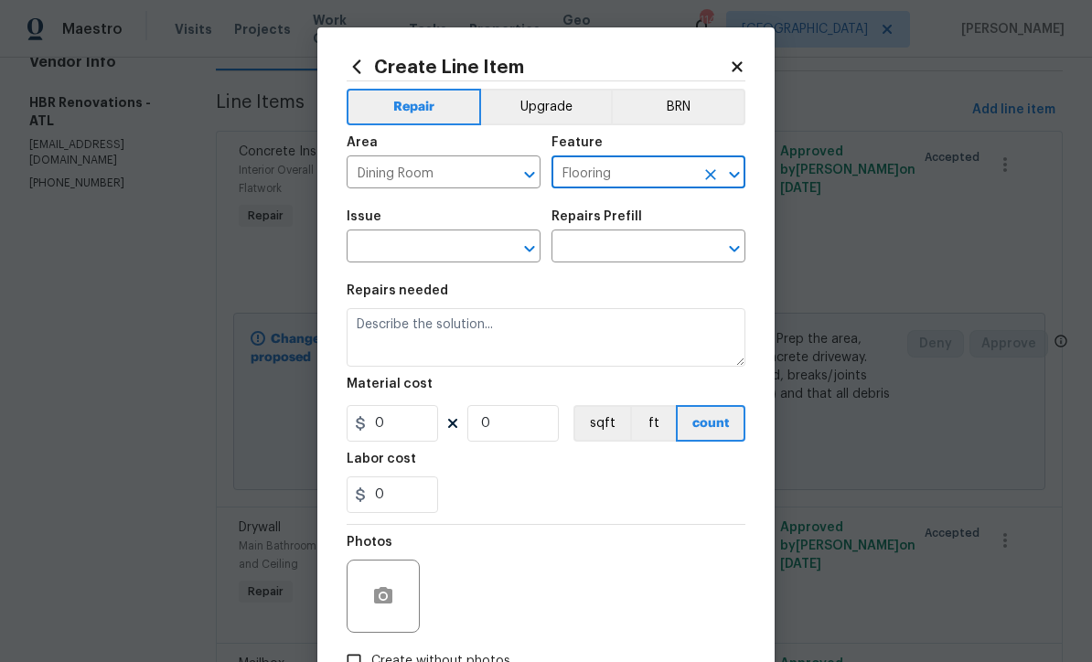
click at [380, 248] on input "text" at bounding box center [418, 248] width 143 height 28
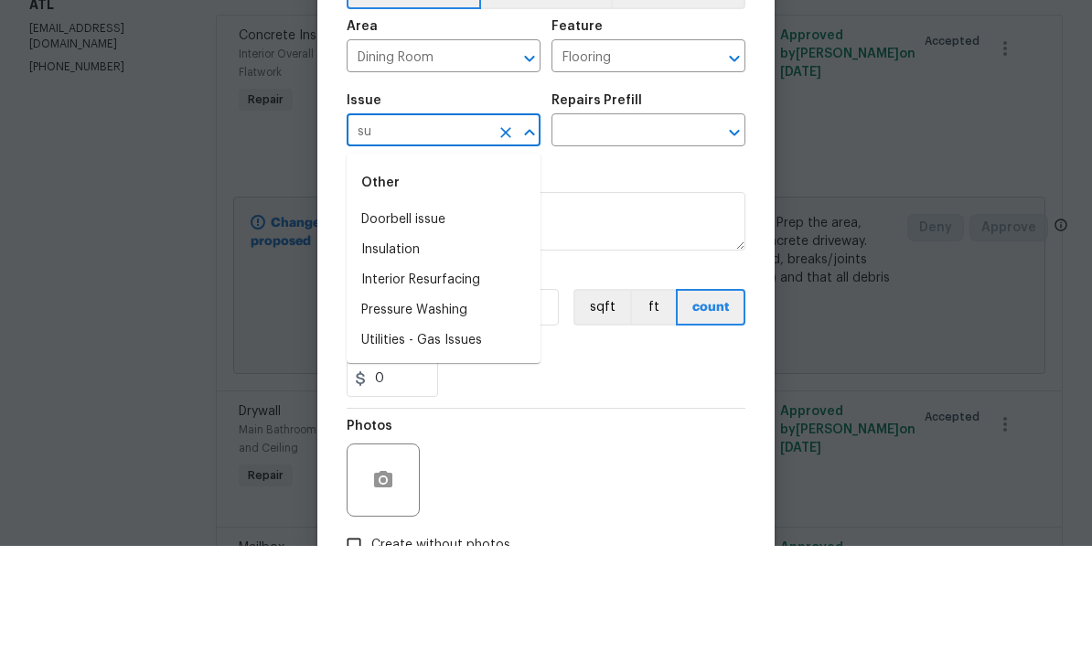
type input "s"
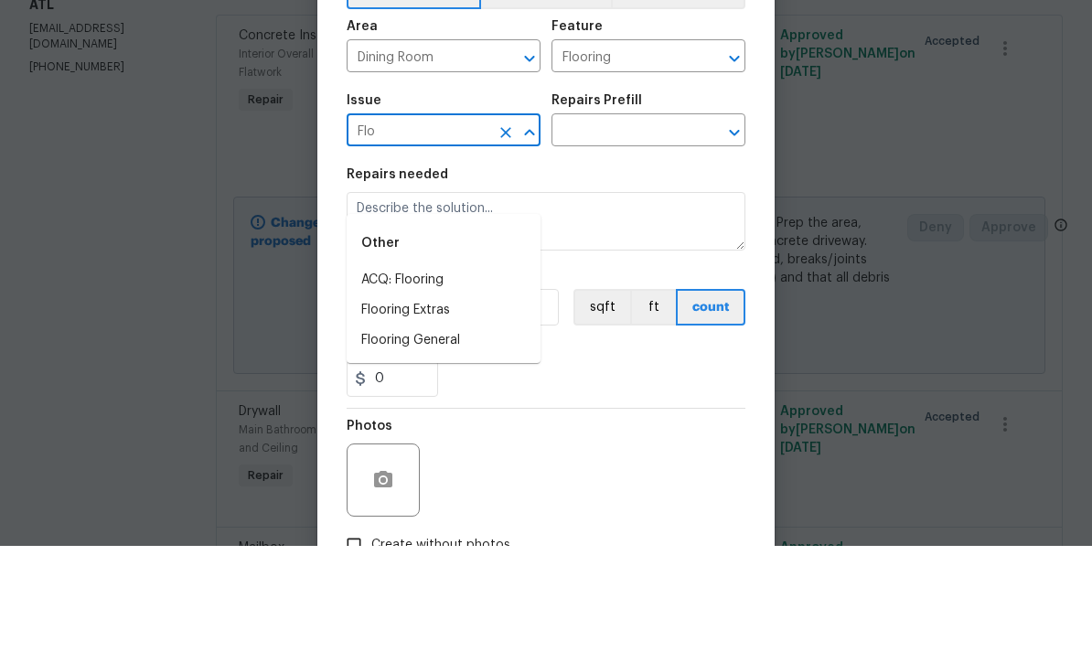
scroll to position [60, 0]
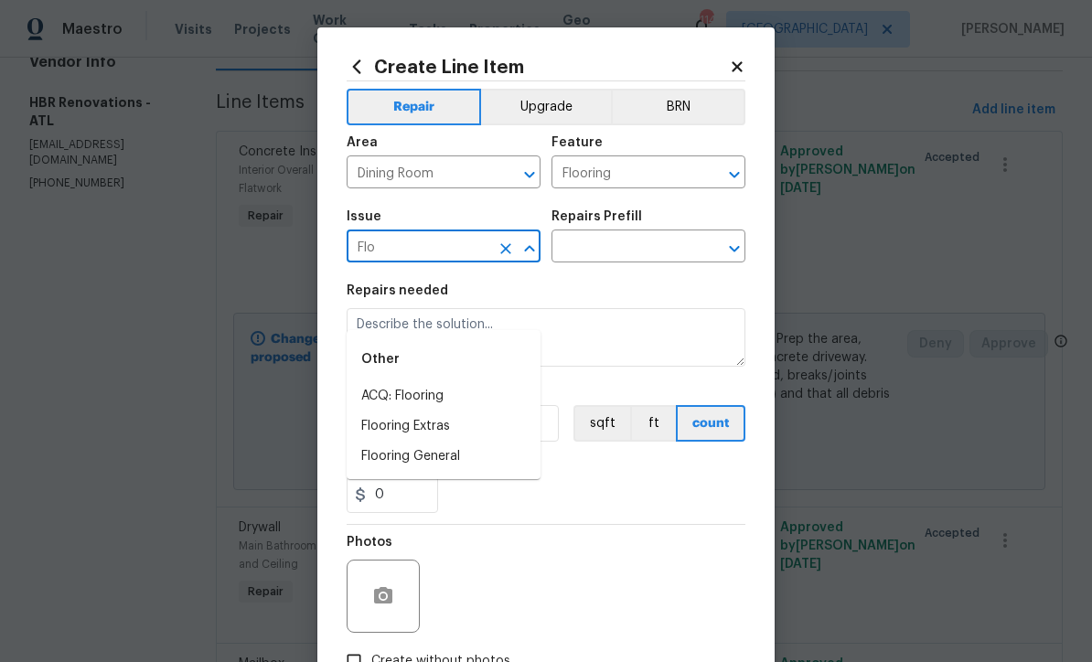
click at [399, 412] on li "Flooring Extras" at bounding box center [444, 427] width 194 height 30
type input "Flooring Extras"
click at [594, 257] on input "text" at bounding box center [622, 248] width 143 height 28
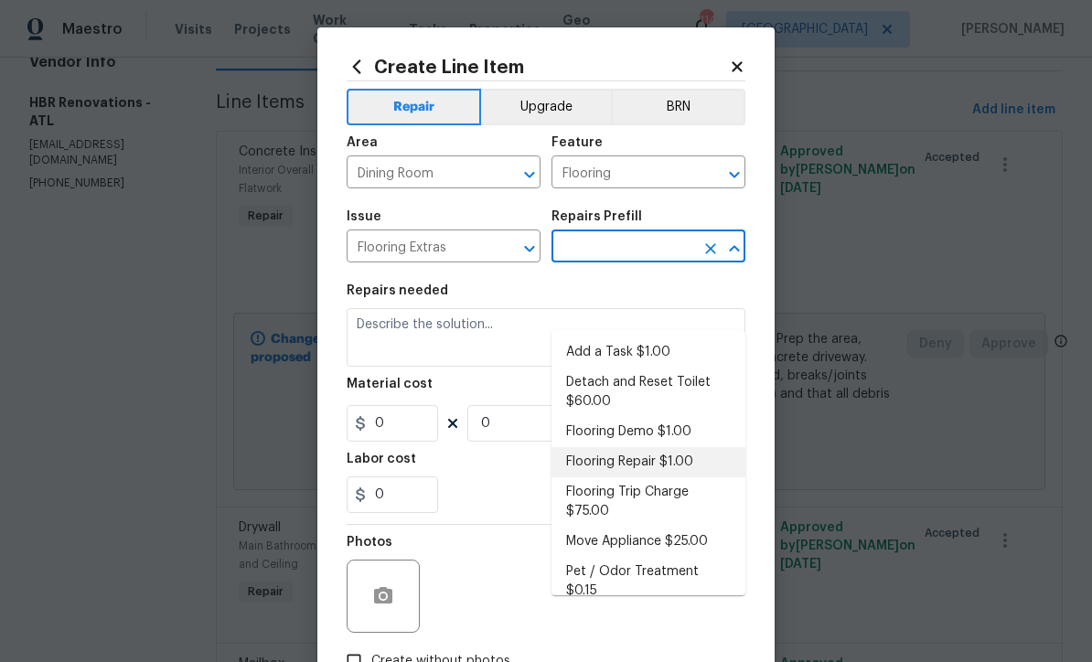
click at [610, 447] on li "Flooring Repair $1.00" at bounding box center [648, 462] width 194 height 30
type input "Flooring Repair $1.00"
type input "Overall Flooring"
type textarea "(Please use this pre-fill to detail your Flooring repairs)"
type input "1"
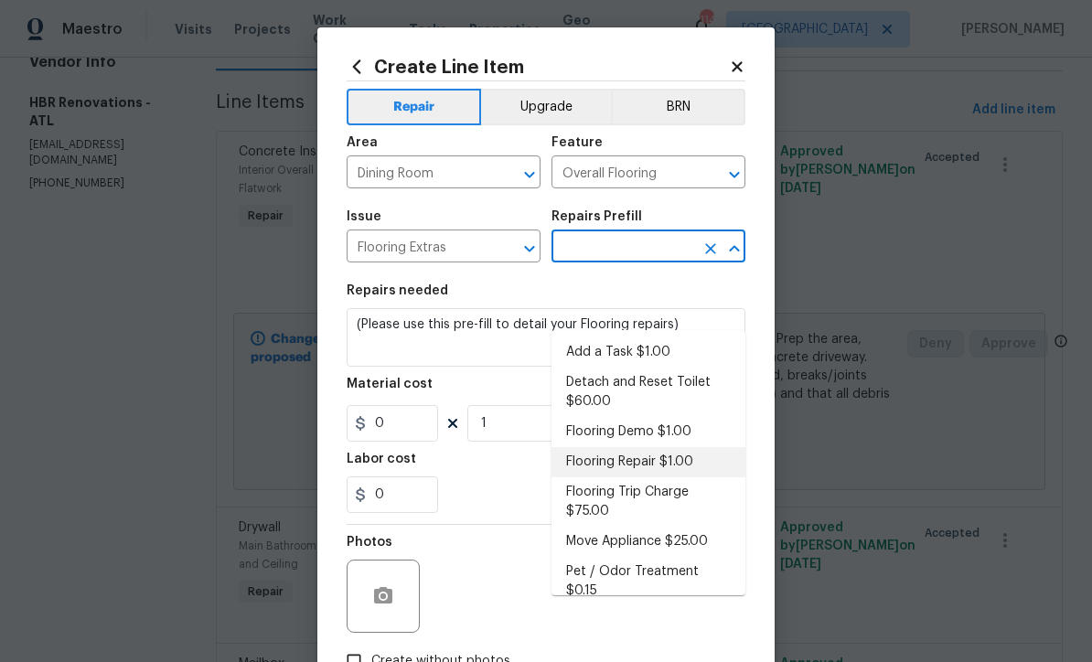
type input "Flooring Repair $1.00"
type input "1"
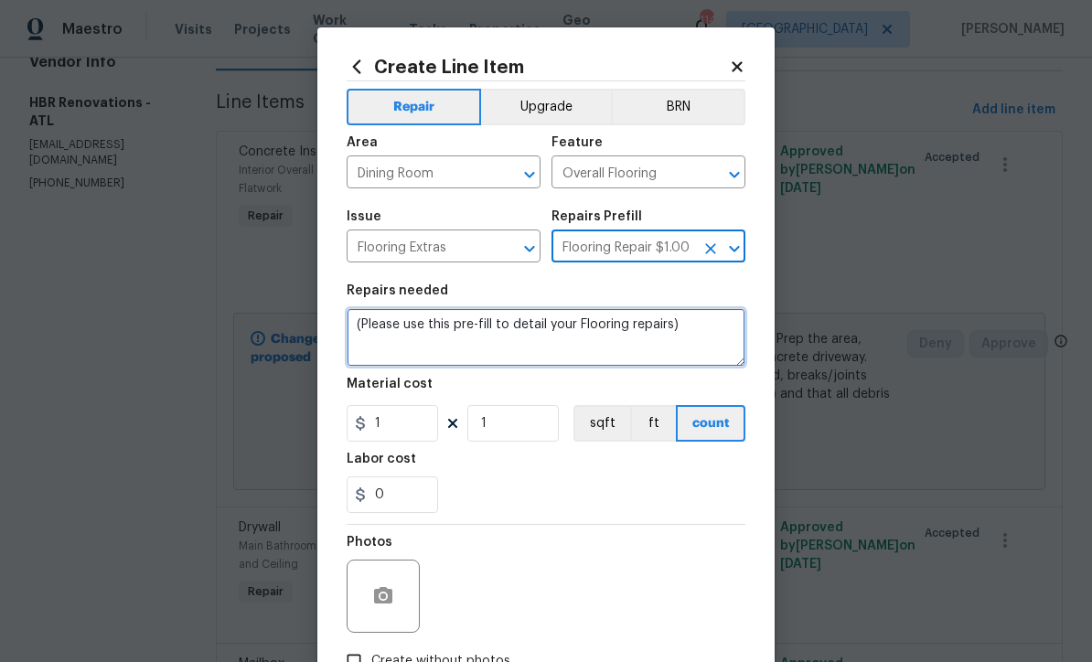
click at [698, 334] on textarea "(Please use this pre-fill to detail your Flooring repairs)" at bounding box center [546, 337] width 399 height 59
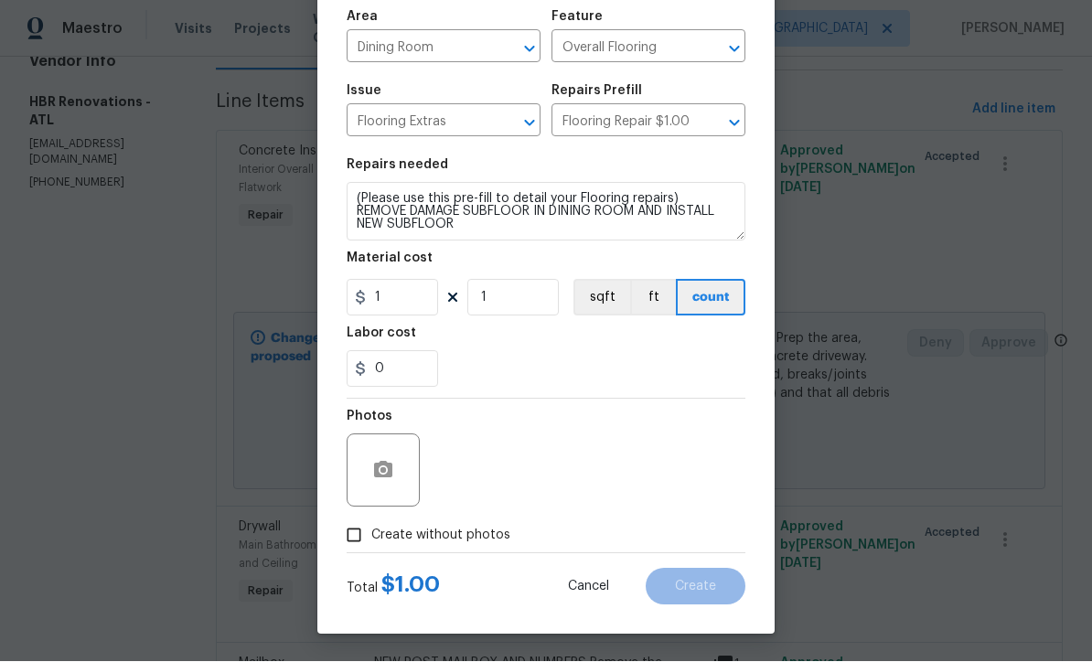
scroll to position [129, 0]
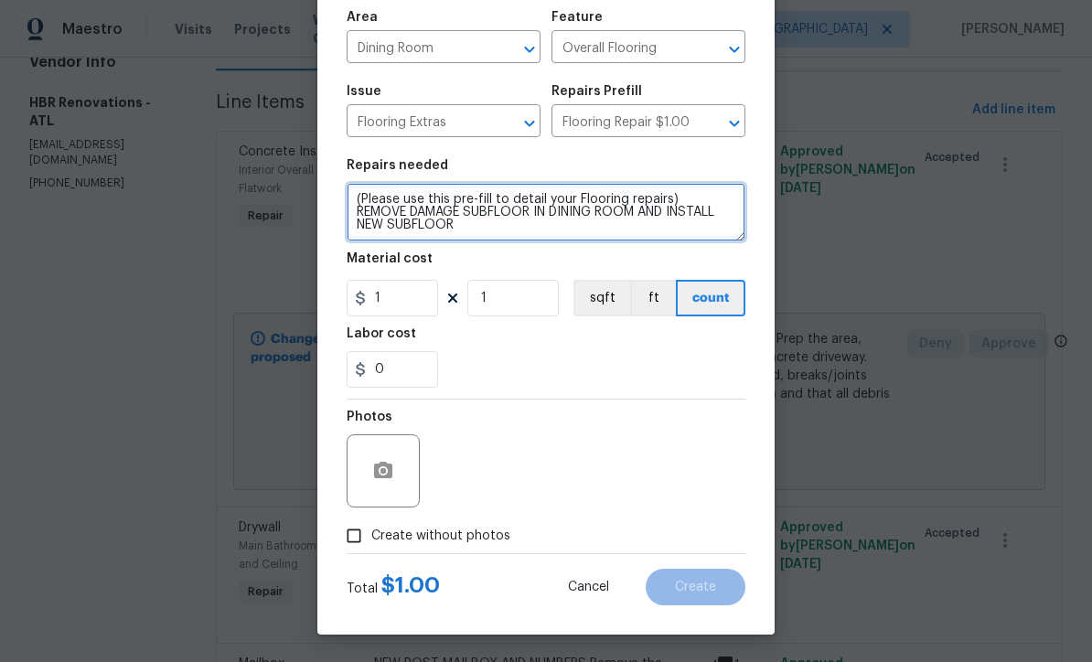
type textarea "(Please use this pre-fill to detail your Flooring repairs) REMOVE DAMAGE SUBFLO…"
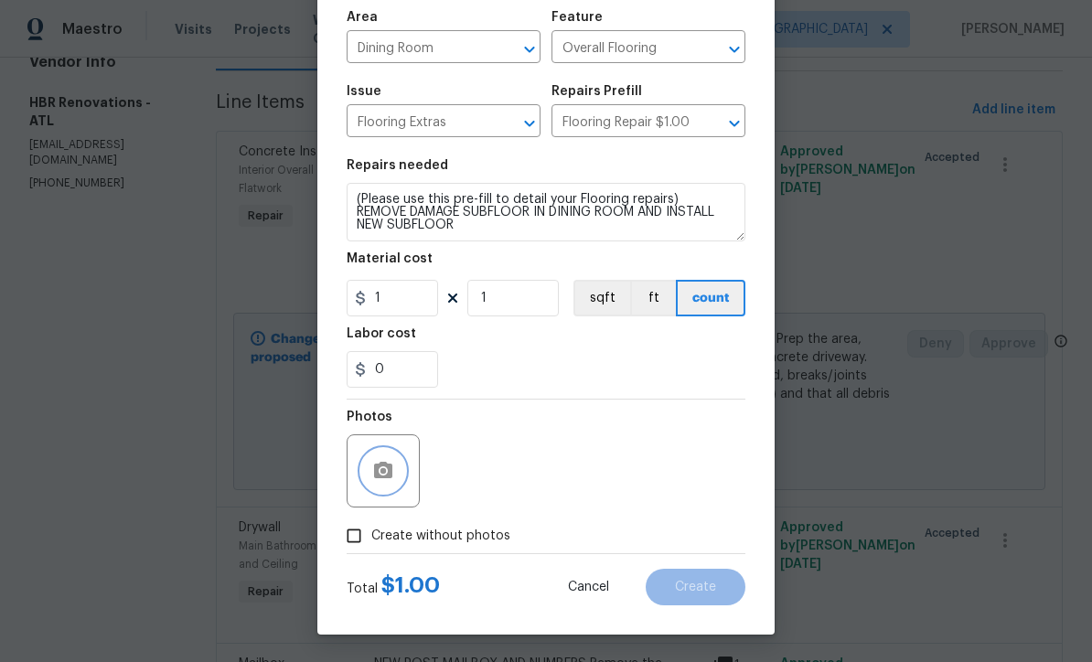
click at [385, 475] on icon "button" at bounding box center [383, 471] width 22 height 22
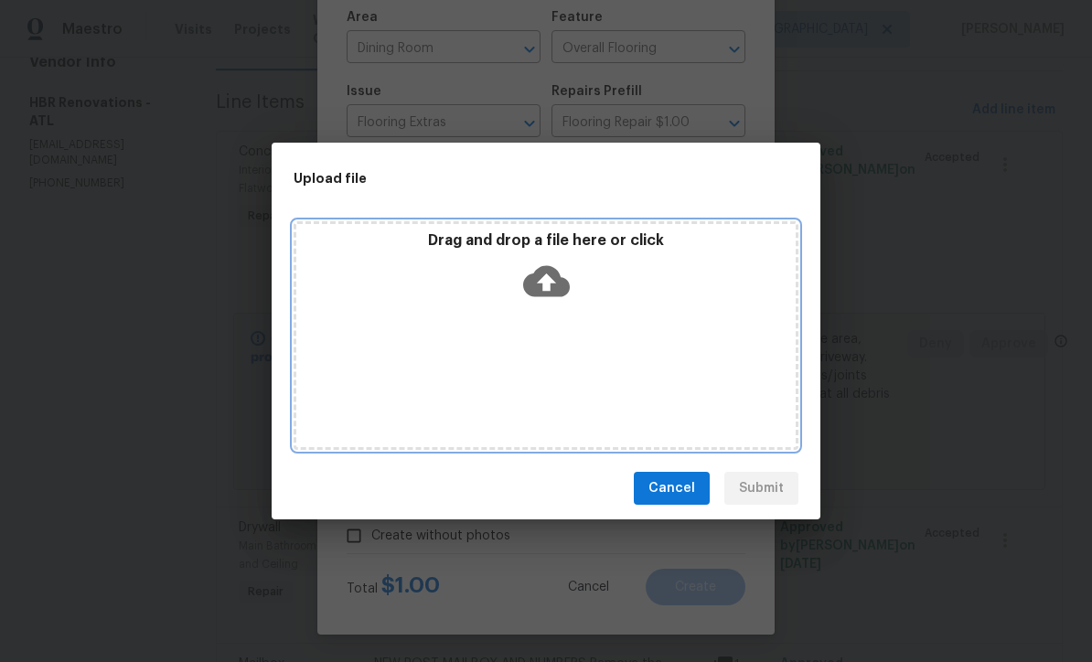
click at [551, 284] on icon at bounding box center [546, 281] width 47 height 31
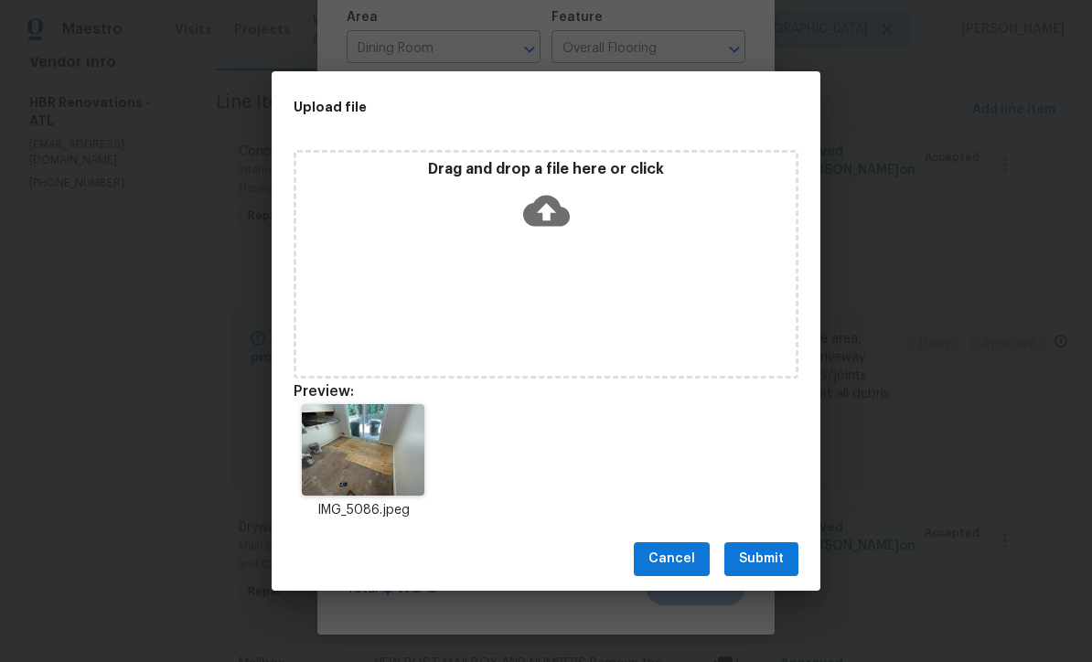
click at [767, 564] on span "Submit" at bounding box center [761, 559] width 45 height 23
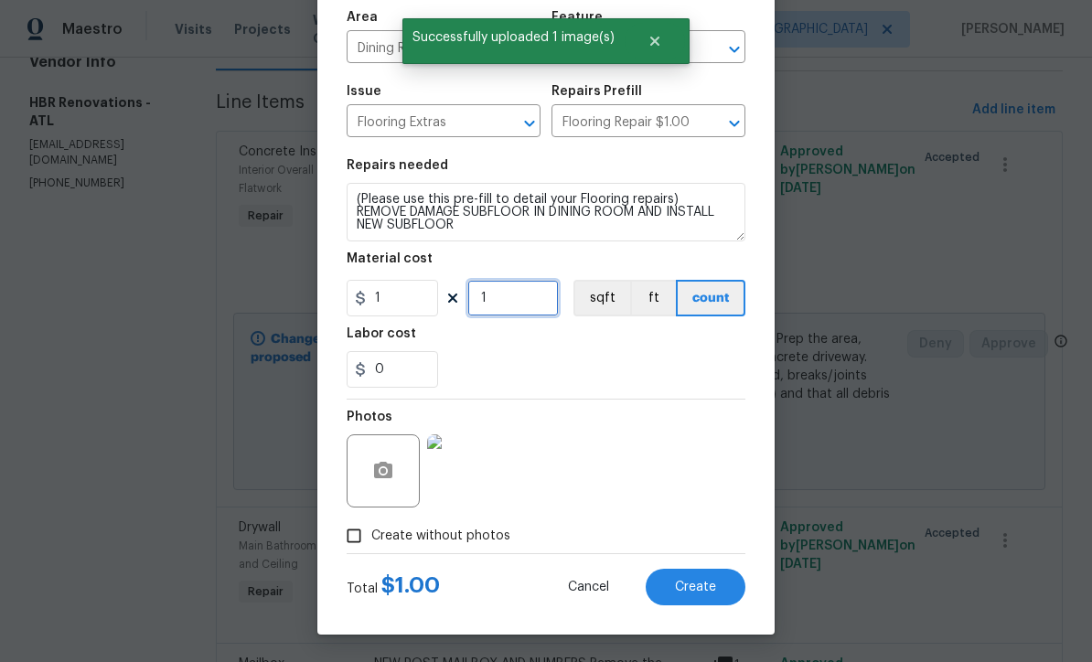
click at [496, 306] on input "1" at bounding box center [512, 298] width 91 height 37
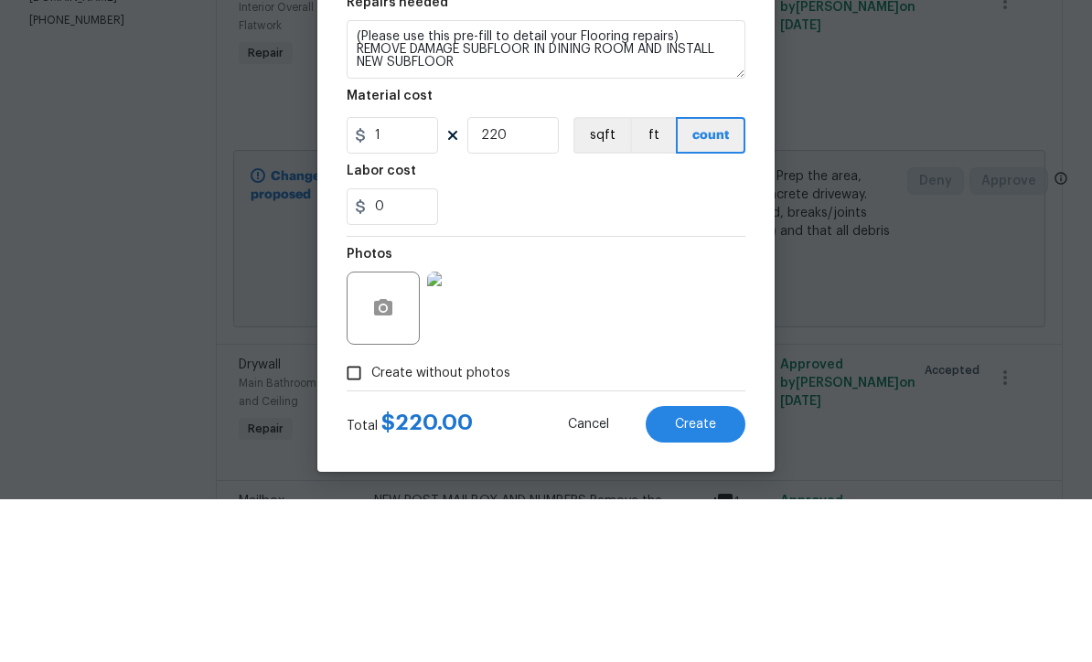
click at [502, 351] on div "0" at bounding box center [546, 369] width 399 height 37
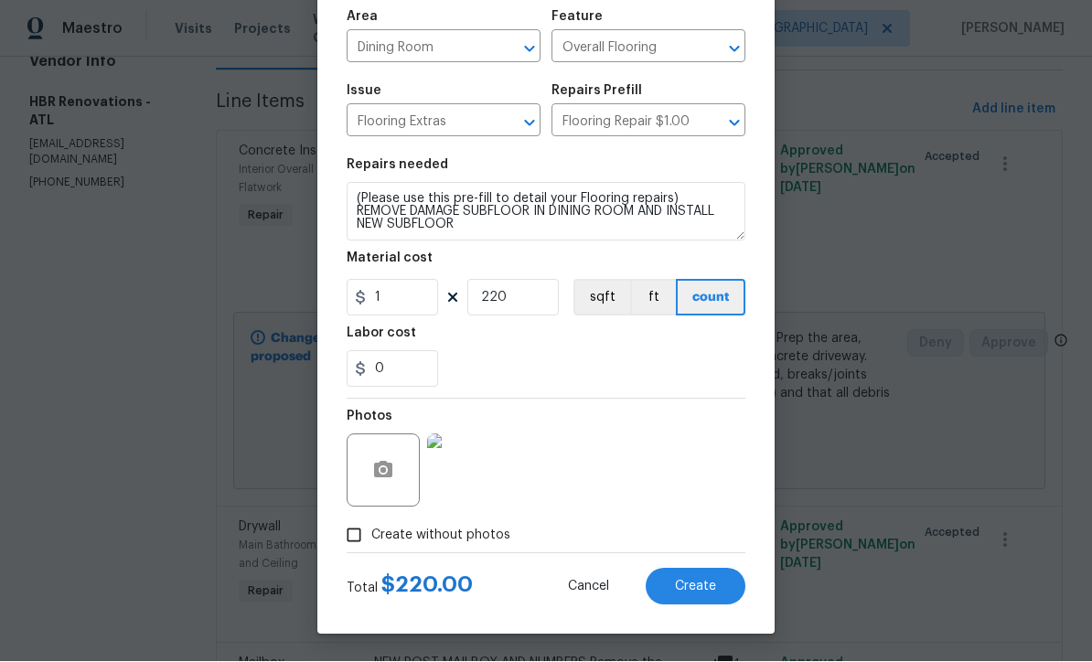
click at [460, 470] on img at bounding box center [463, 470] width 73 height 73
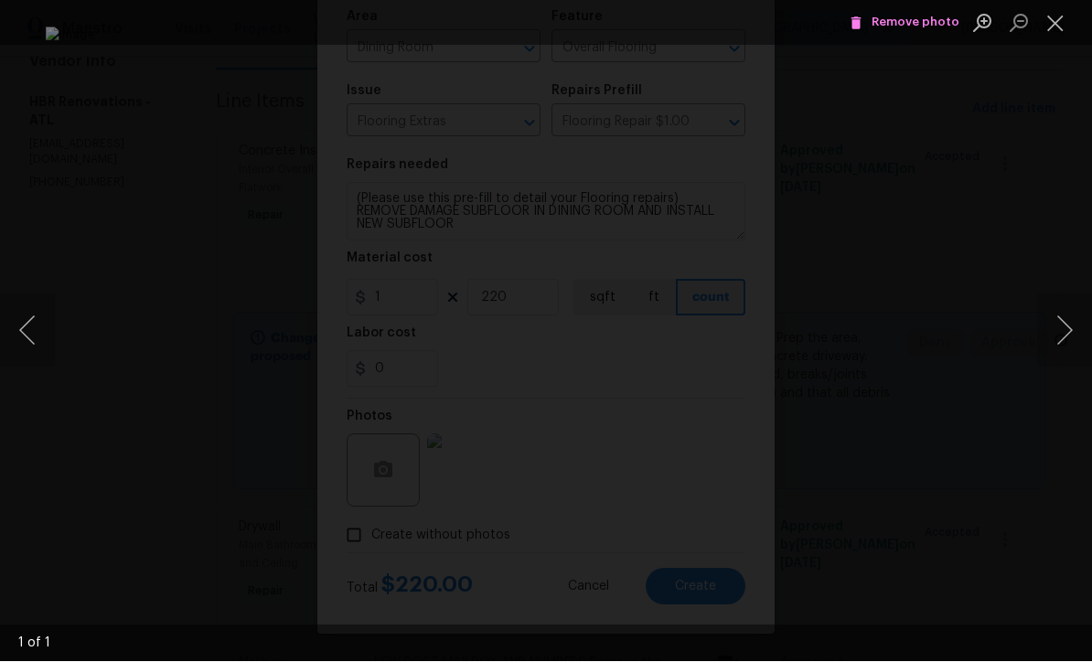
click at [1055, 22] on button "Close lightbox" at bounding box center [1055, 23] width 37 height 32
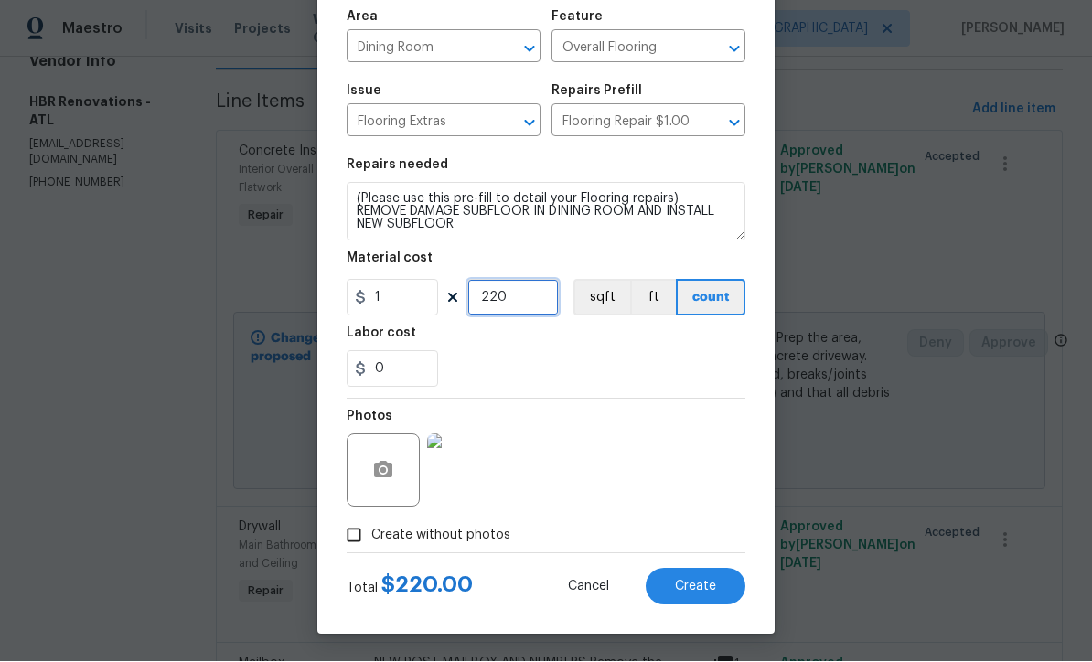
click at [519, 301] on input "220" at bounding box center [512, 298] width 91 height 37
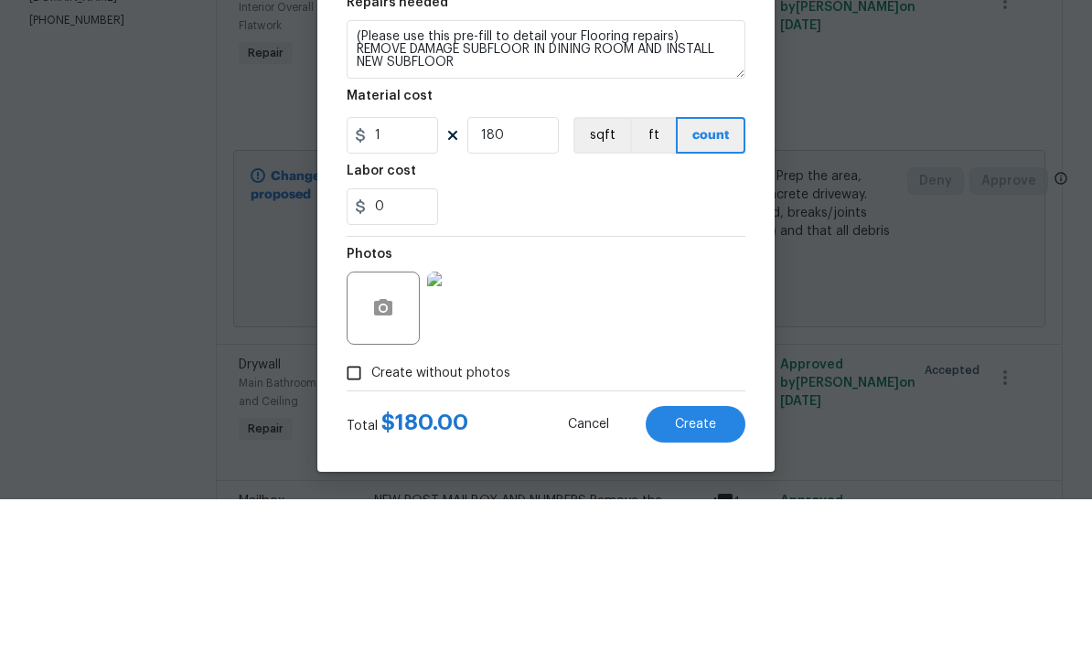
click at [542, 351] on div "0" at bounding box center [546, 369] width 399 height 37
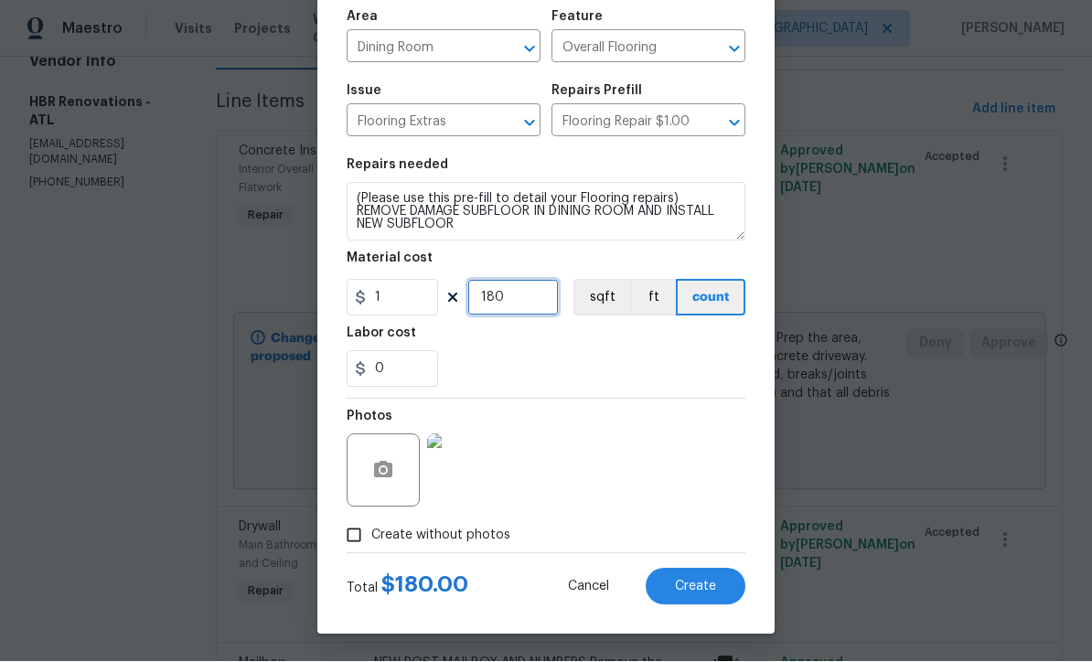
click at [508, 302] on input "180" at bounding box center [512, 298] width 91 height 37
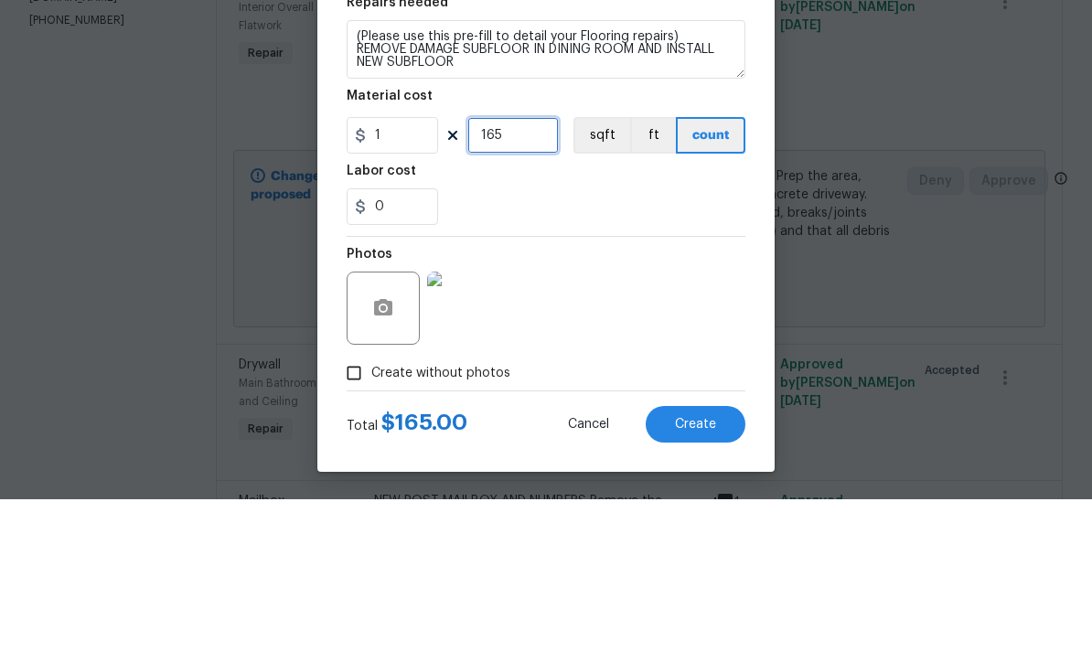
type input "165"
click at [510, 351] on div "0" at bounding box center [546, 369] width 399 height 37
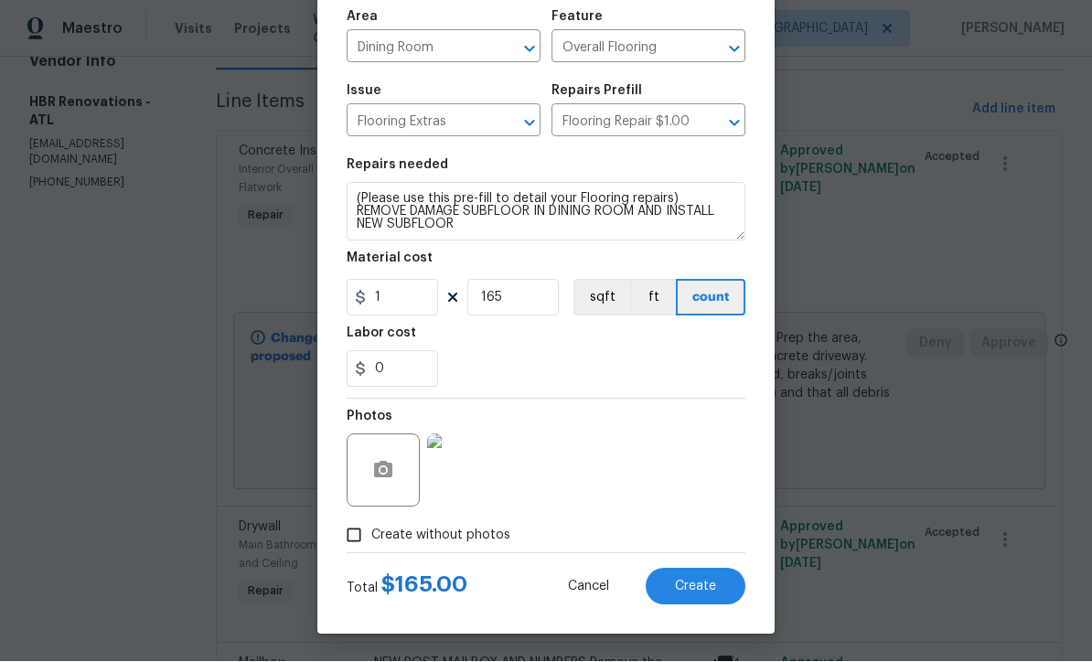
click at [689, 594] on button "Create" at bounding box center [696, 587] width 100 height 37
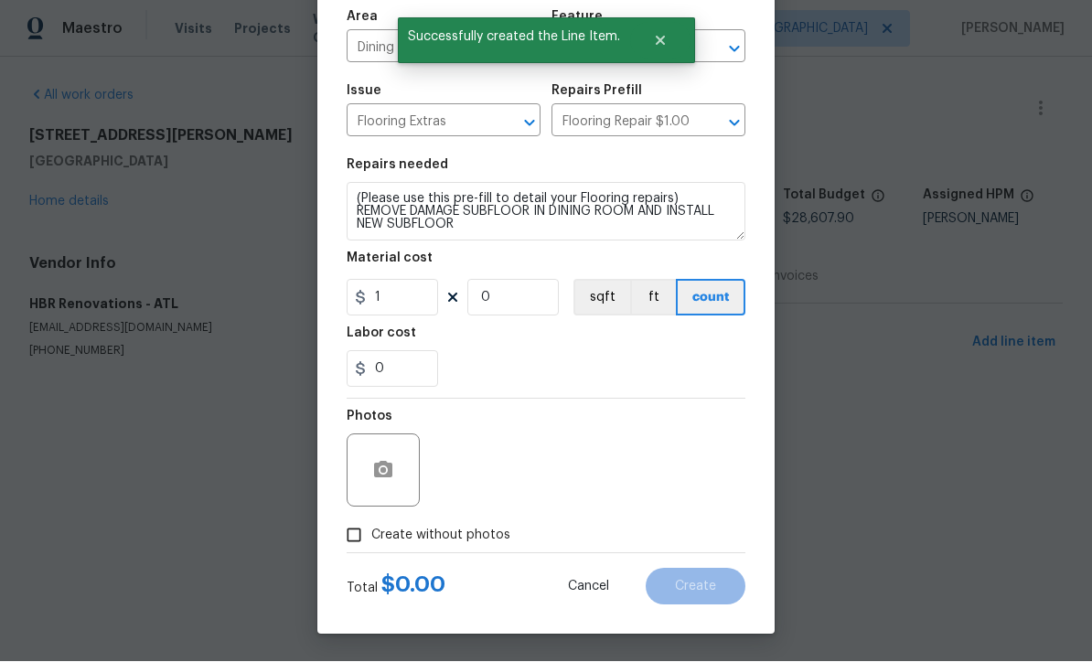
scroll to position [0, 0]
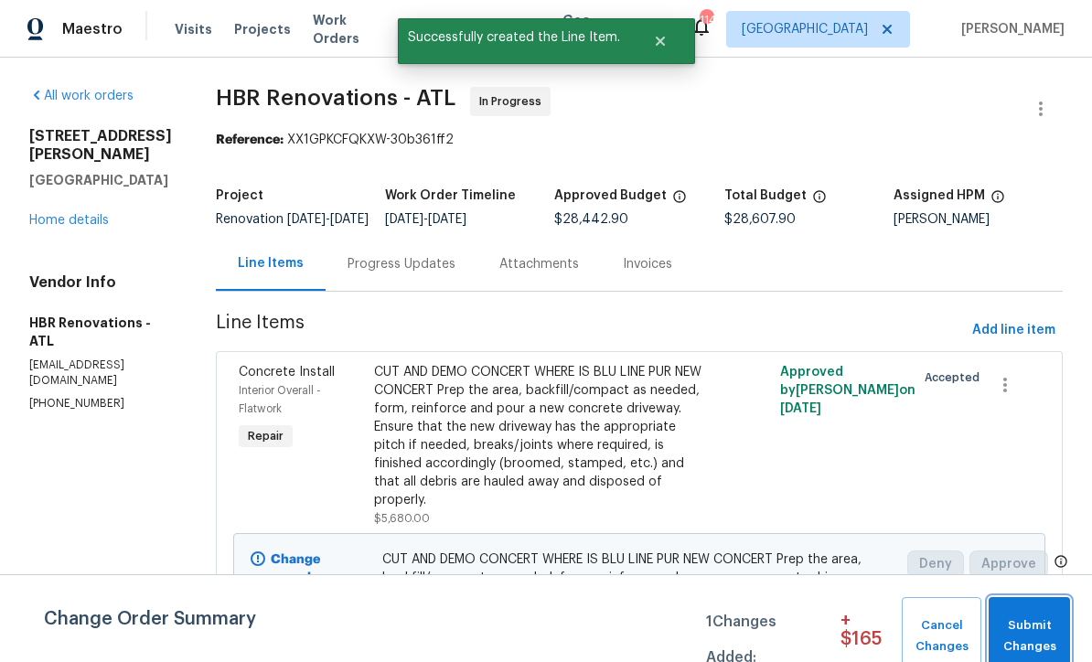
click at [1018, 612] on button "Submit Changes" at bounding box center [1029, 636] width 81 height 79
